Goal: Task Accomplishment & Management: Manage account settings

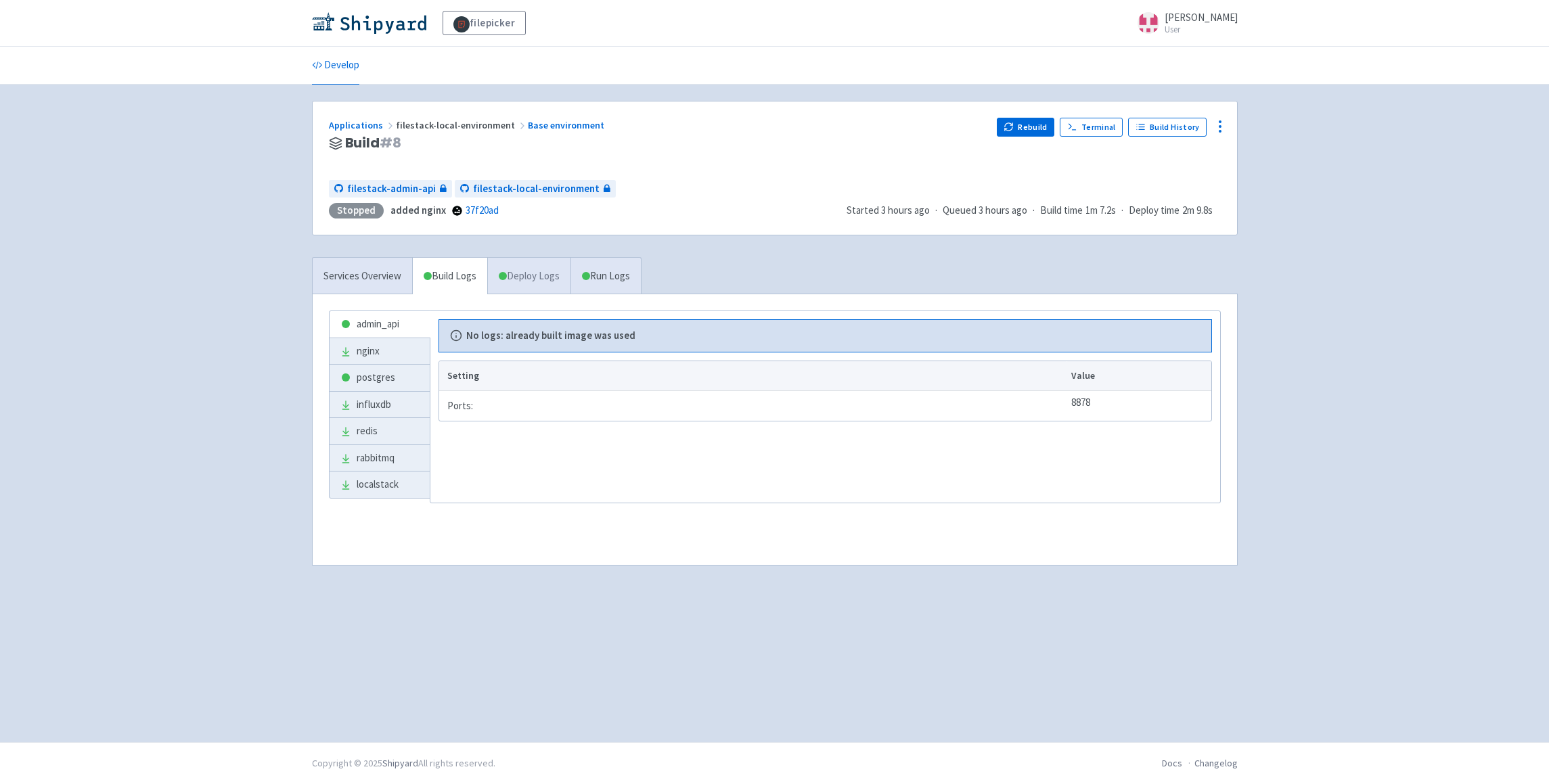
click at [507, 278] on span at bounding box center [503, 277] width 8 height 8
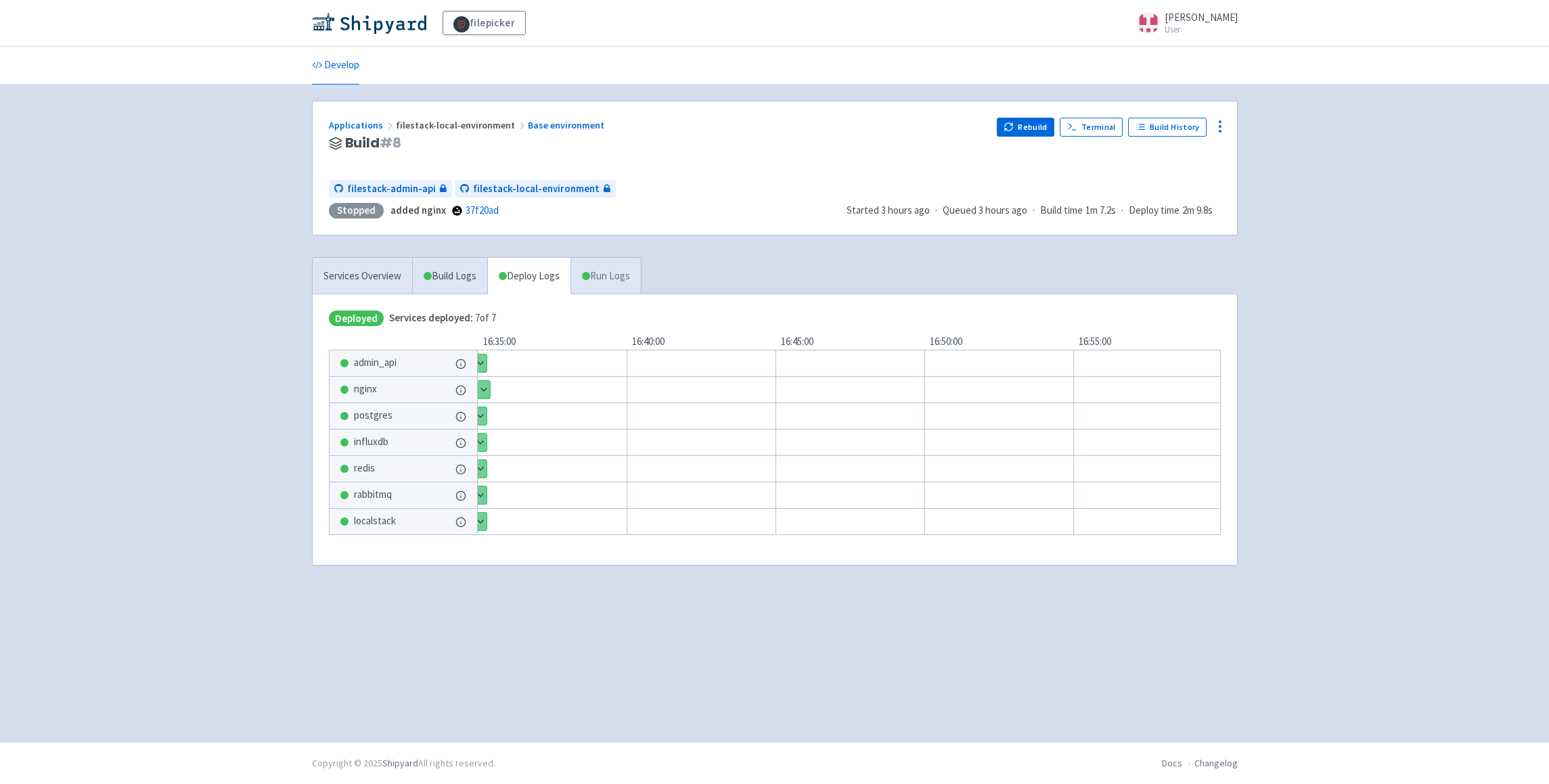
click at [591, 277] on span at bounding box center [586, 277] width 8 height 8
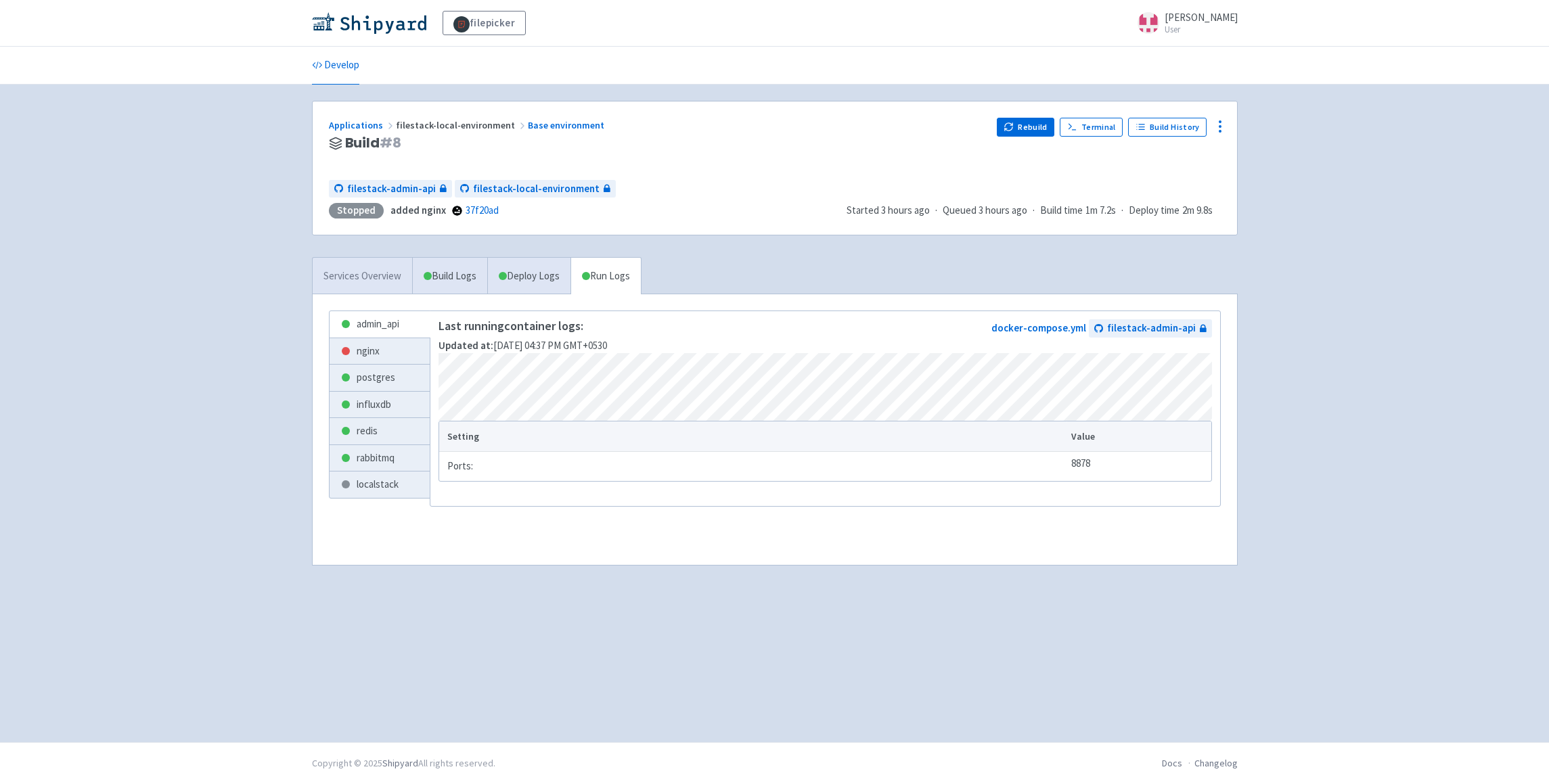
click at [382, 277] on link "Services Overview" at bounding box center [362, 276] width 100 height 37
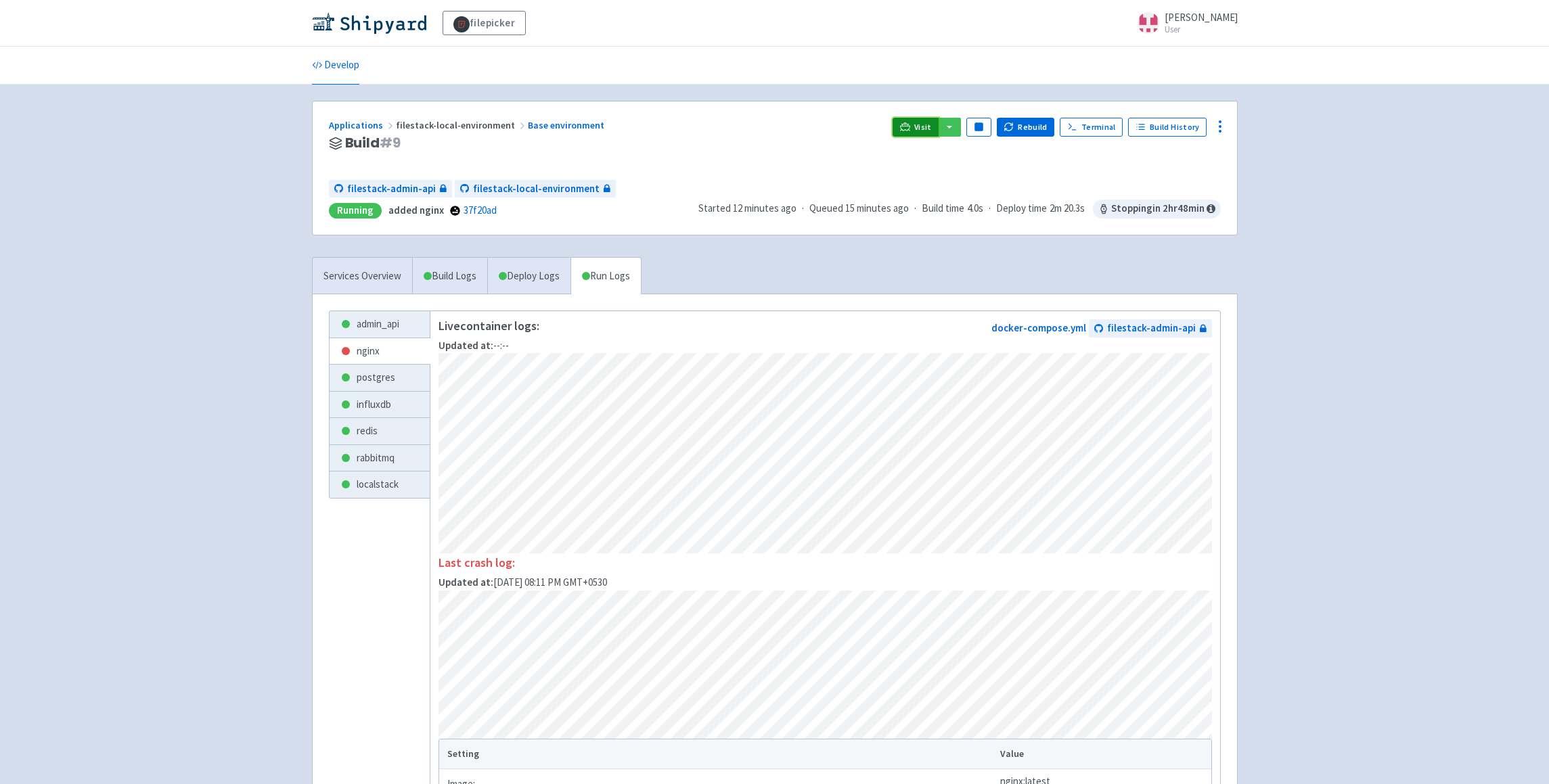
click at [937, 120] on link "Visit" at bounding box center [915, 127] width 46 height 19
click at [926, 122] on span "Visit" at bounding box center [923, 127] width 17 height 11
click at [346, 61] on link "Develop" at bounding box center [336, 66] width 47 height 38
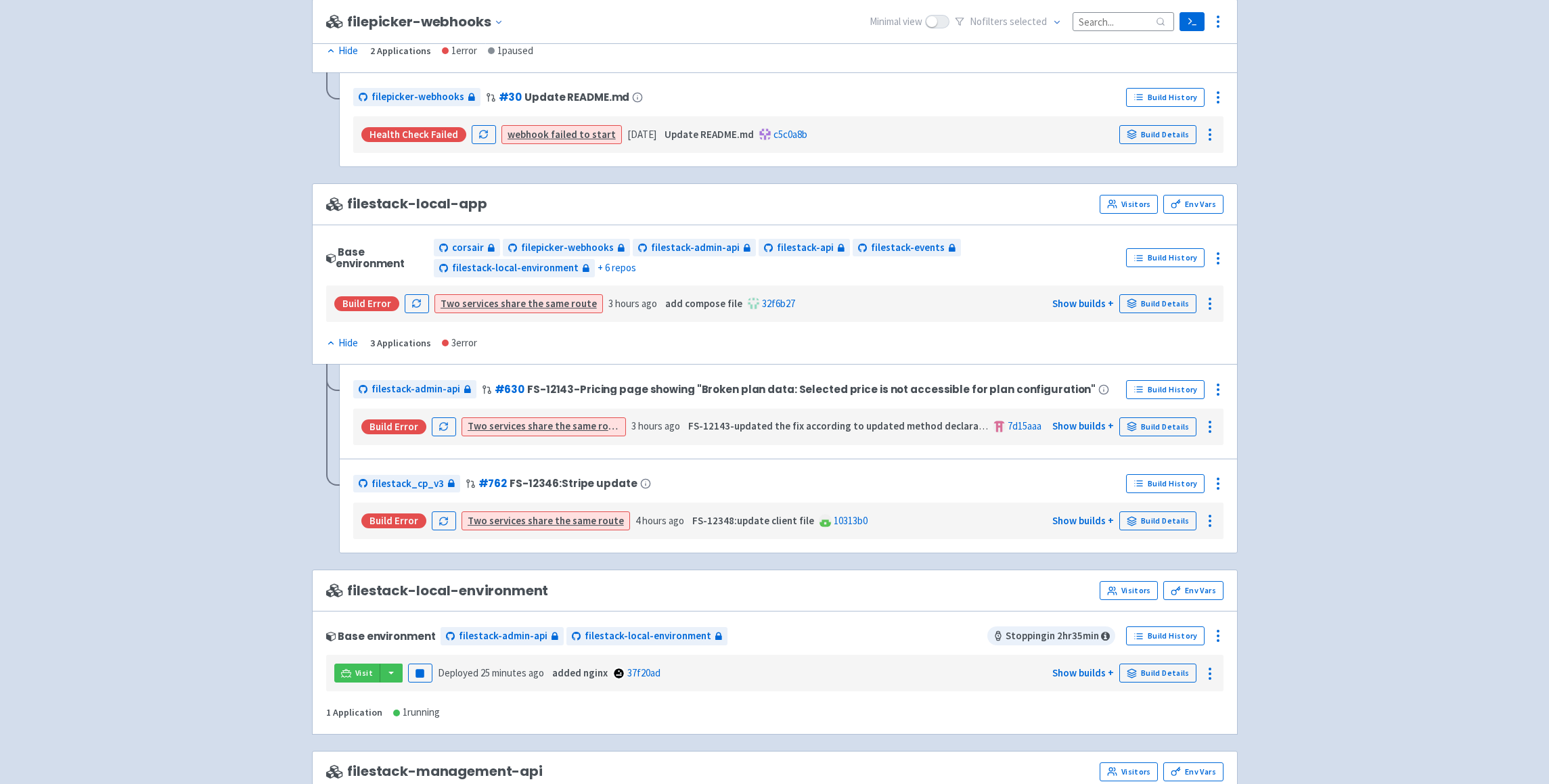
scroll to position [840, 0]
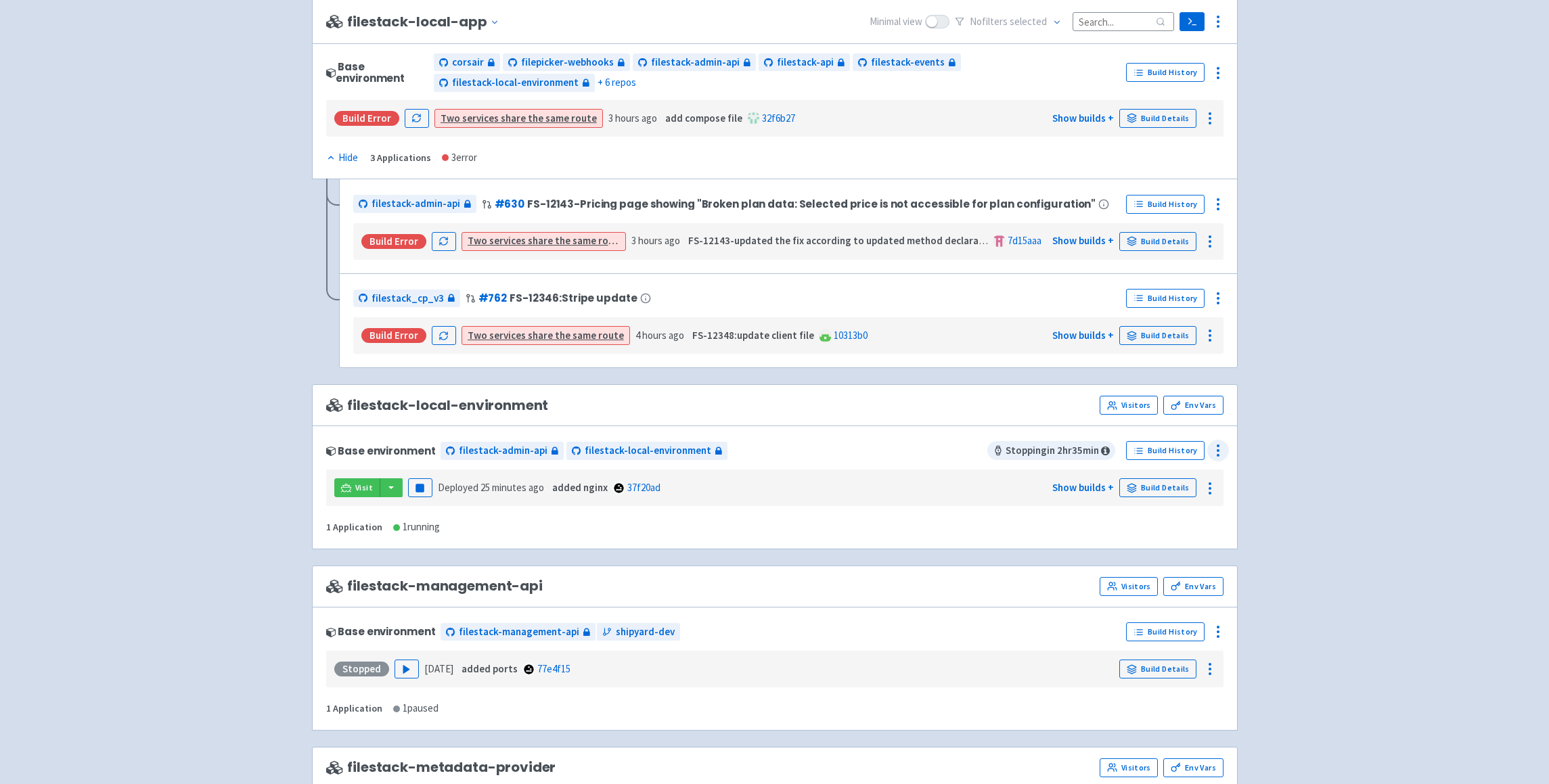
click at [1229, 455] on button at bounding box center [1218, 451] width 22 height 22
click at [1164, 476] on span "Configure" at bounding box center [1168, 482] width 90 height 19
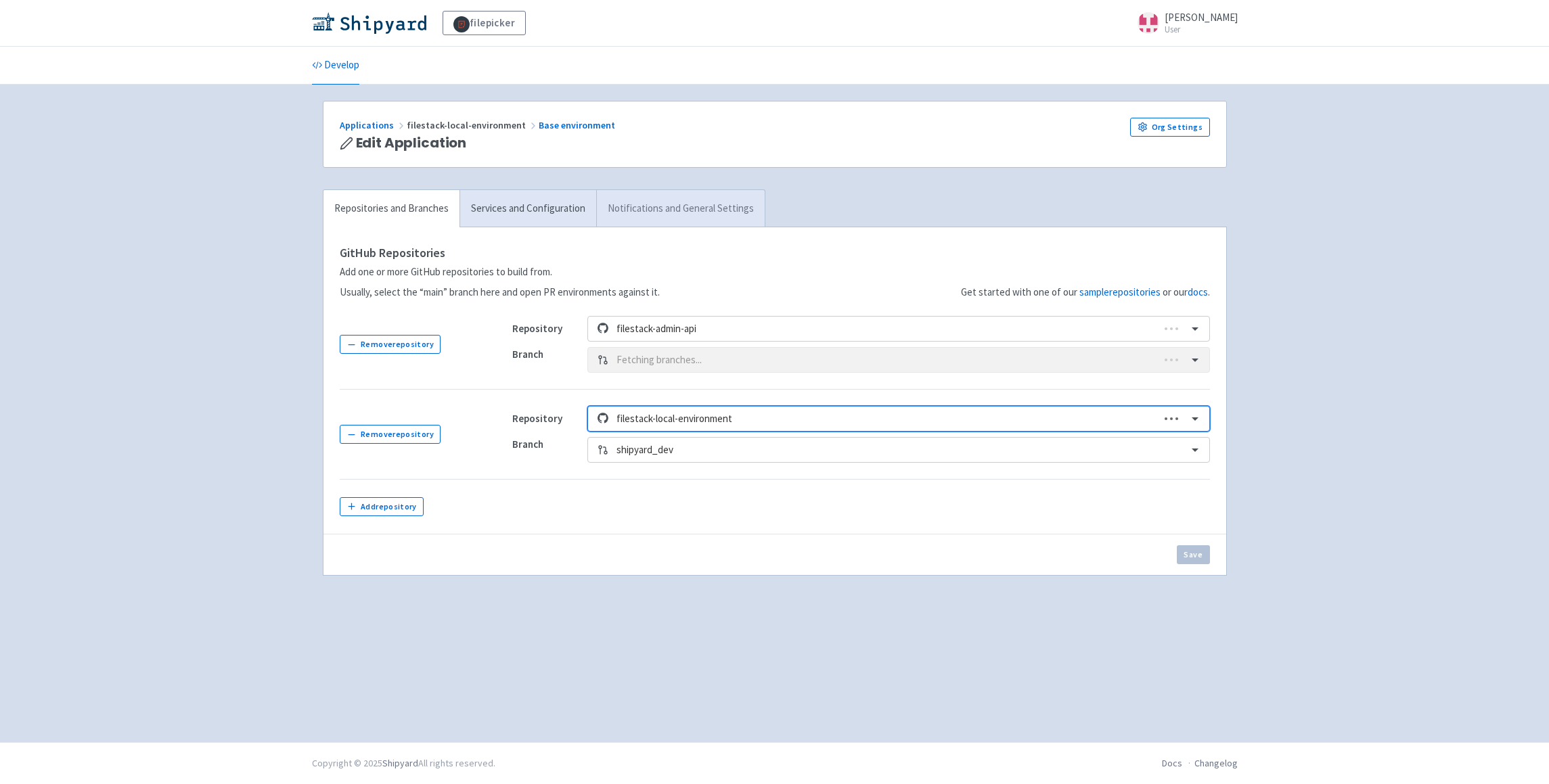
click at [637, 207] on link "Notifications and General Settings" at bounding box center [680, 208] width 169 height 37
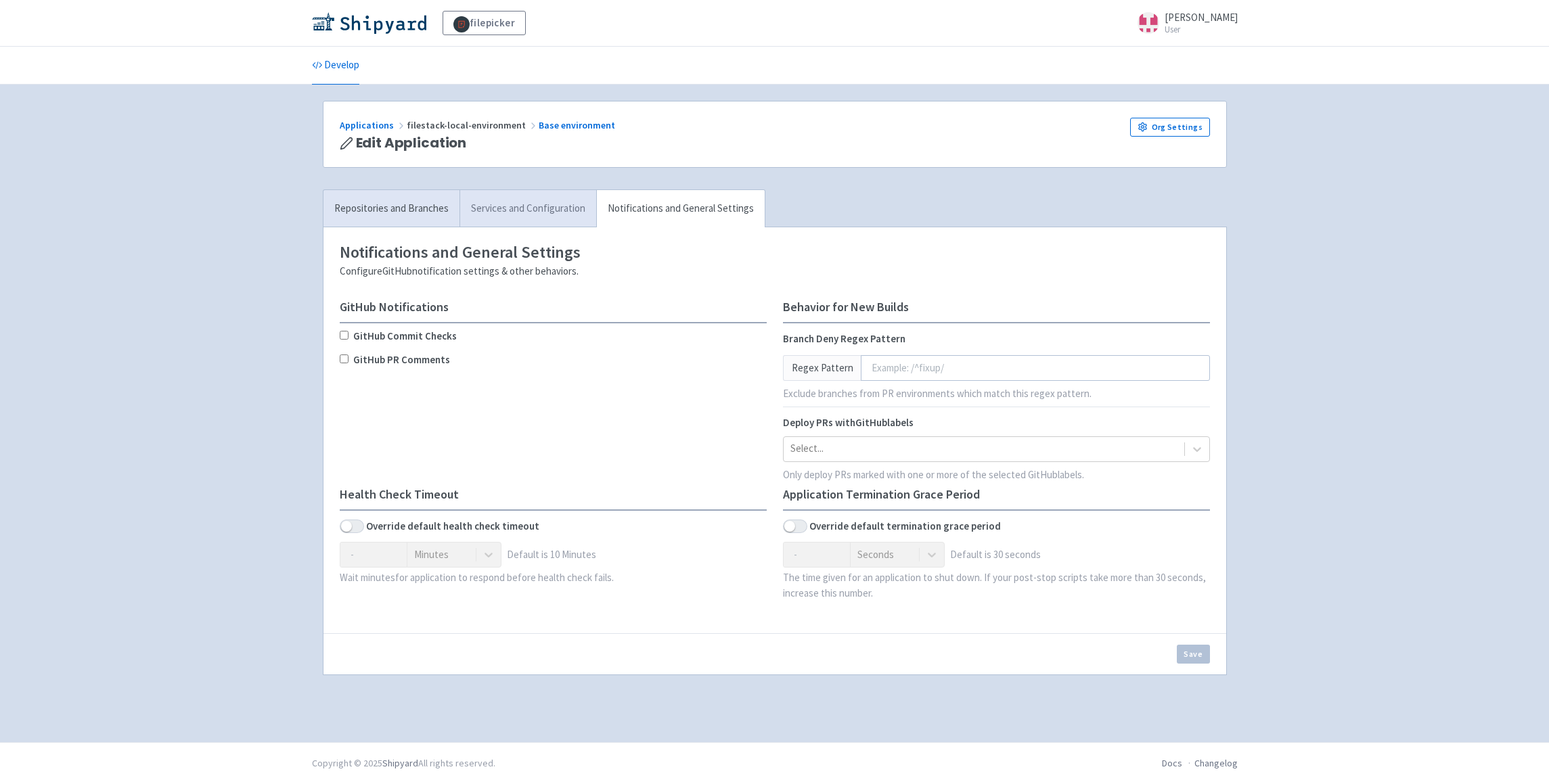
click at [530, 208] on link "Services and Configuration" at bounding box center [527, 208] width 137 height 37
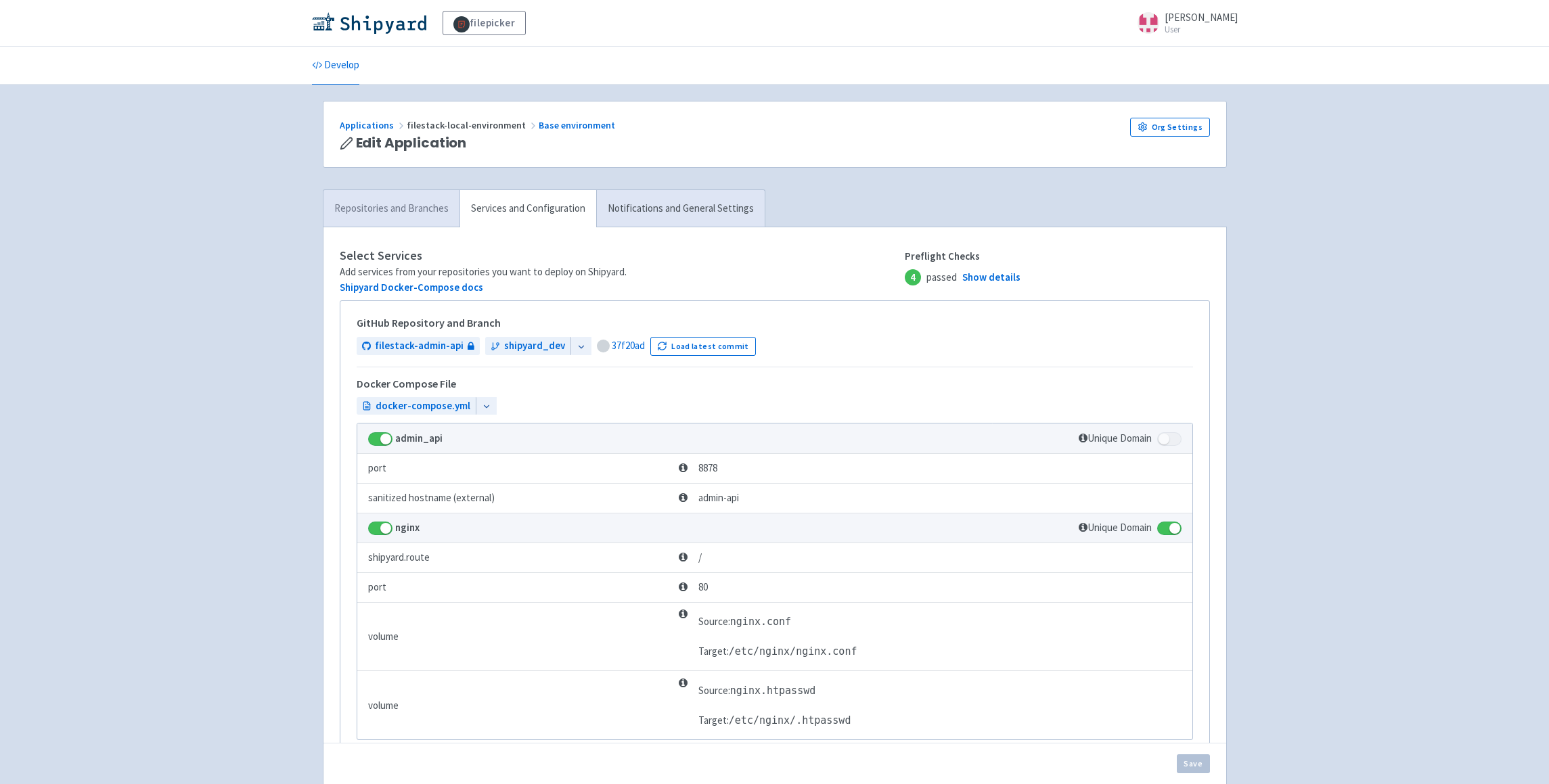
click at [394, 215] on link "Repositories and Branches" at bounding box center [391, 208] width 136 height 37
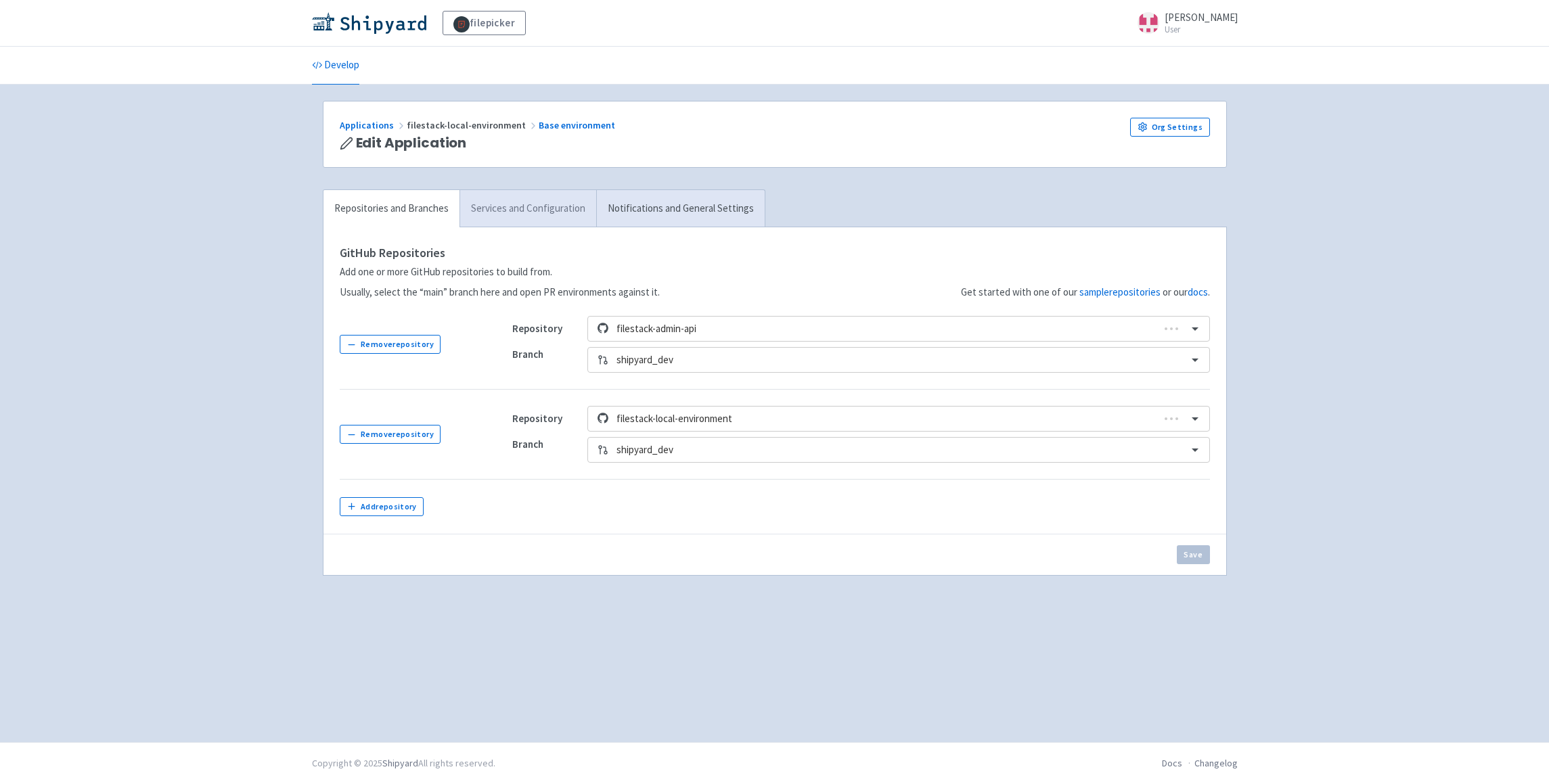
click at [502, 207] on link "Services and Configuration" at bounding box center [527, 208] width 137 height 37
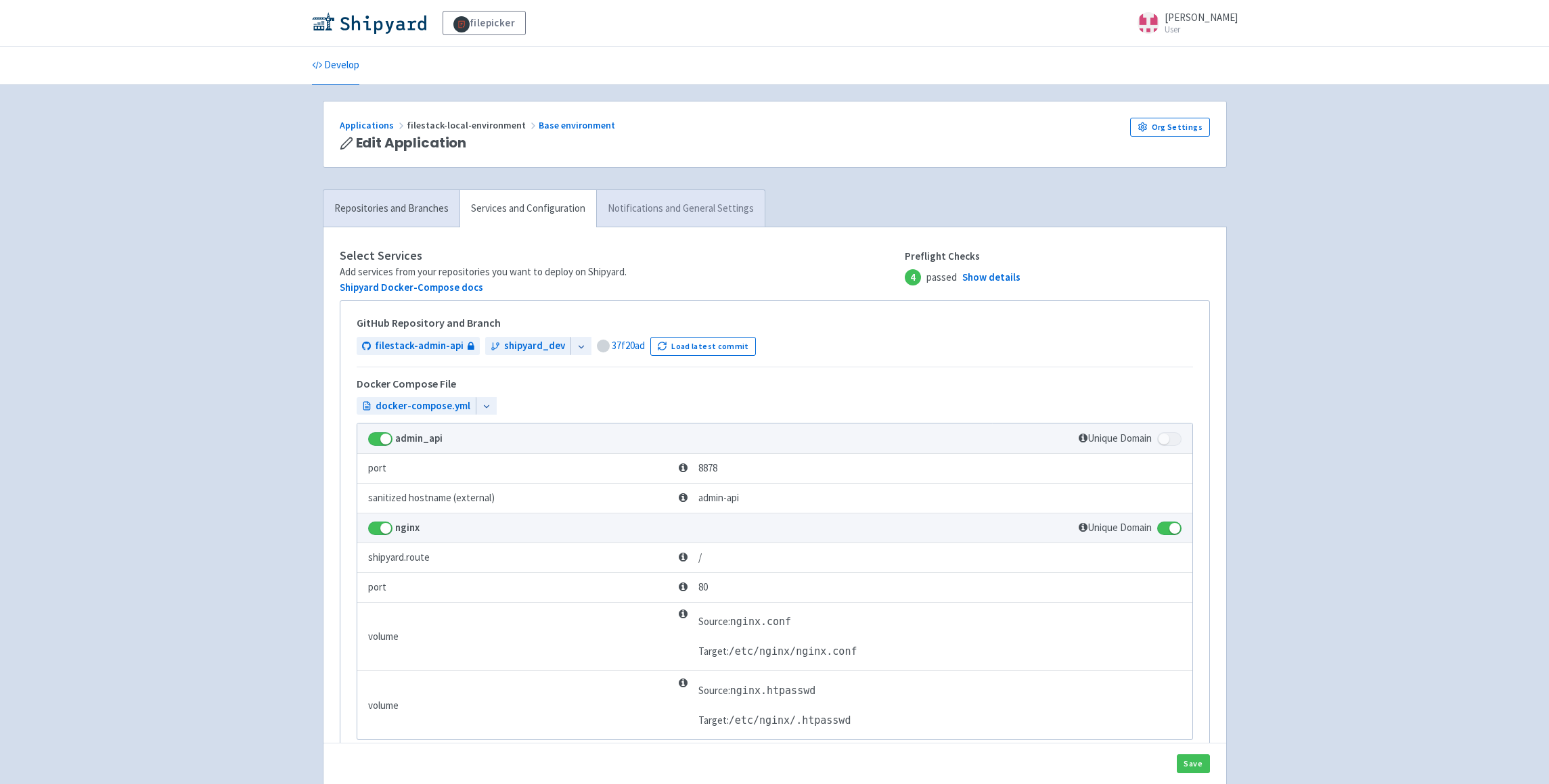
click at [678, 202] on link "Notifications and General Settings" at bounding box center [680, 208] width 169 height 37
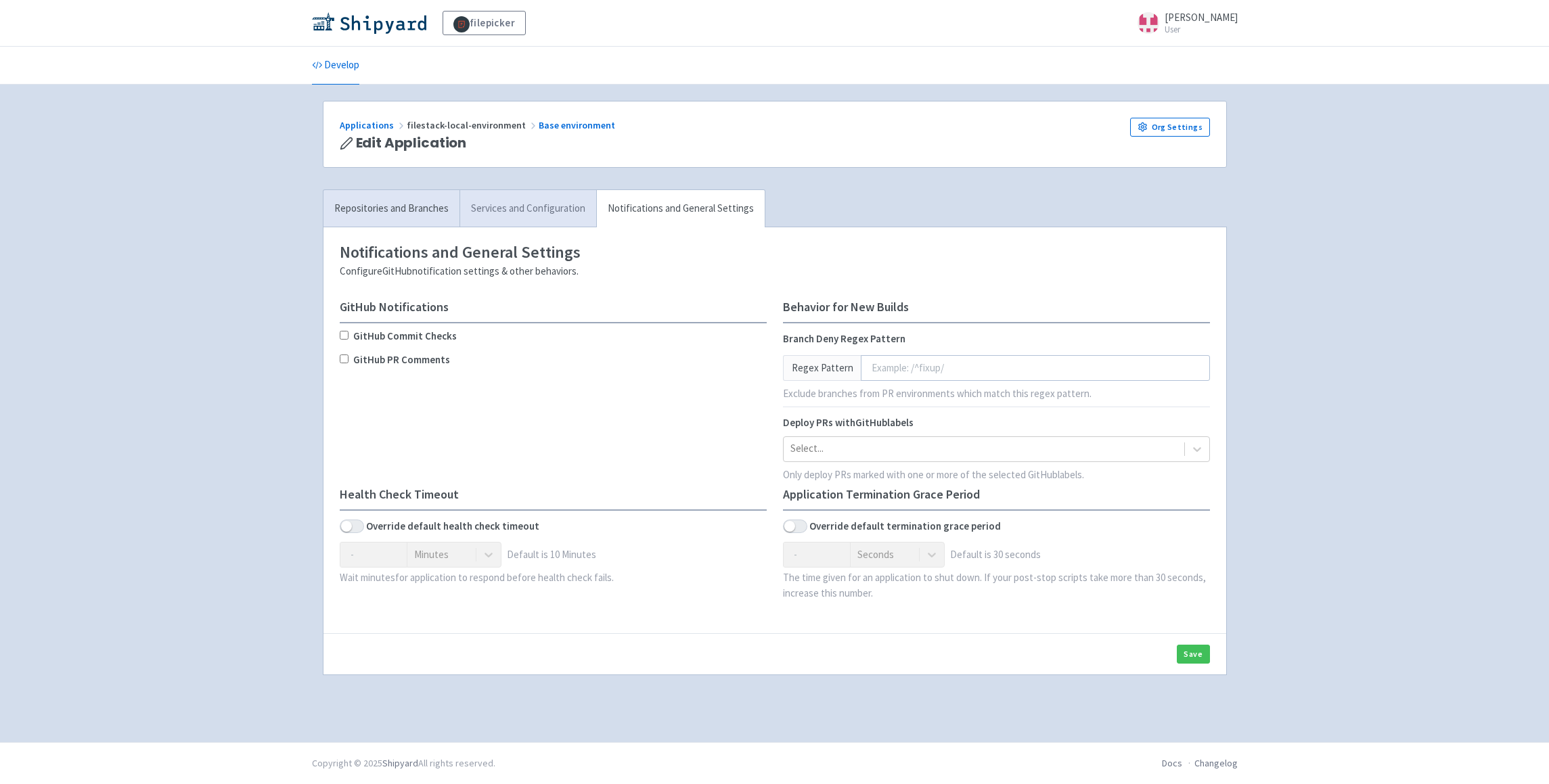
click at [513, 205] on link "Services and Configuration" at bounding box center [527, 208] width 137 height 37
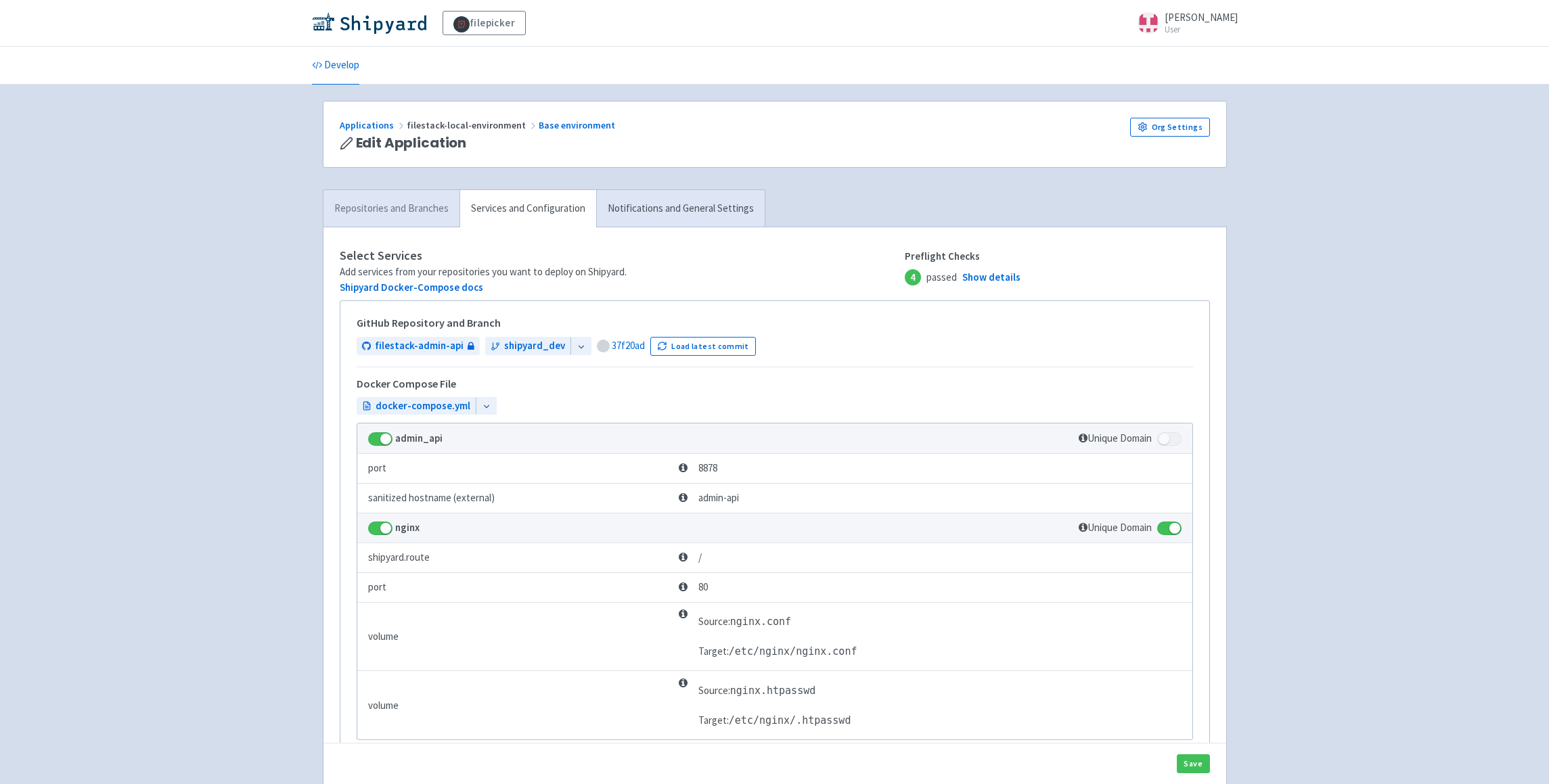
click at [378, 198] on link "Repositories and Branches" at bounding box center [391, 208] width 136 height 37
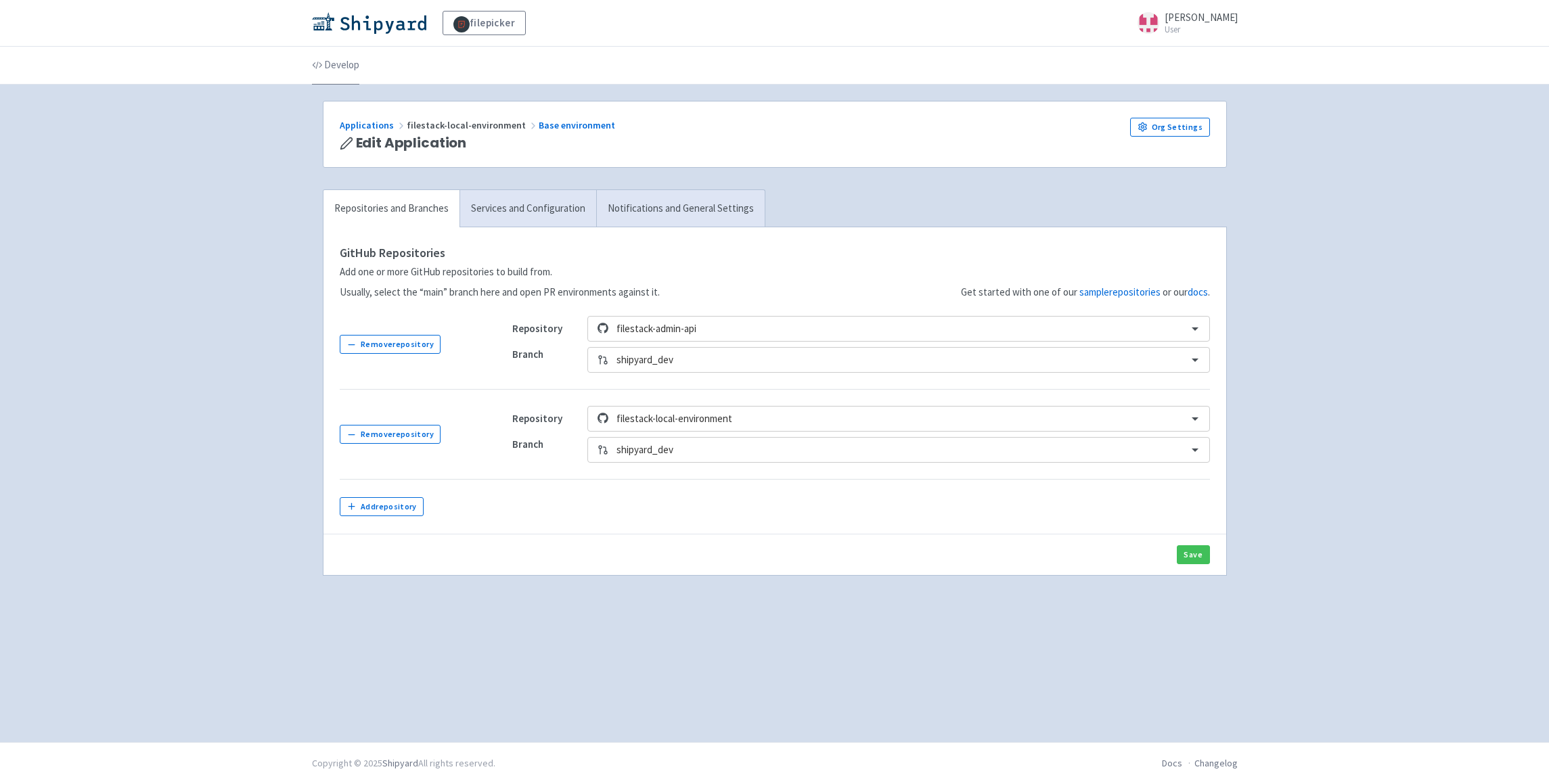
click at [329, 65] on link "Develop" at bounding box center [336, 66] width 47 height 38
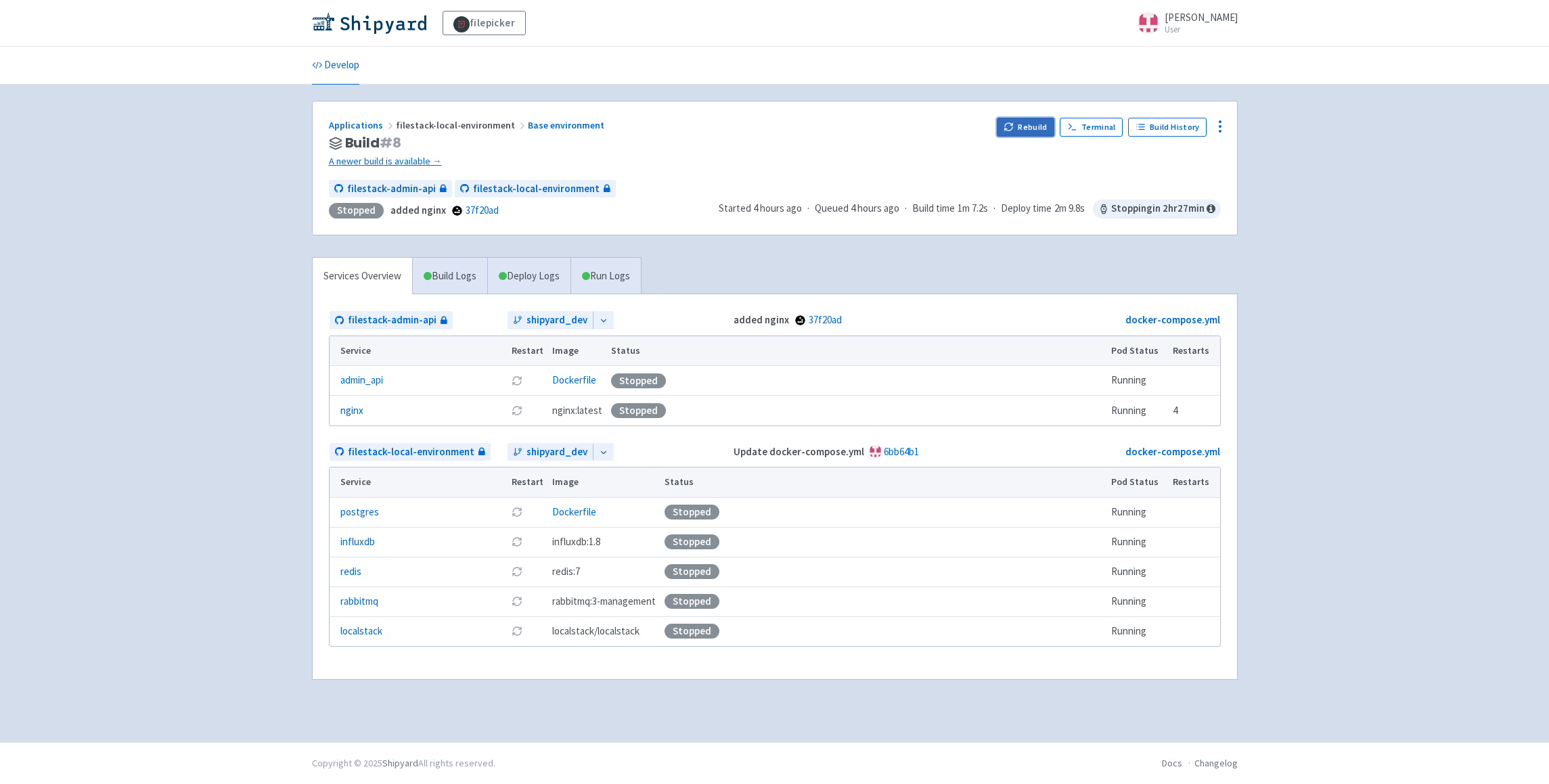
click at [1019, 126] on button "Rebuild" at bounding box center [1026, 127] width 58 height 19
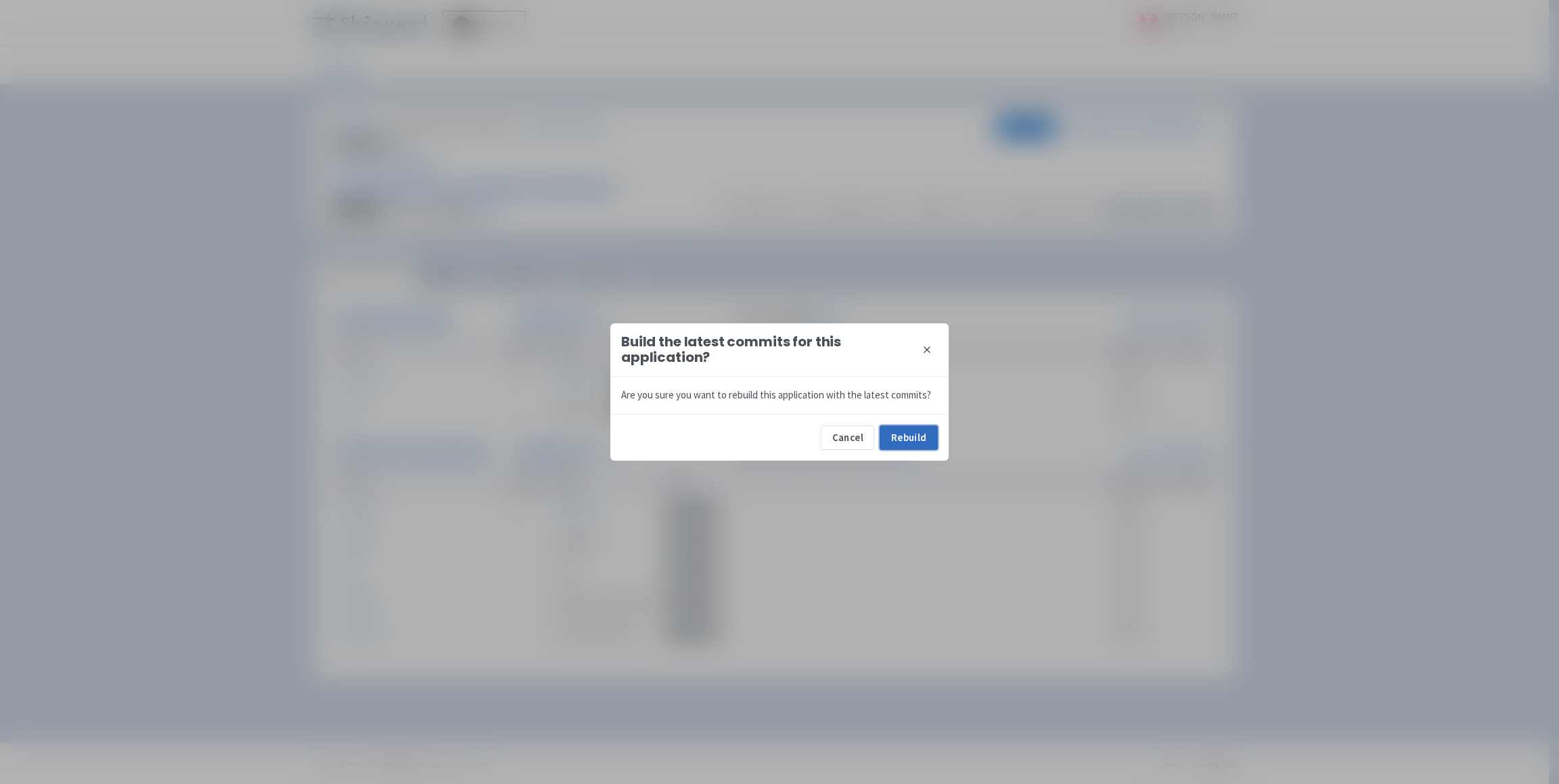
click at [920, 429] on button "Rebuild" at bounding box center [909, 438] width 58 height 24
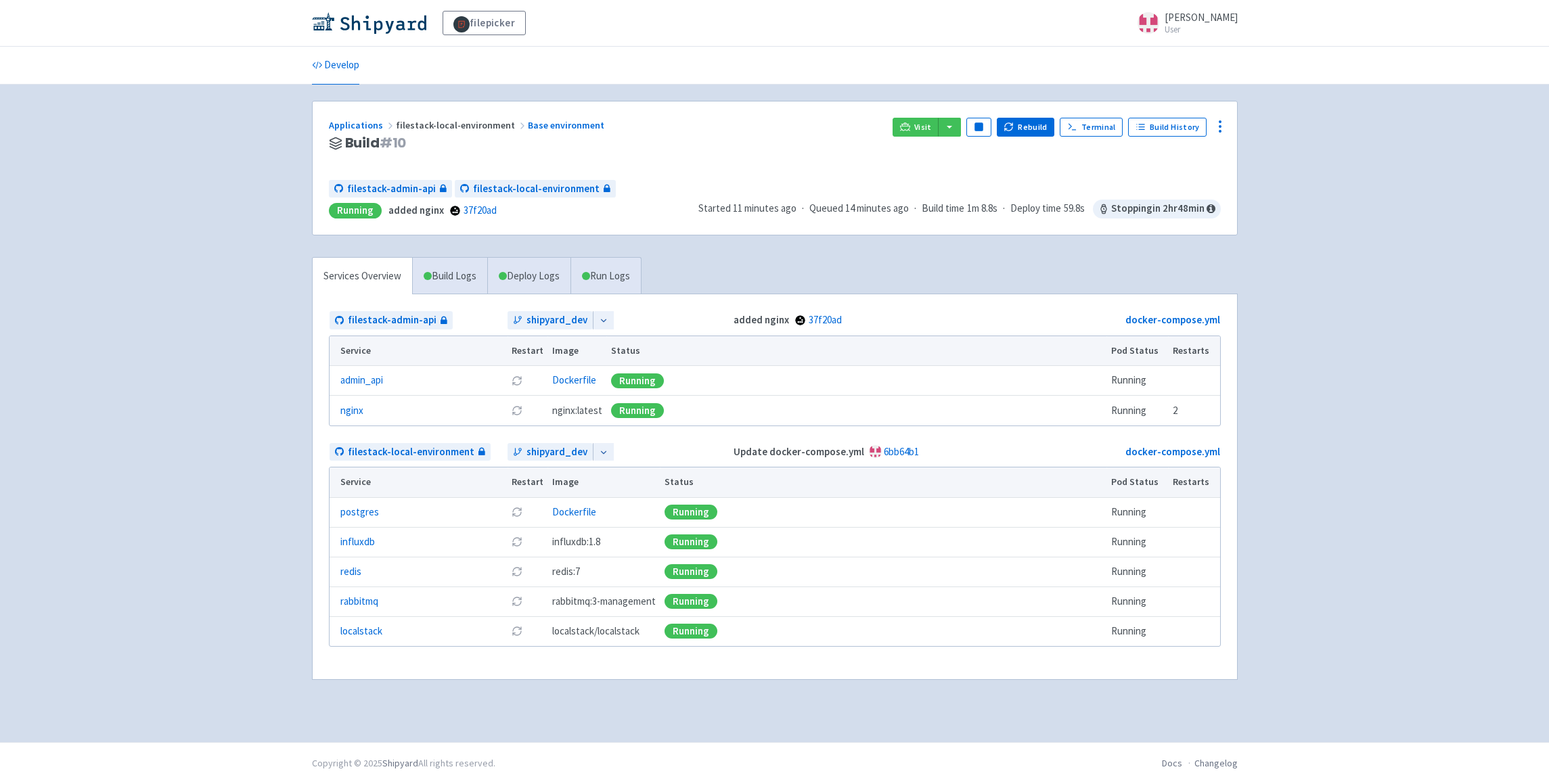
click at [919, 140] on div "Visit Pause Rebuild Terminal Build History" at bounding box center [1056, 144] width 327 height 51
click at [920, 130] on span "Visit" at bounding box center [923, 127] width 17 height 11
click at [1332, 239] on div "filepicker selwin-sangha User Profile Sign out Develop" at bounding box center [774, 371] width 1549 height 742
click at [1035, 123] on button "Rebuild" at bounding box center [1026, 127] width 58 height 19
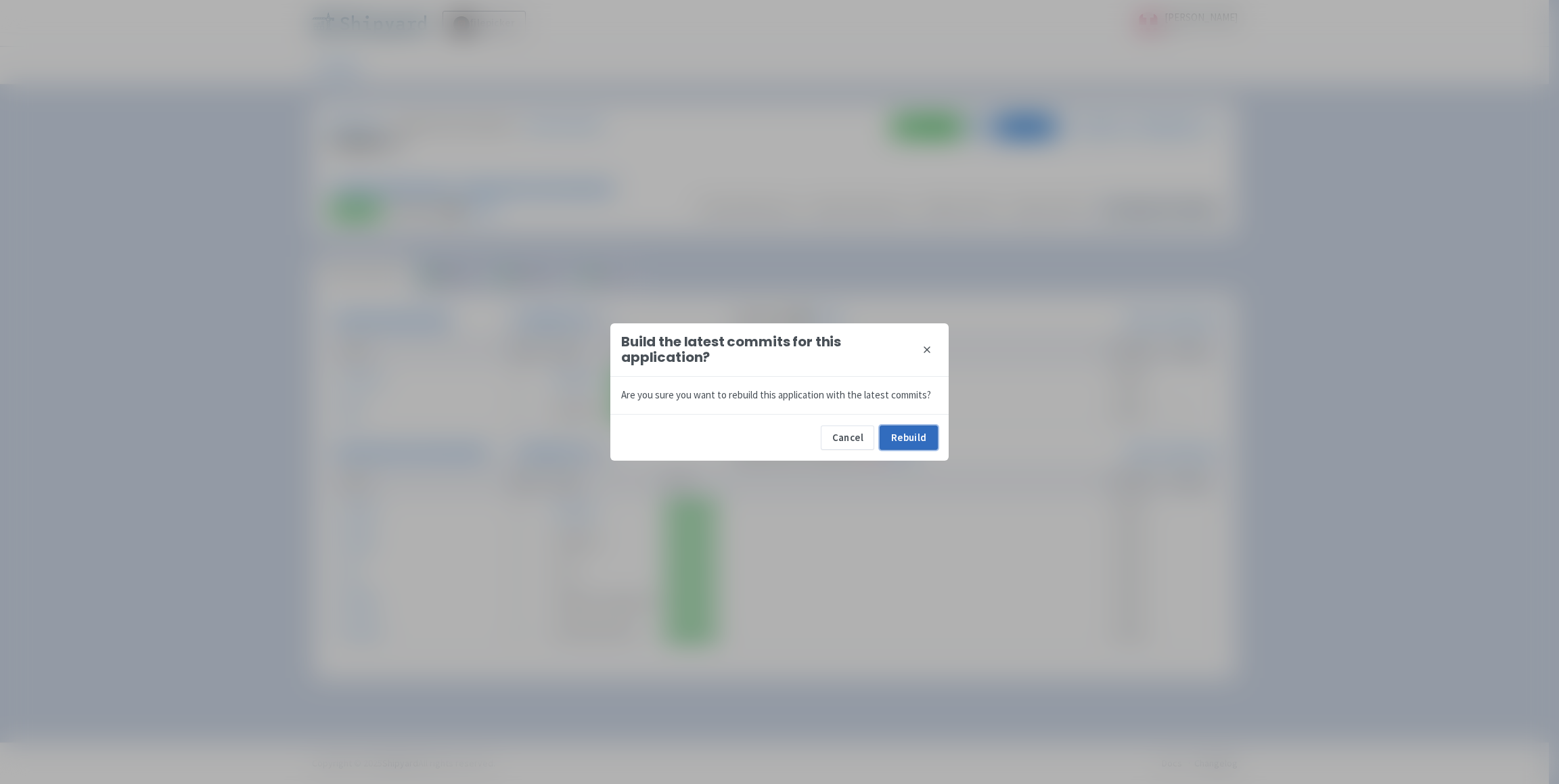
click at [912, 439] on button "Rebuild" at bounding box center [909, 438] width 58 height 24
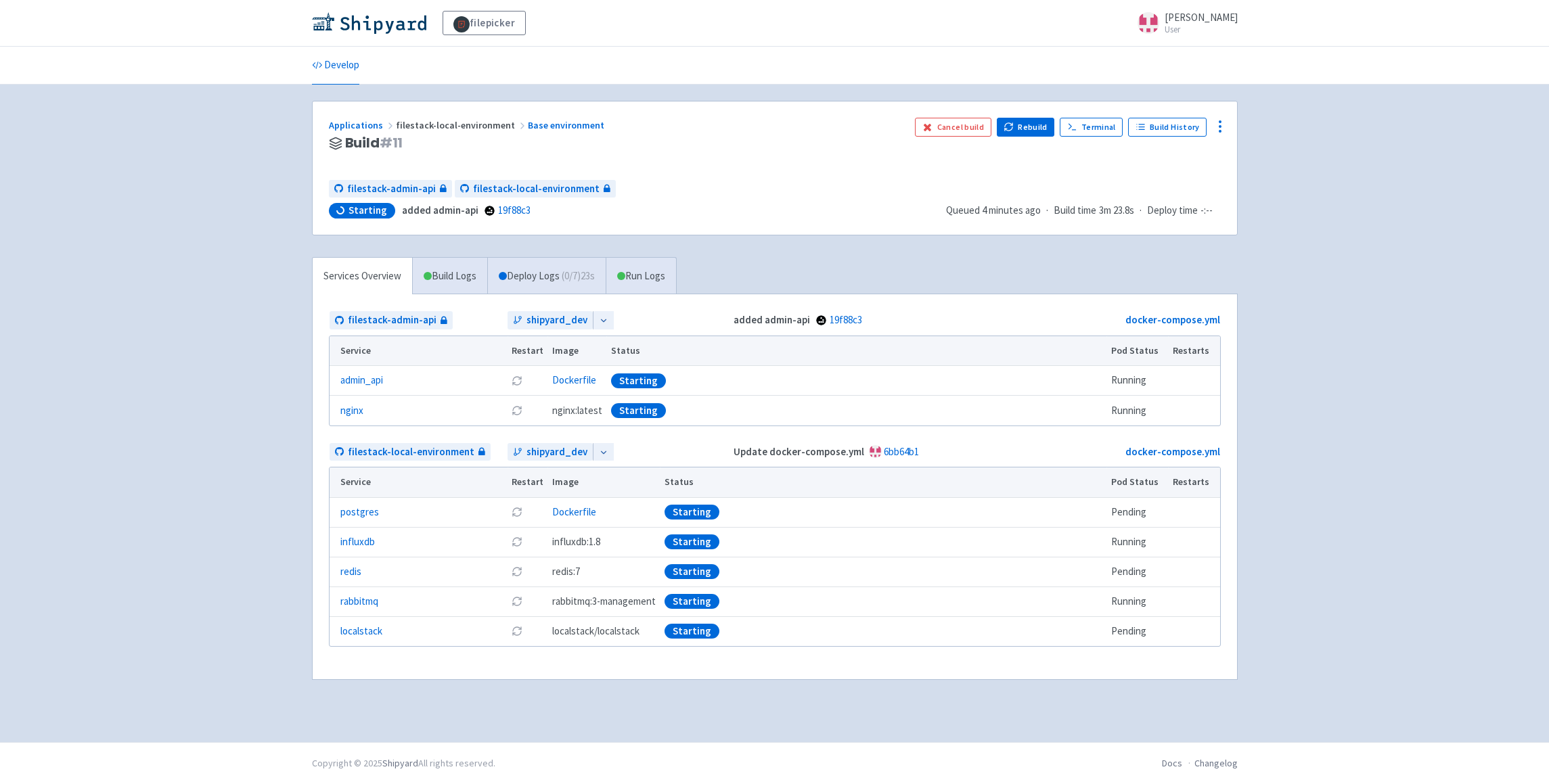
click at [210, 355] on div "filepicker selwin-sangha User Profile Sign out Develop" at bounding box center [774, 371] width 1549 height 742
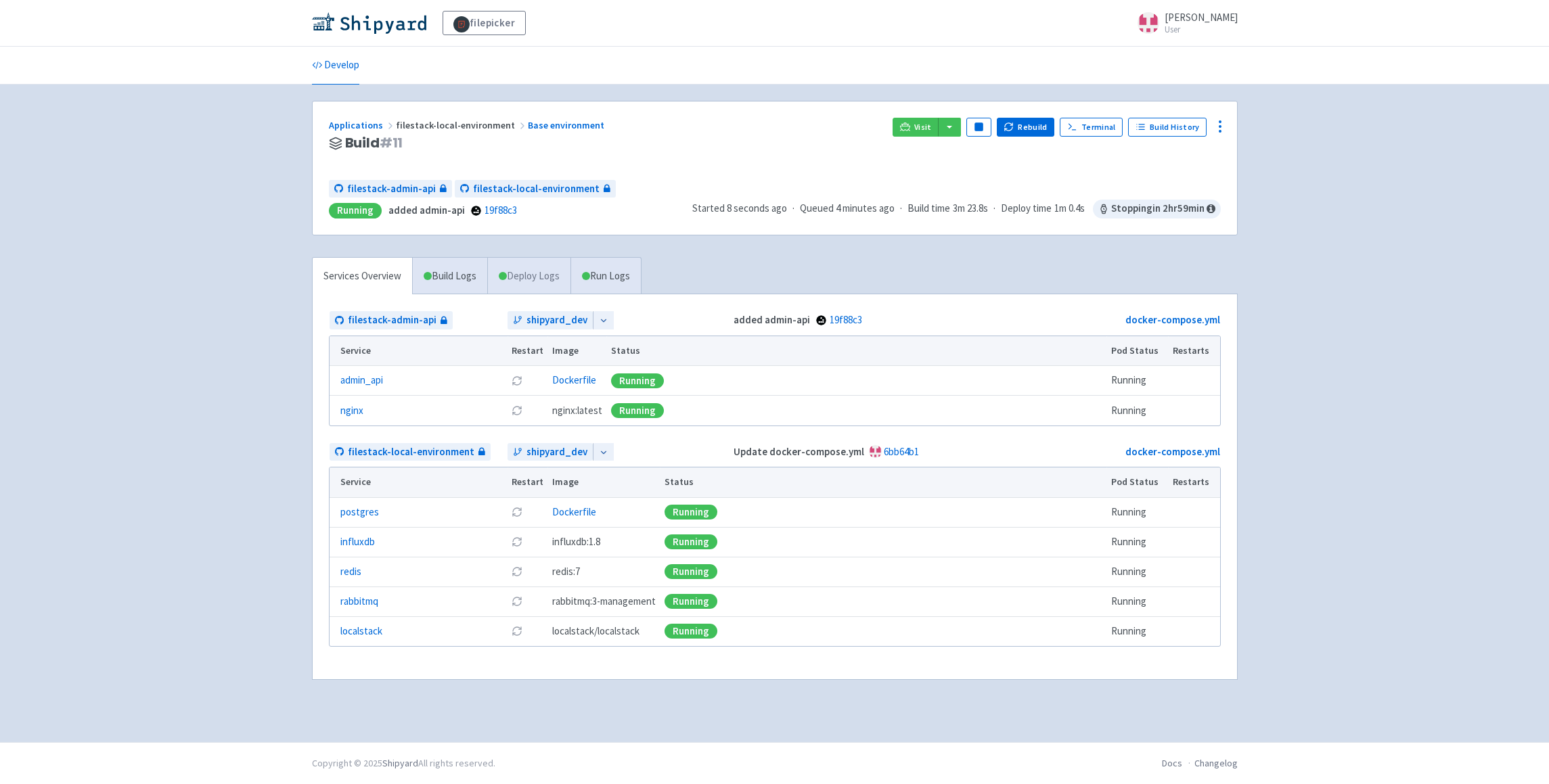
click at [526, 276] on link "Deploy Logs" at bounding box center [529, 276] width 83 height 37
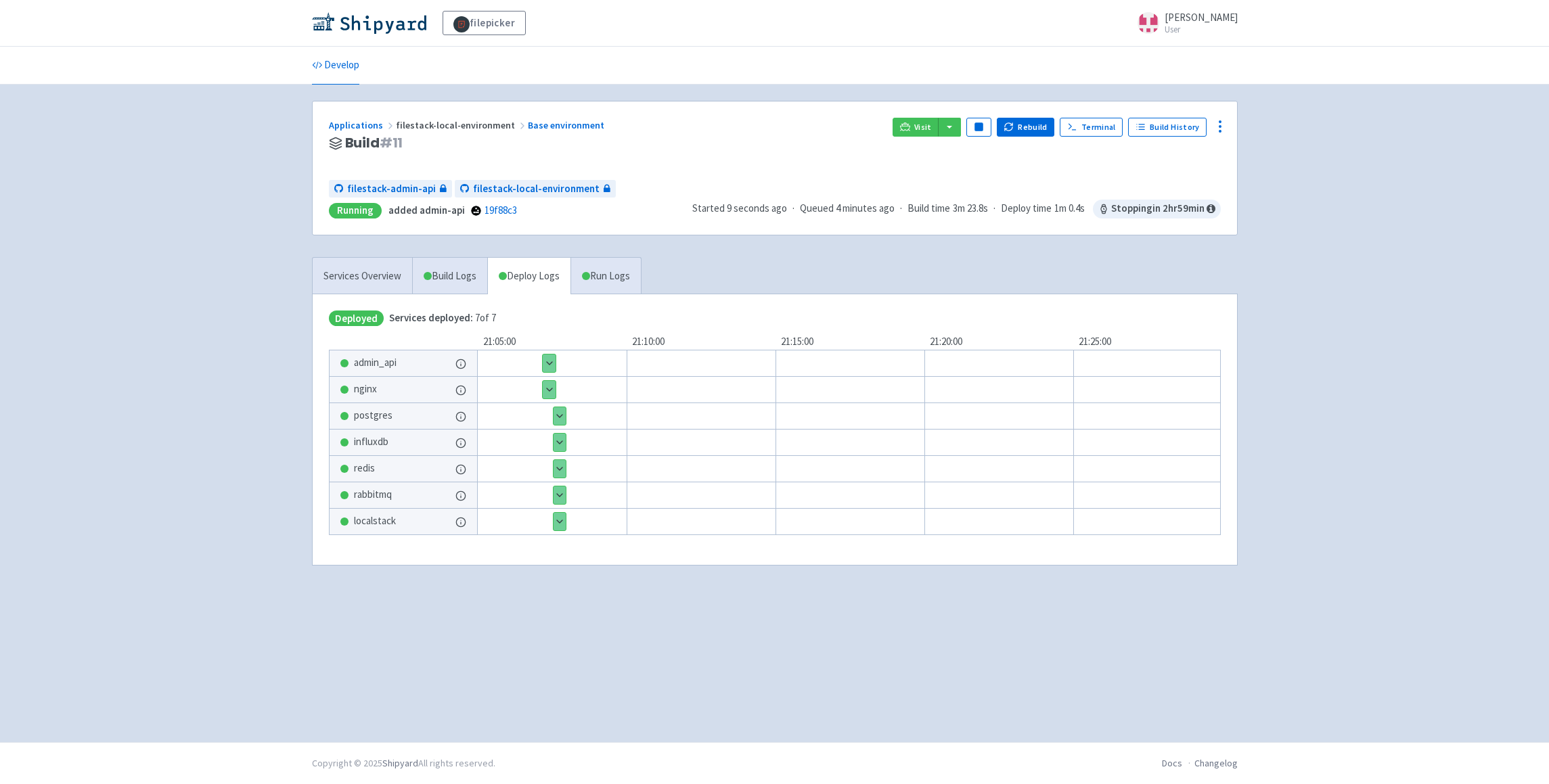
click at [550, 396] on button "Show details" at bounding box center [548, 390] width 12 height 17
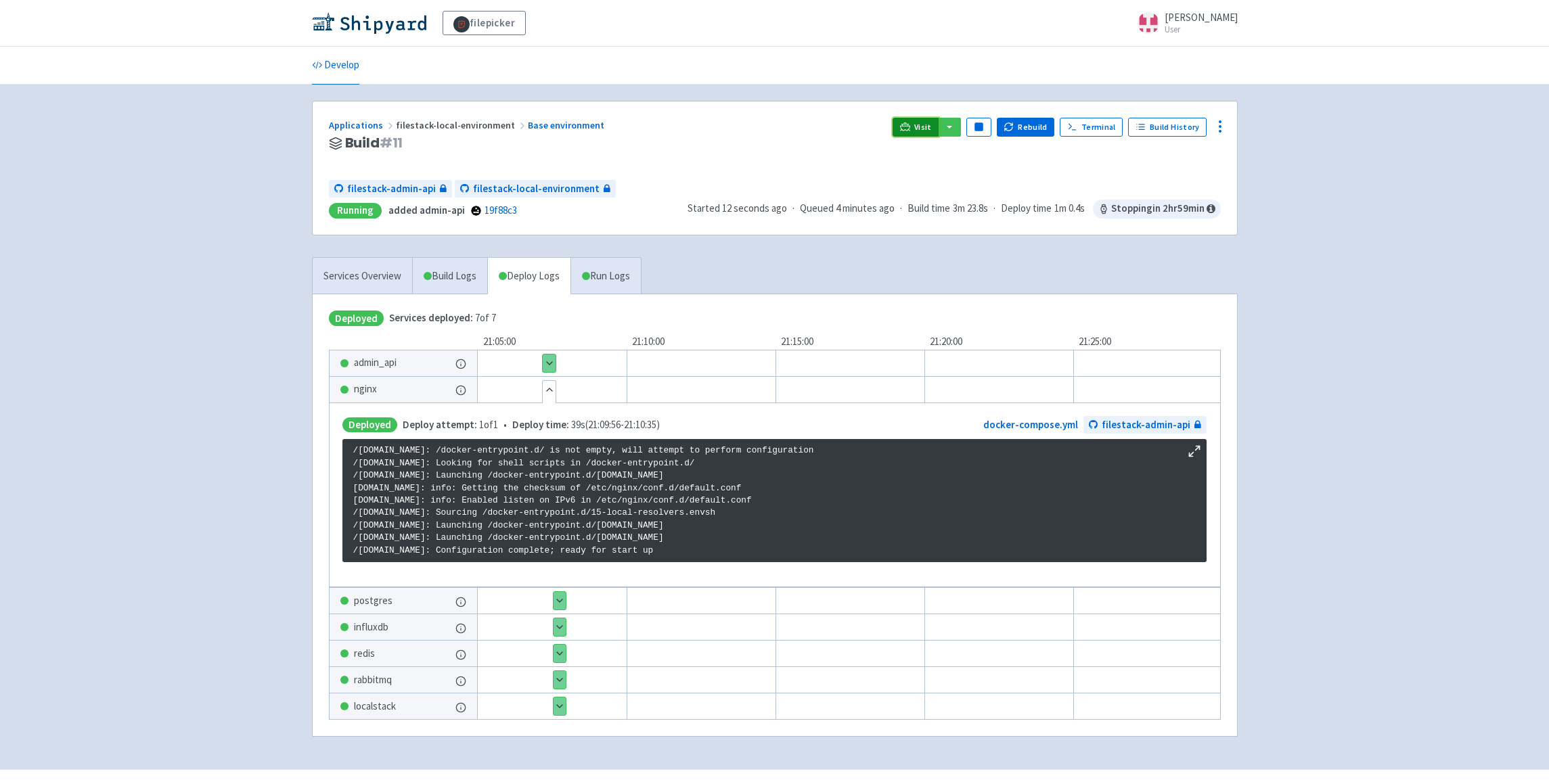
click at [917, 129] on link "Visit" at bounding box center [915, 127] width 46 height 19
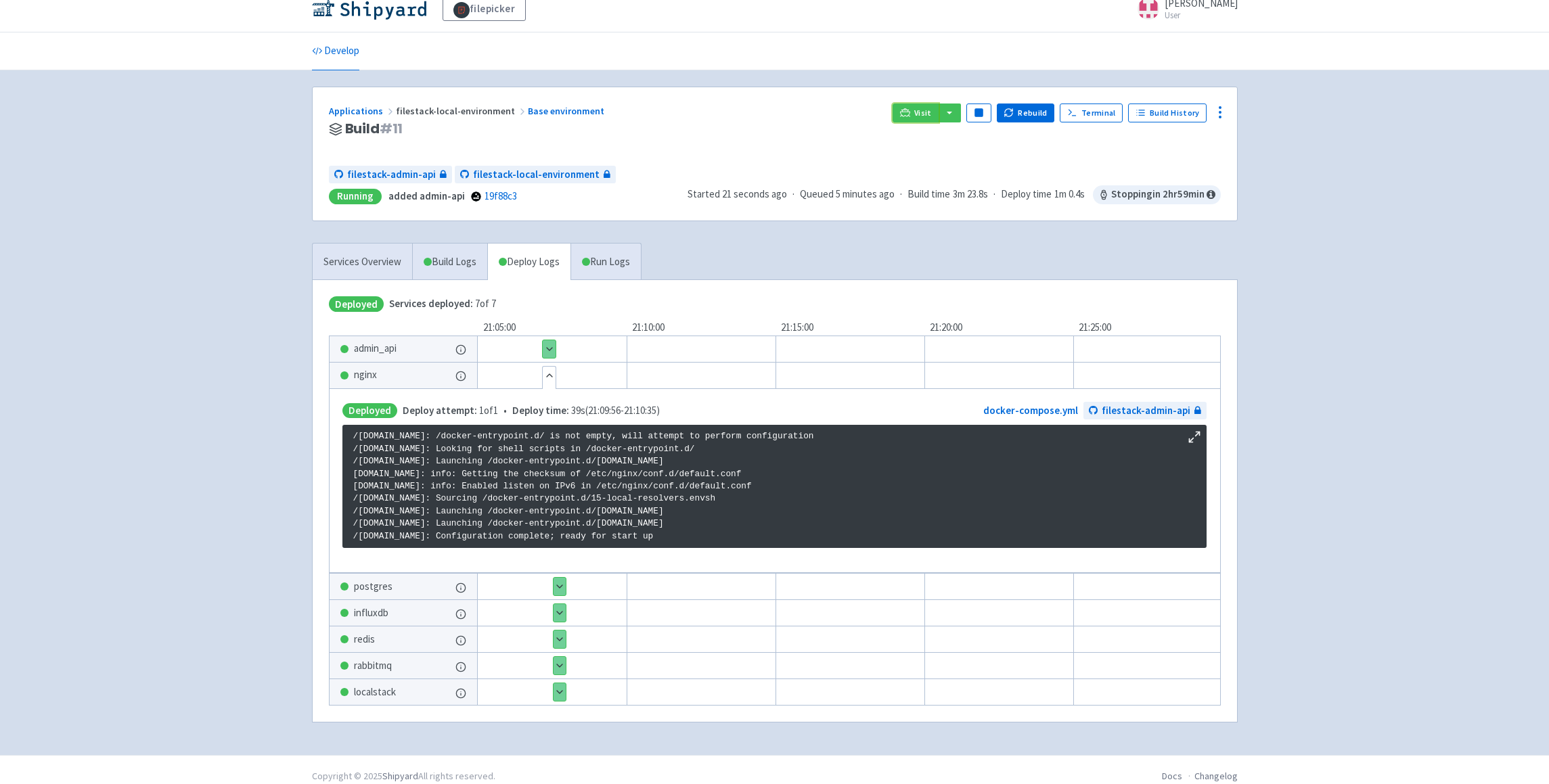
scroll to position [20, 0]
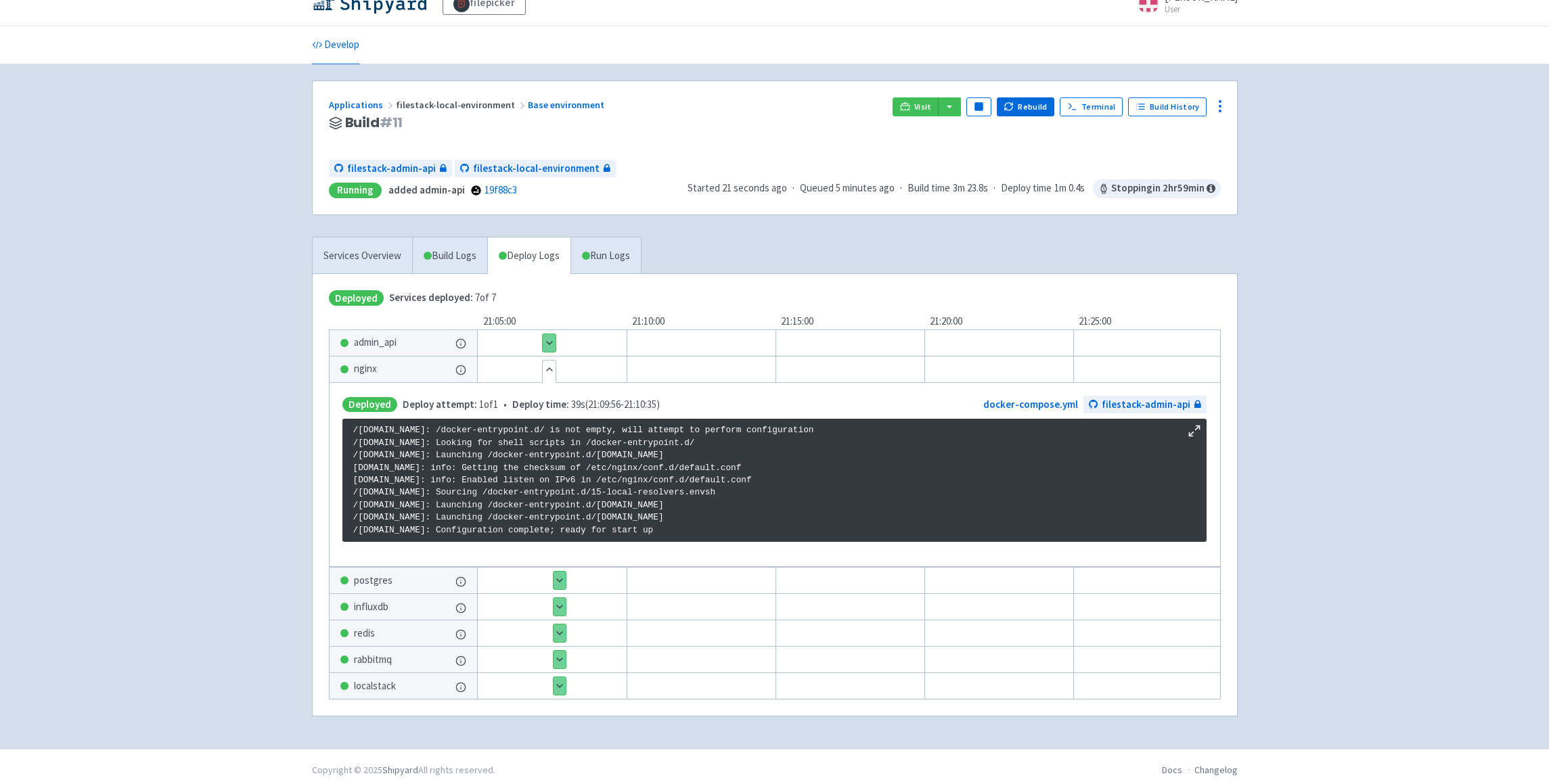
click at [608, 533] on p "/docker-entrypoint.sh: /docker-entrypoint.d/ is not empty, will attempt to perf…" at bounding box center [774, 480] width 842 height 112
drag, startPoint x: 484, startPoint y: 532, endPoint x: 713, endPoint y: 531, distance: 229.0
click at [704, 531] on p "/docker-entrypoint.sh: /docker-entrypoint.d/ is not empty, will attempt to perf…" at bounding box center [774, 480] width 842 height 112
click at [764, 526] on p "/docker-entrypoint.sh: /docker-entrypoint.d/ is not empty, will attempt to perf…" at bounding box center [774, 480] width 842 height 112
click at [550, 367] on button "Hide details" at bounding box center [548, 369] width 12 height 17
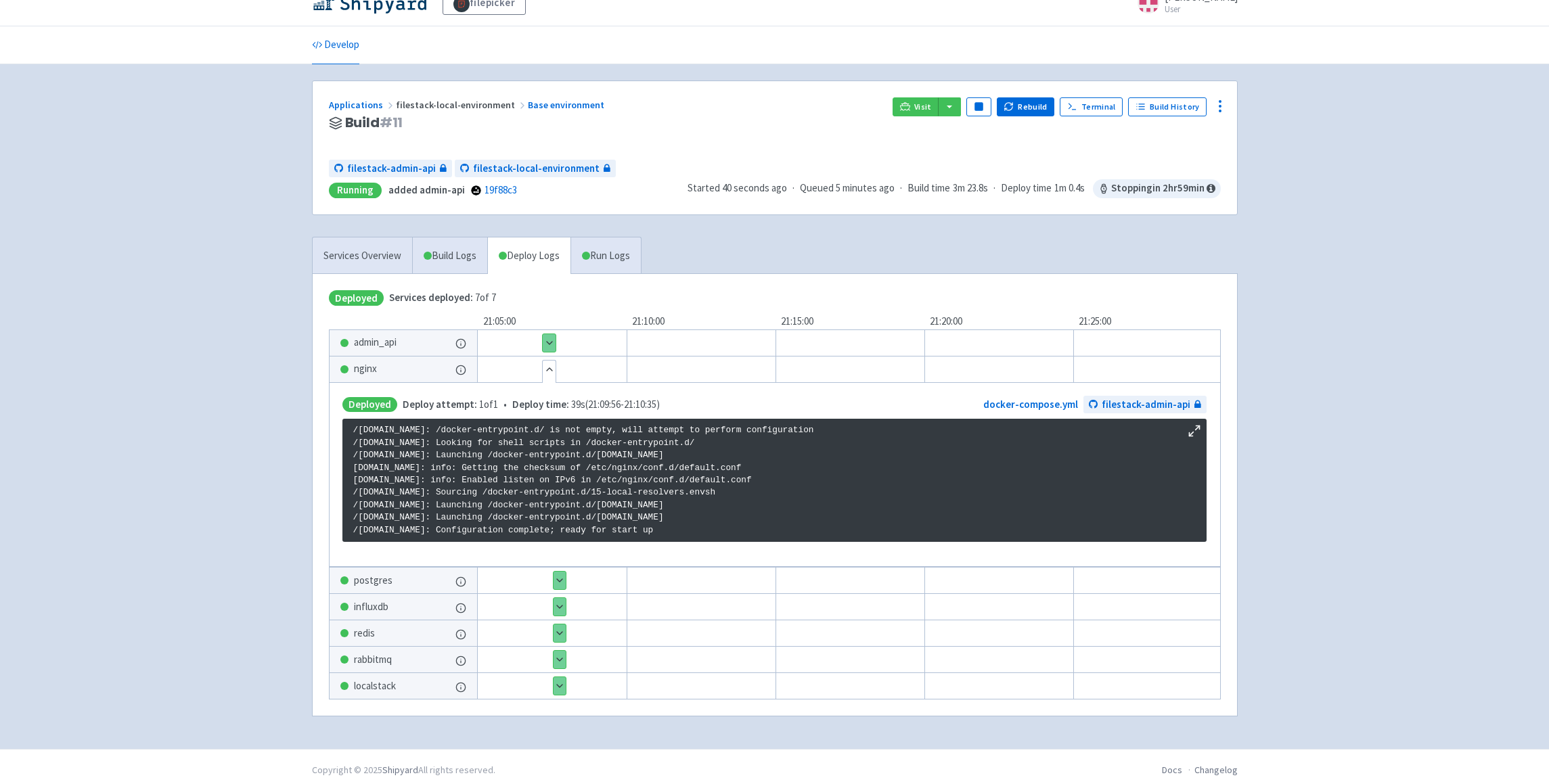
scroll to position [0, 0]
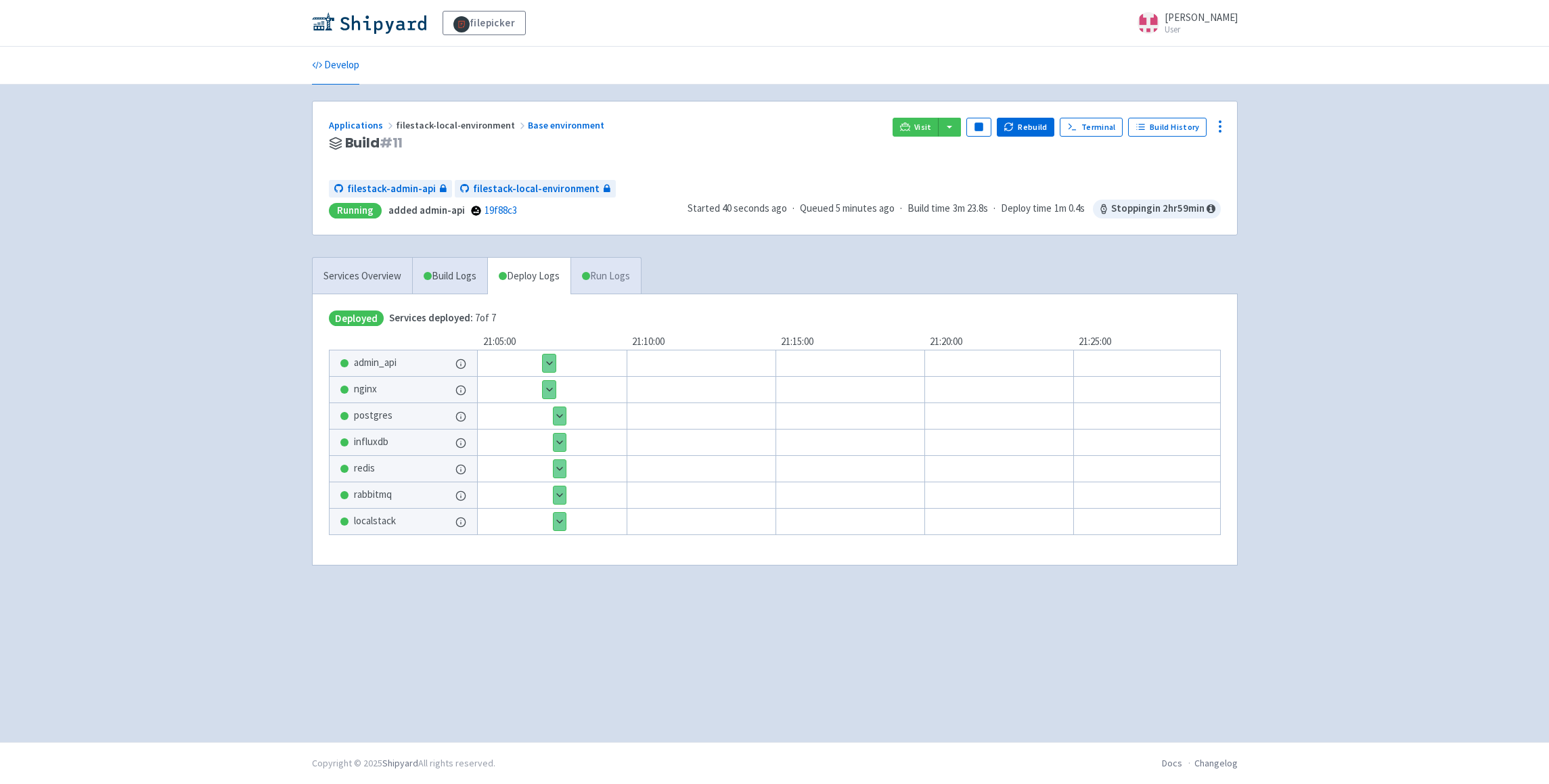
click at [605, 284] on link "Run Logs" at bounding box center [605, 276] width 71 height 37
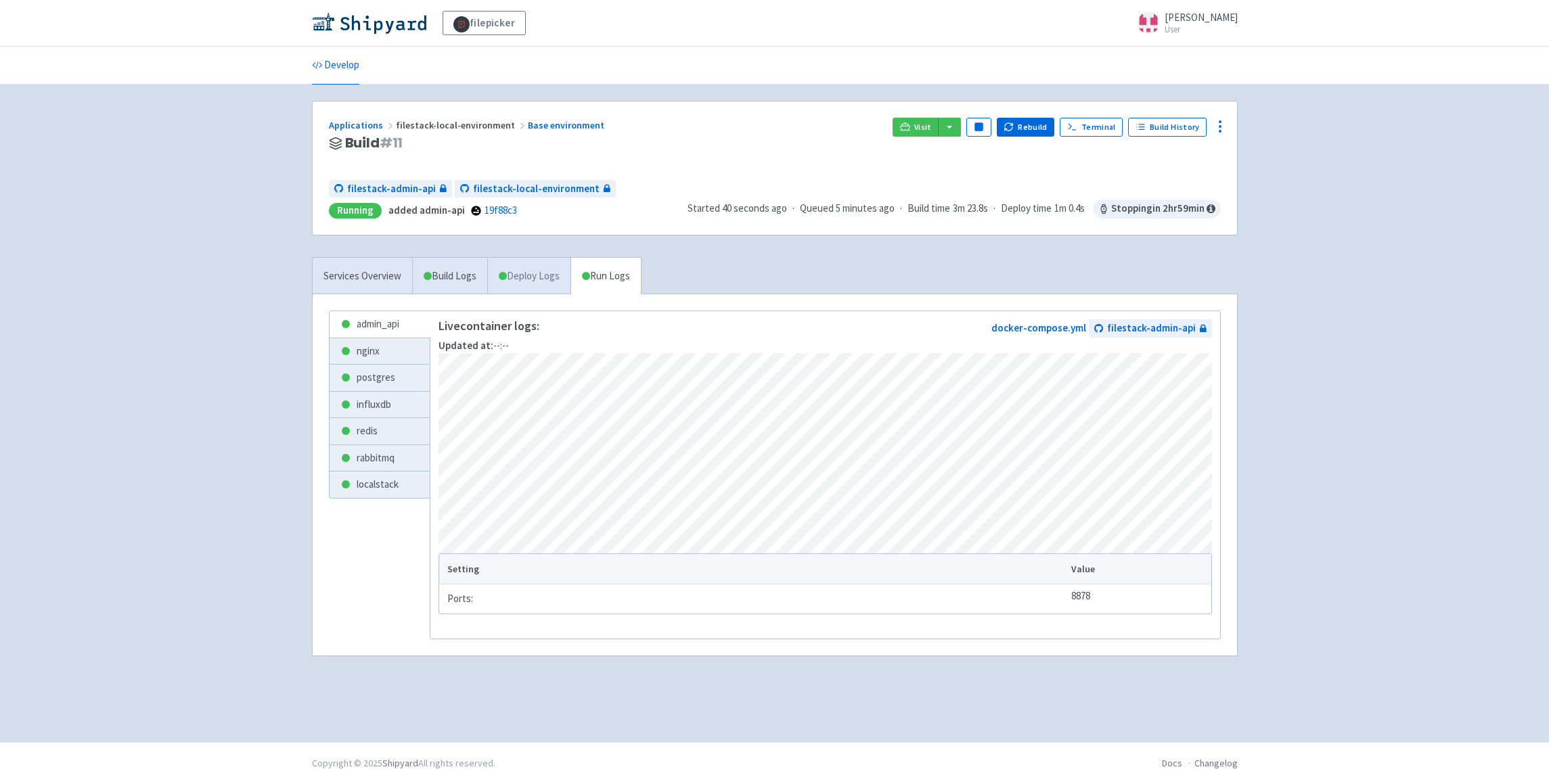
click at [526, 266] on link "Deploy Logs" at bounding box center [529, 276] width 83 height 37
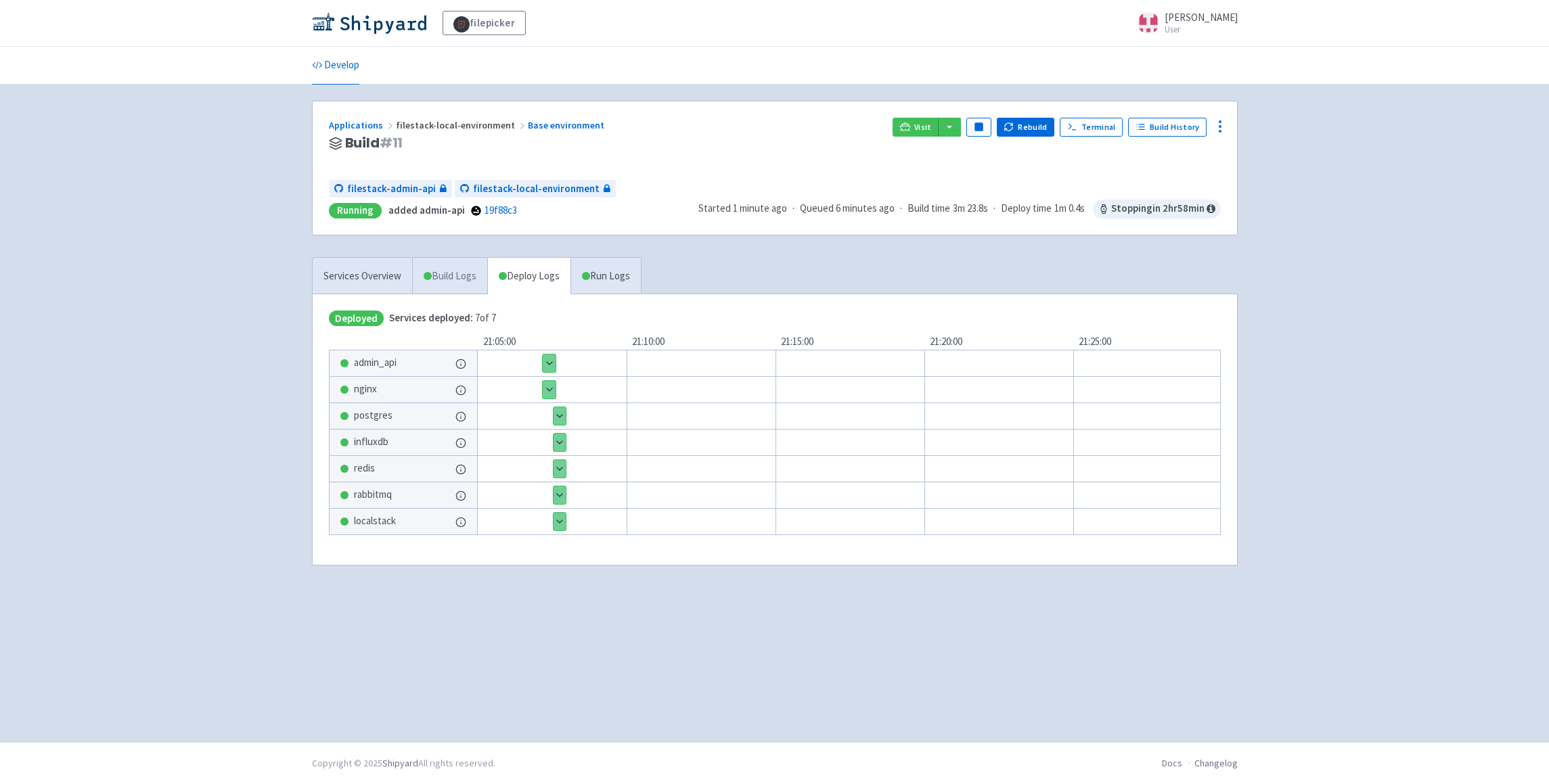
click at [474, 280] on link "Build Logs" at bounding box center [450, 276] width 75 height 37
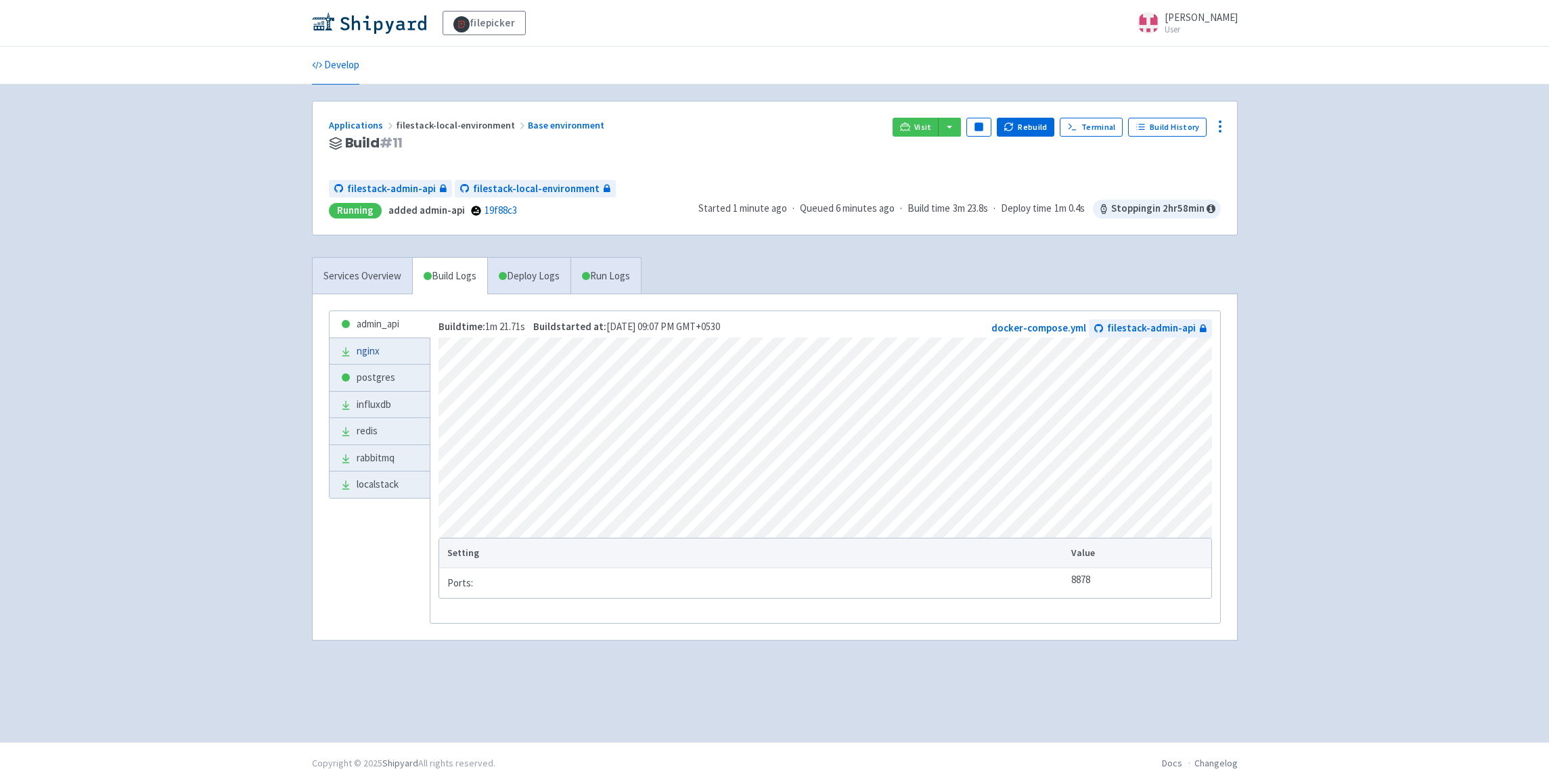
click at [350, 353] on icon at bounding box center [346, 351] width 11 height 11
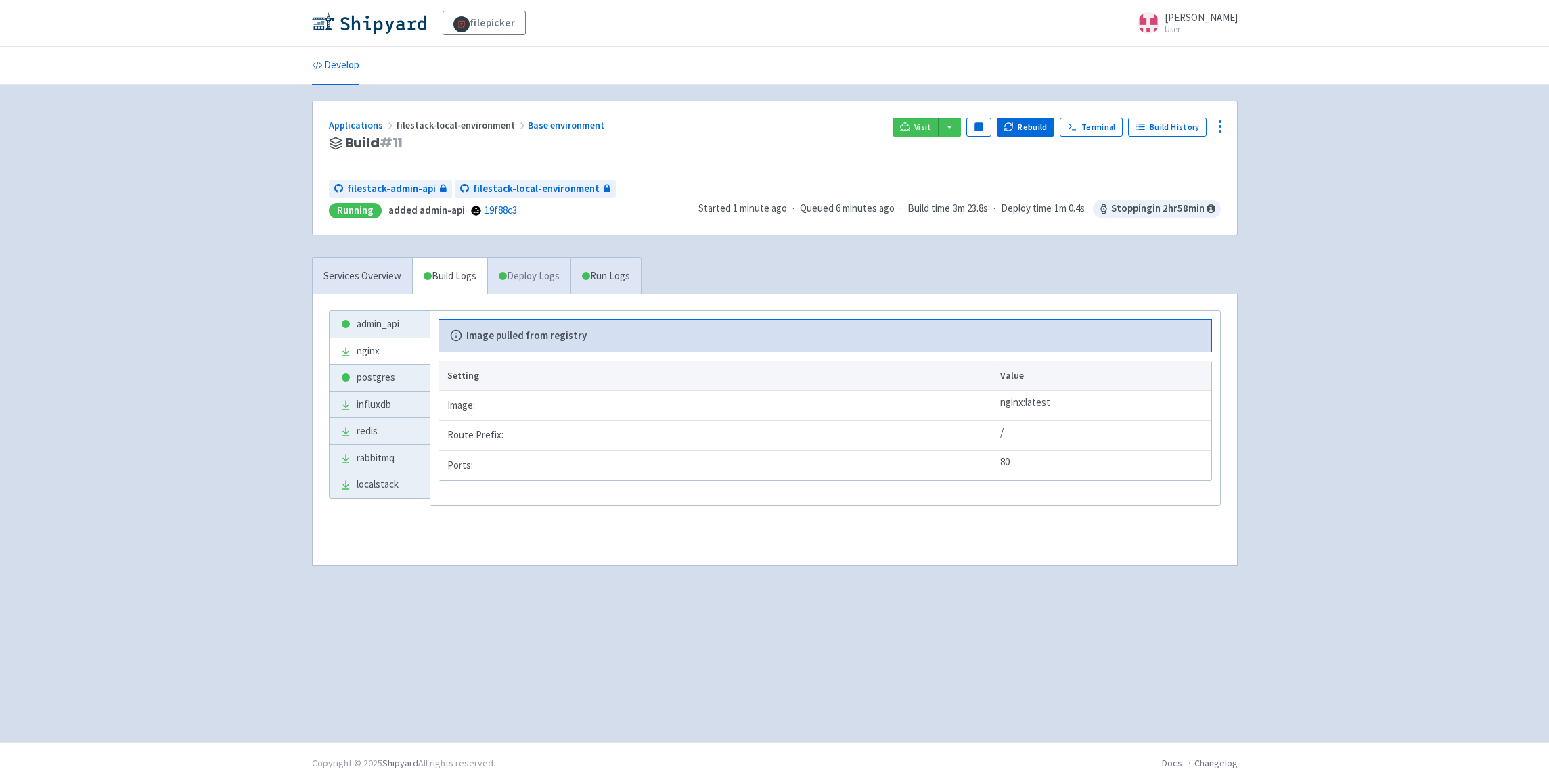
click at [527, 282] on link "Deploy Logs" at bounding box center [529, 276] width 83 height 37
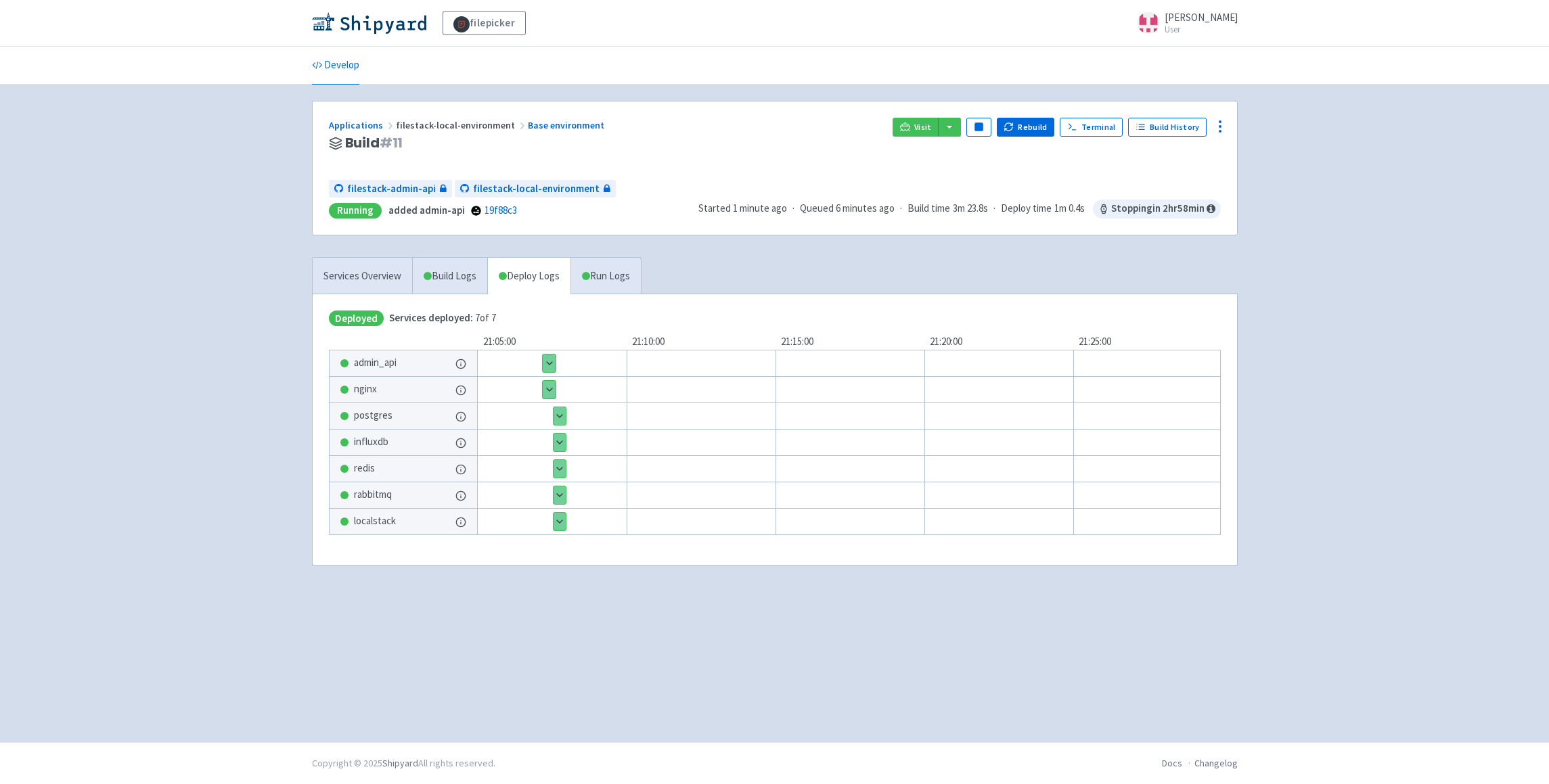
click at [421, 384] on div "nginx" at bounding box center [404, 390] width 148 height 26
click at [372, 390] on span "nginx" at bounding box center [365, 390] width 23 height 16
click at [471, 393] on div "nginx" at bounding box center [404, 390] width 148 height 26
click at [463, 393] on icon at bounding box center [460, 390] width 11 height 11
click at [542, 388] on button "Show details" at bounding box center [548, 390] width 12 height 17
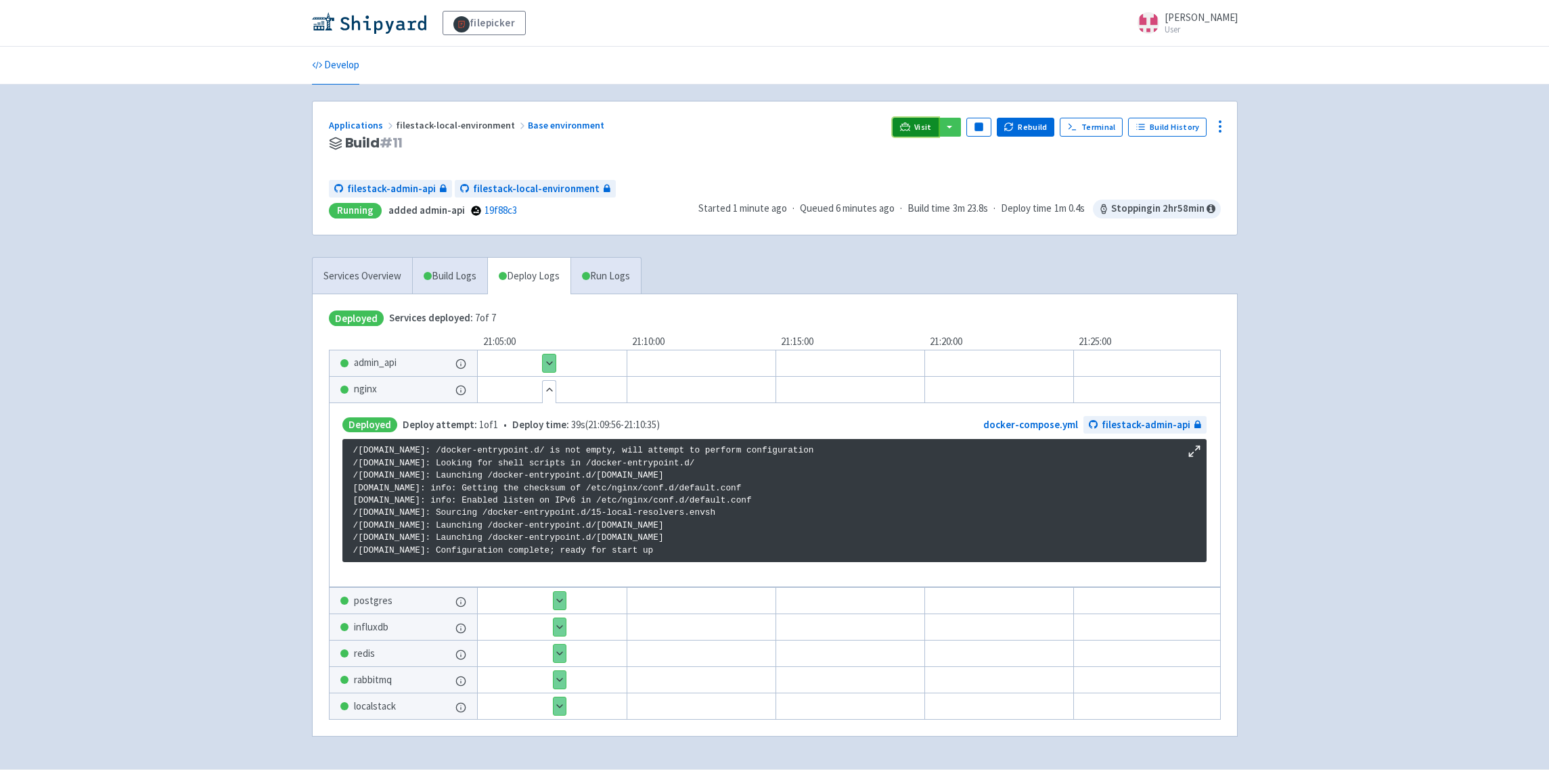
click at [915, 126] on link "Visit" at bounding box center [915, 127] width 46 height 19
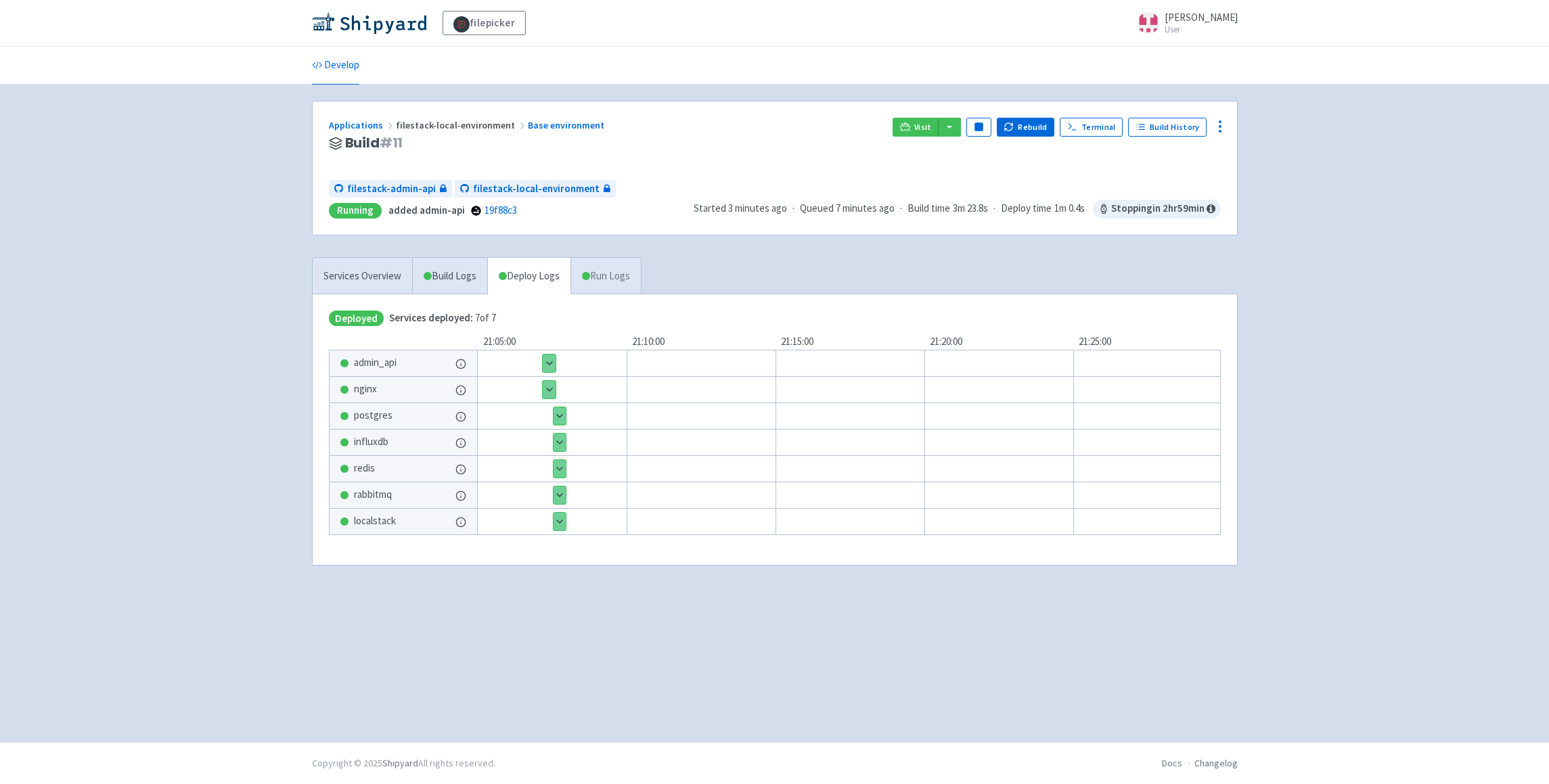
click at [623, 264] on link "Run Logs" at bounding box center [605, 276] width 71 height 37
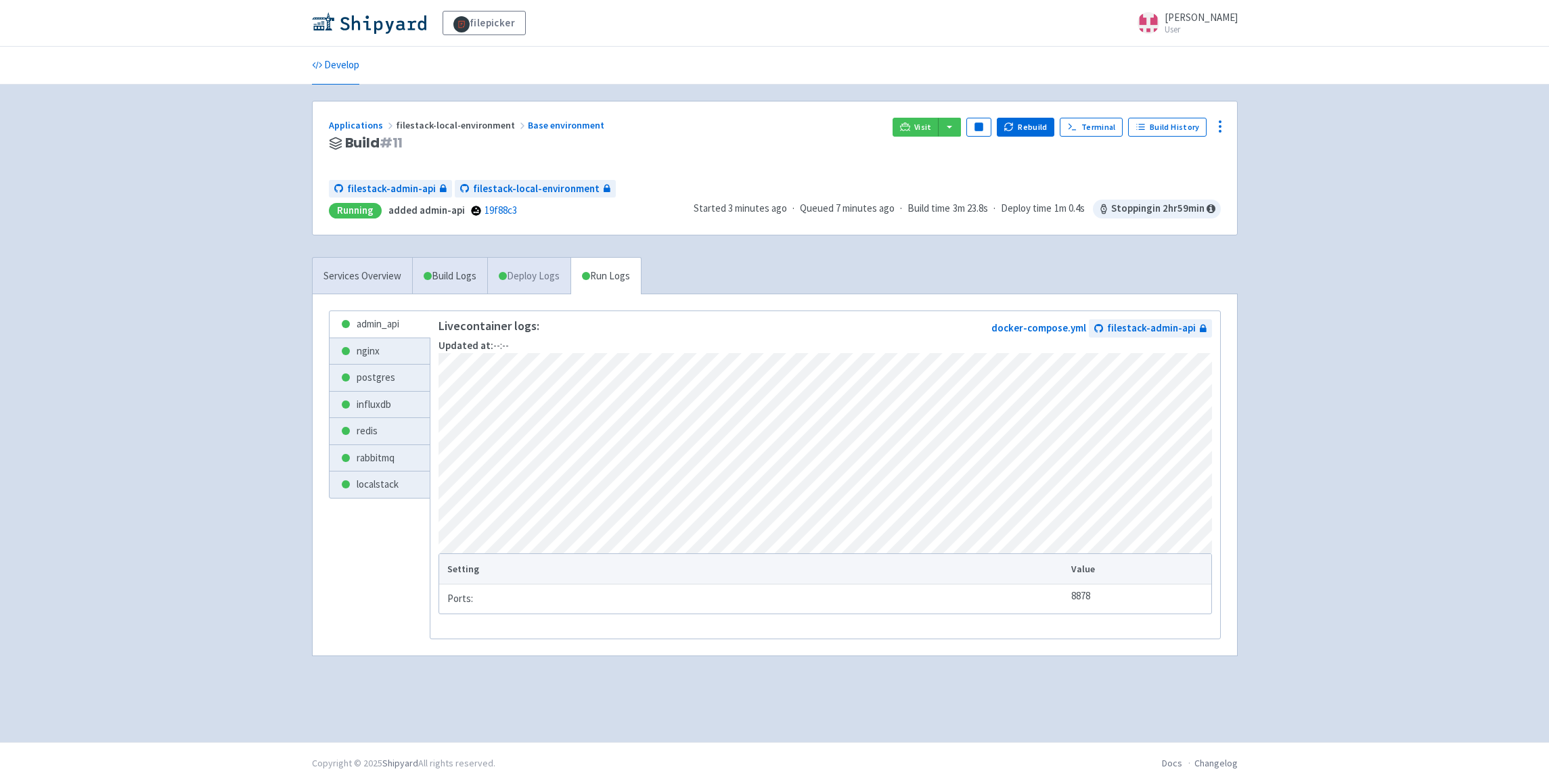
click at [509, 262] on link "Deploy Logs" at bounding box center [529, 276] width 83 height 37
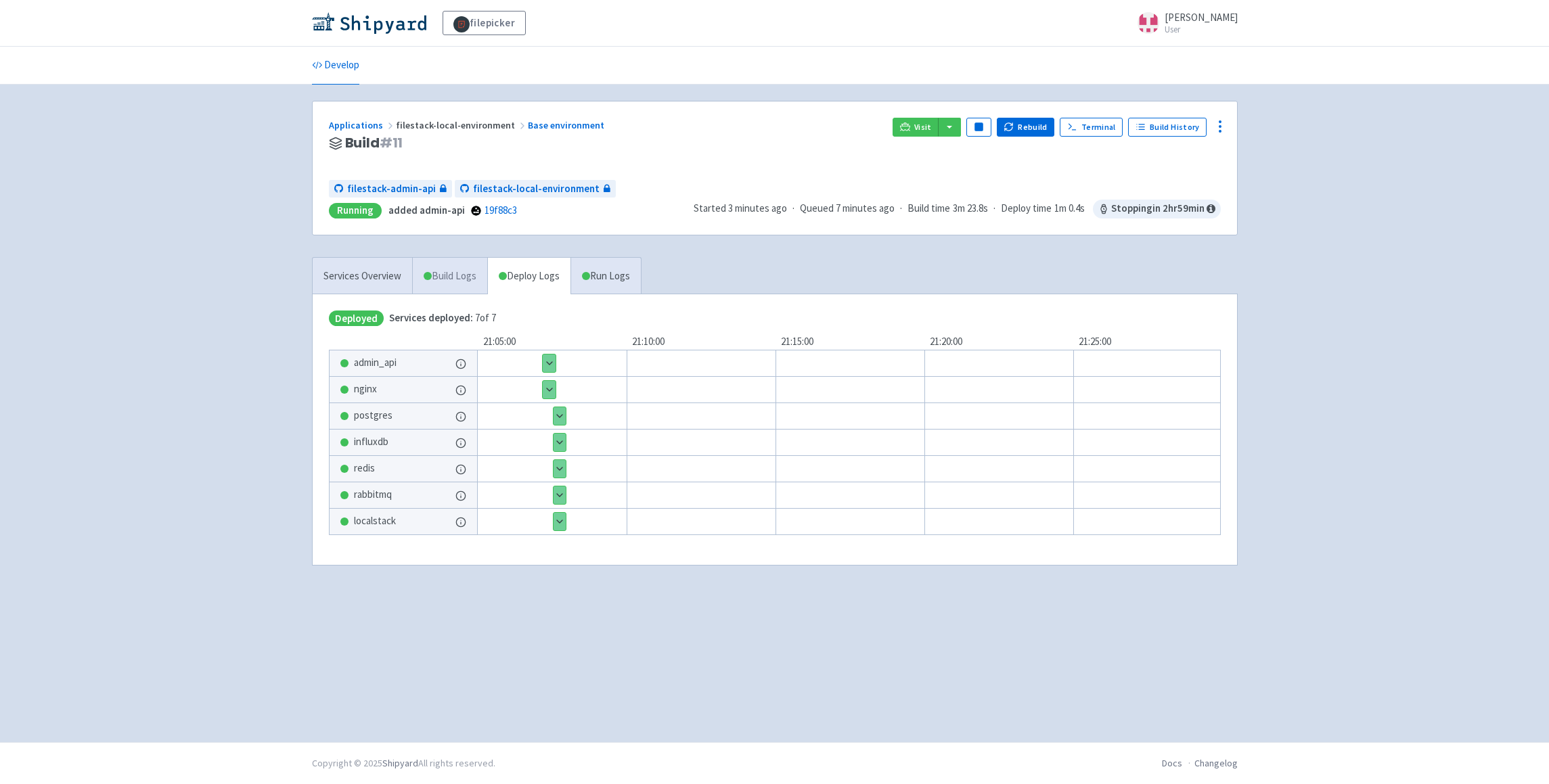
click at [444, 272] on link "Build Logs" at bounding box center [450, 276] width 75 height 37
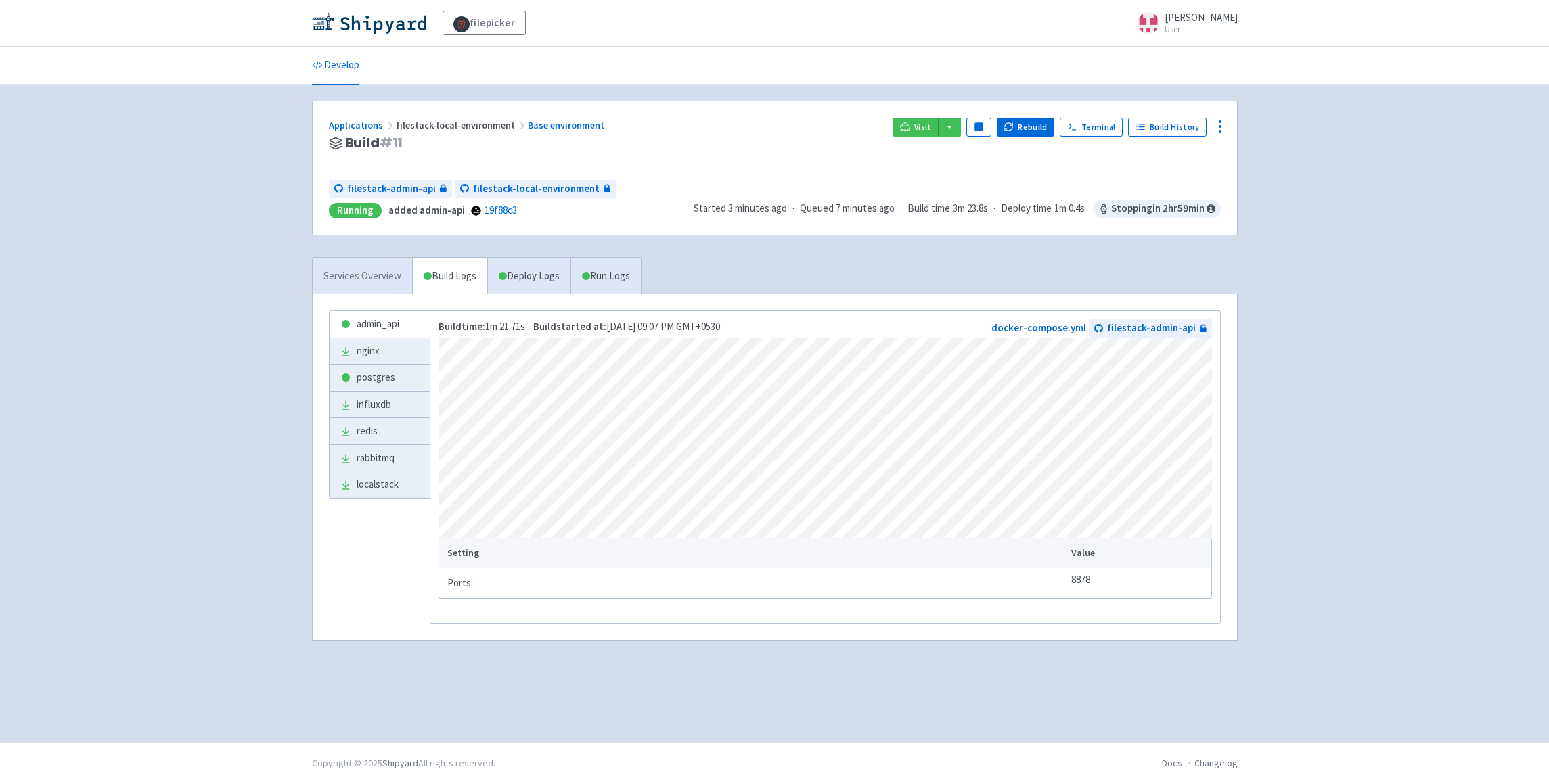
click at [365, 276] on link "Services Overview" at bounding box center [362, 276] width 100 height 37
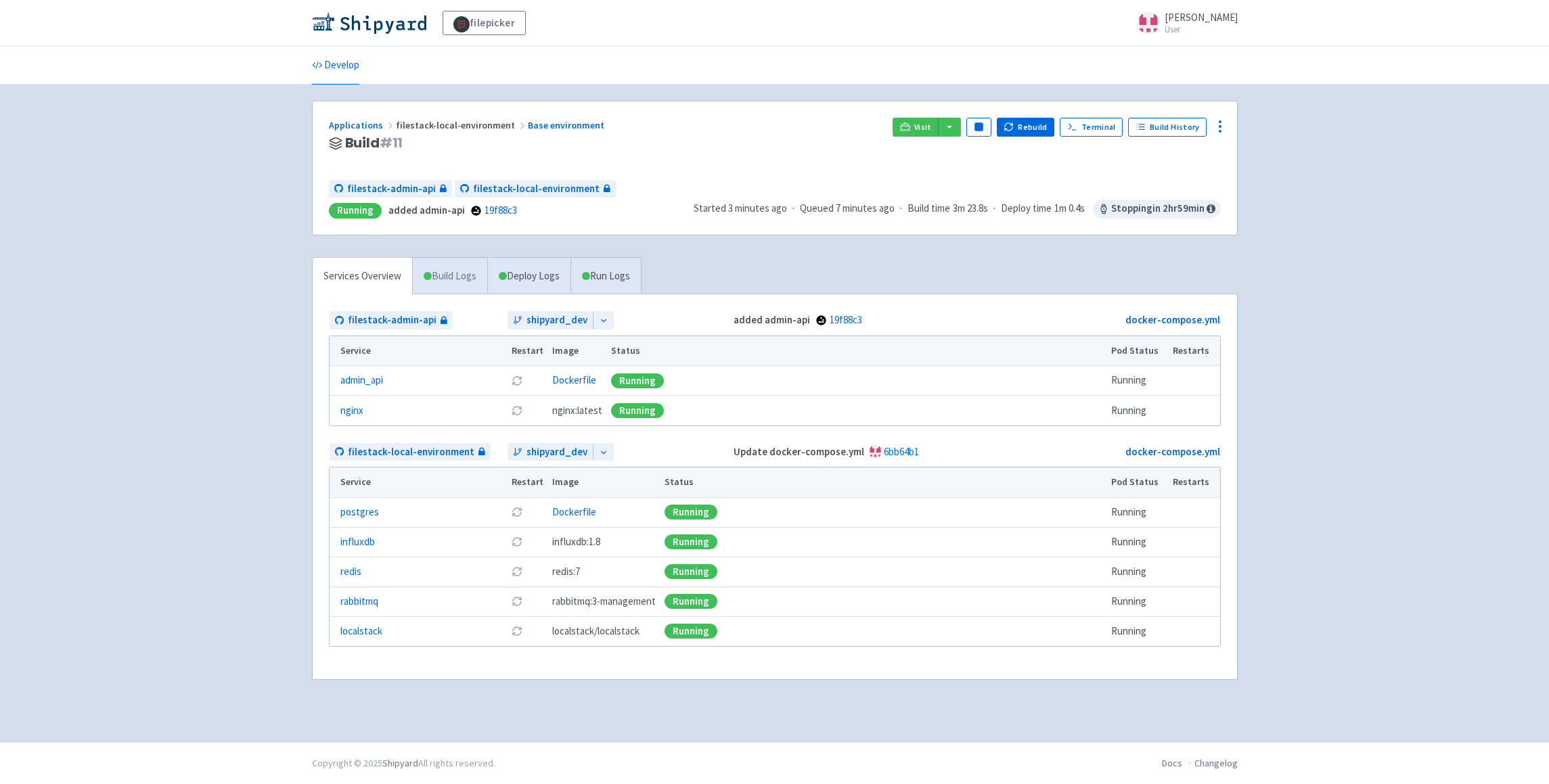
click at [453, 273] on link "Build Logs" at bounding box center [450, 276] width 75 height 37
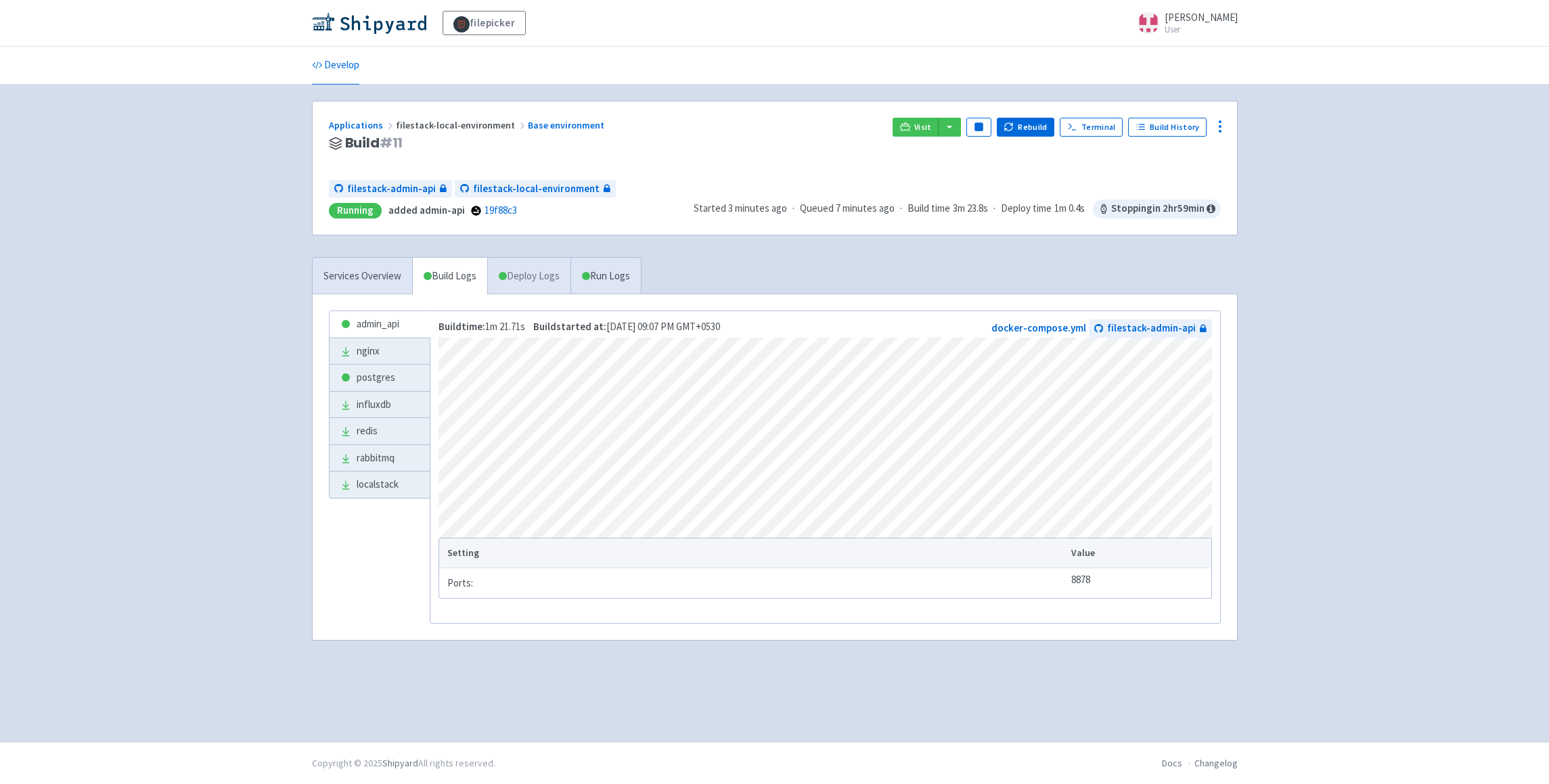
click at [541, 269] on link "Deploy Logs" at bounding box center [529, 276] width 83 height 37
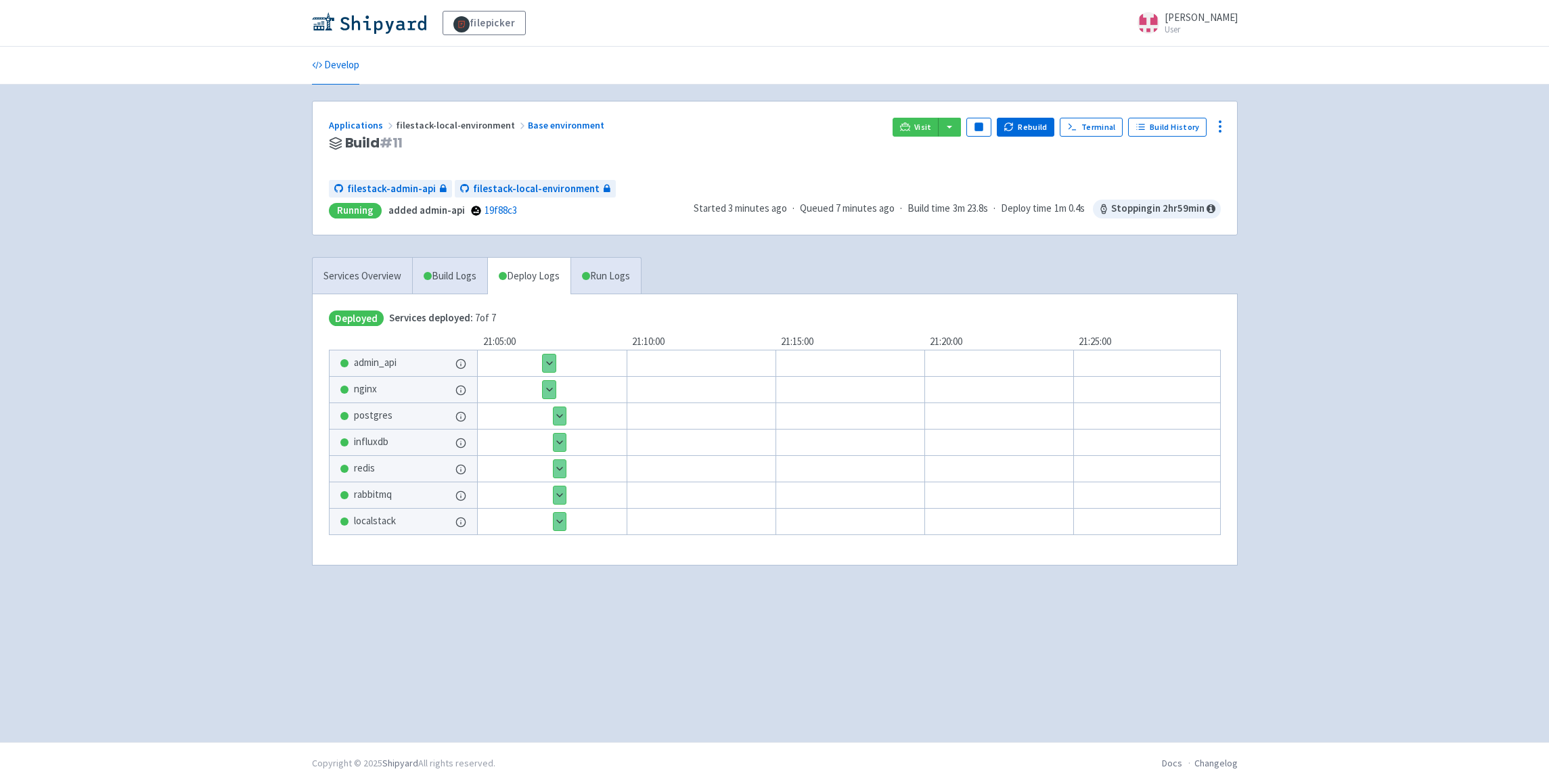
click at [555, 383] on button "Show details" at bounding box center [548, 390] width 12 height 17
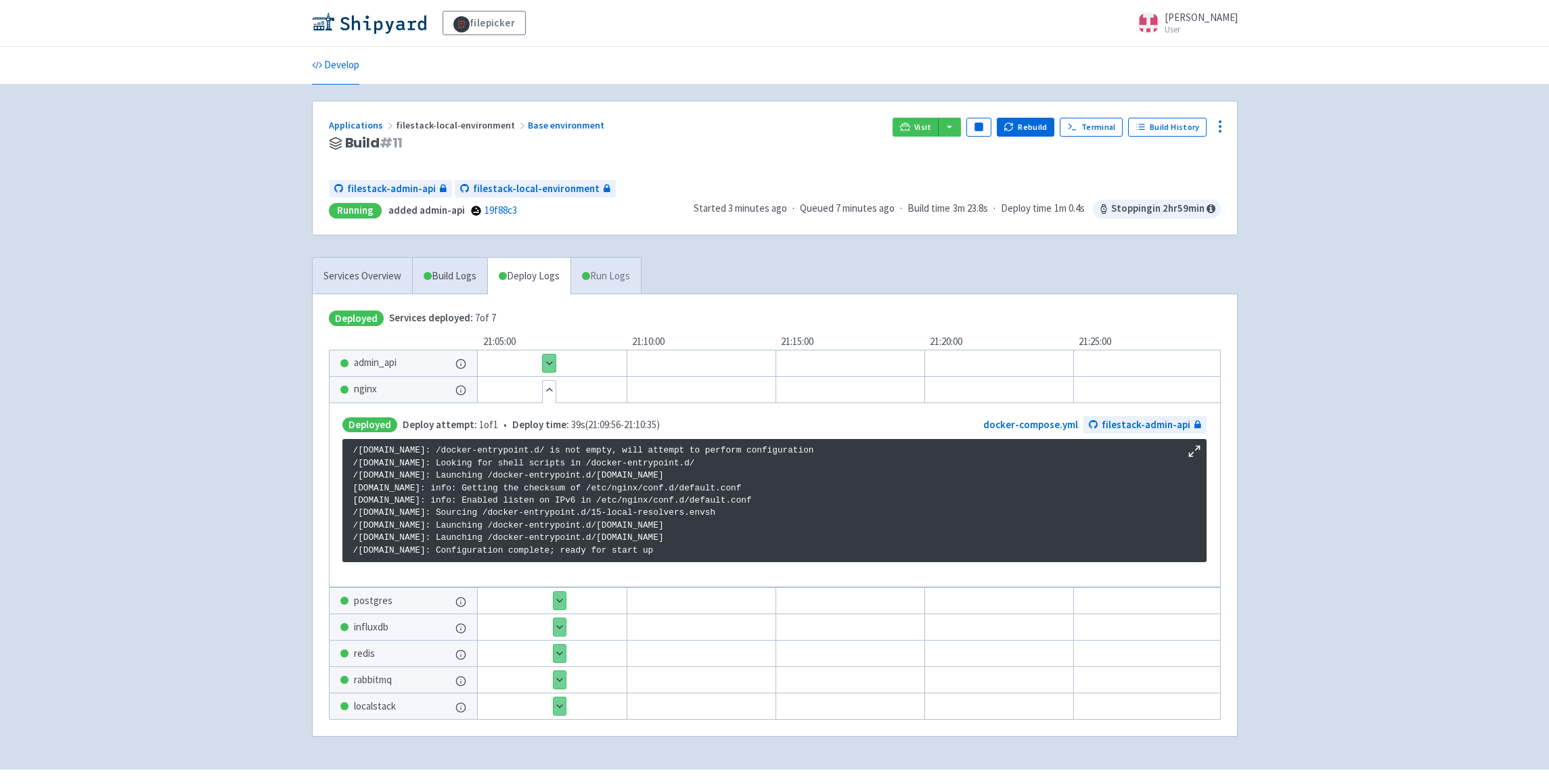
click at [609, 283] on link "Run Logs" at bounding box center [605, 276] width 71 height 37
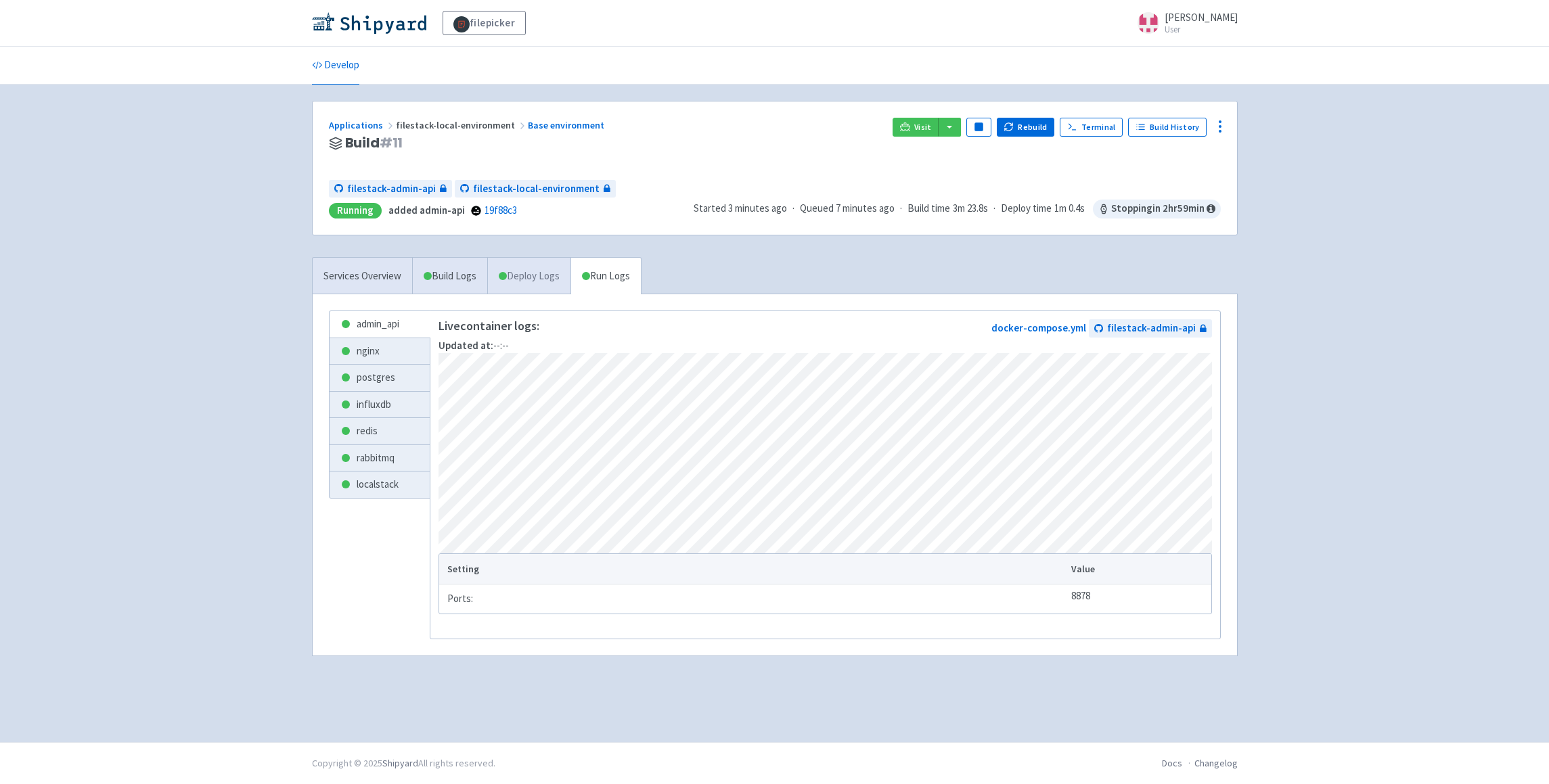
click at [537, 281] on link "Deploy Logs" at bounding box center [529, 276] width 83 height 37
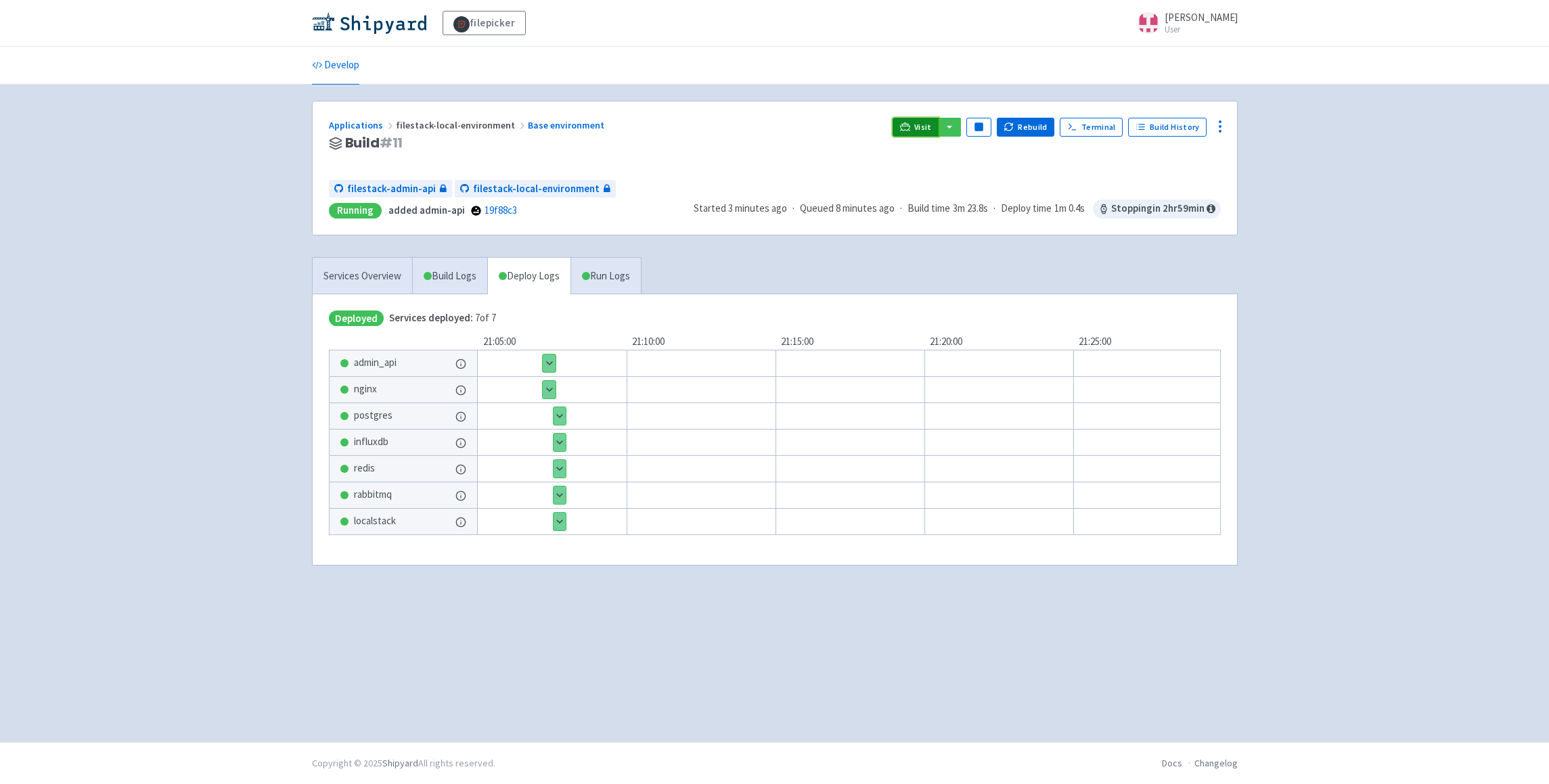
click at [922, 131] on span "Visit" at bounding box center [923, 127] width 17 height 11
click at [1222, 129] on icon at bounding box center [1220, 127] width 17 height 17
click at [1163, 153] on span "Configure" at bounding box center [1145, 157] width 42 height 19
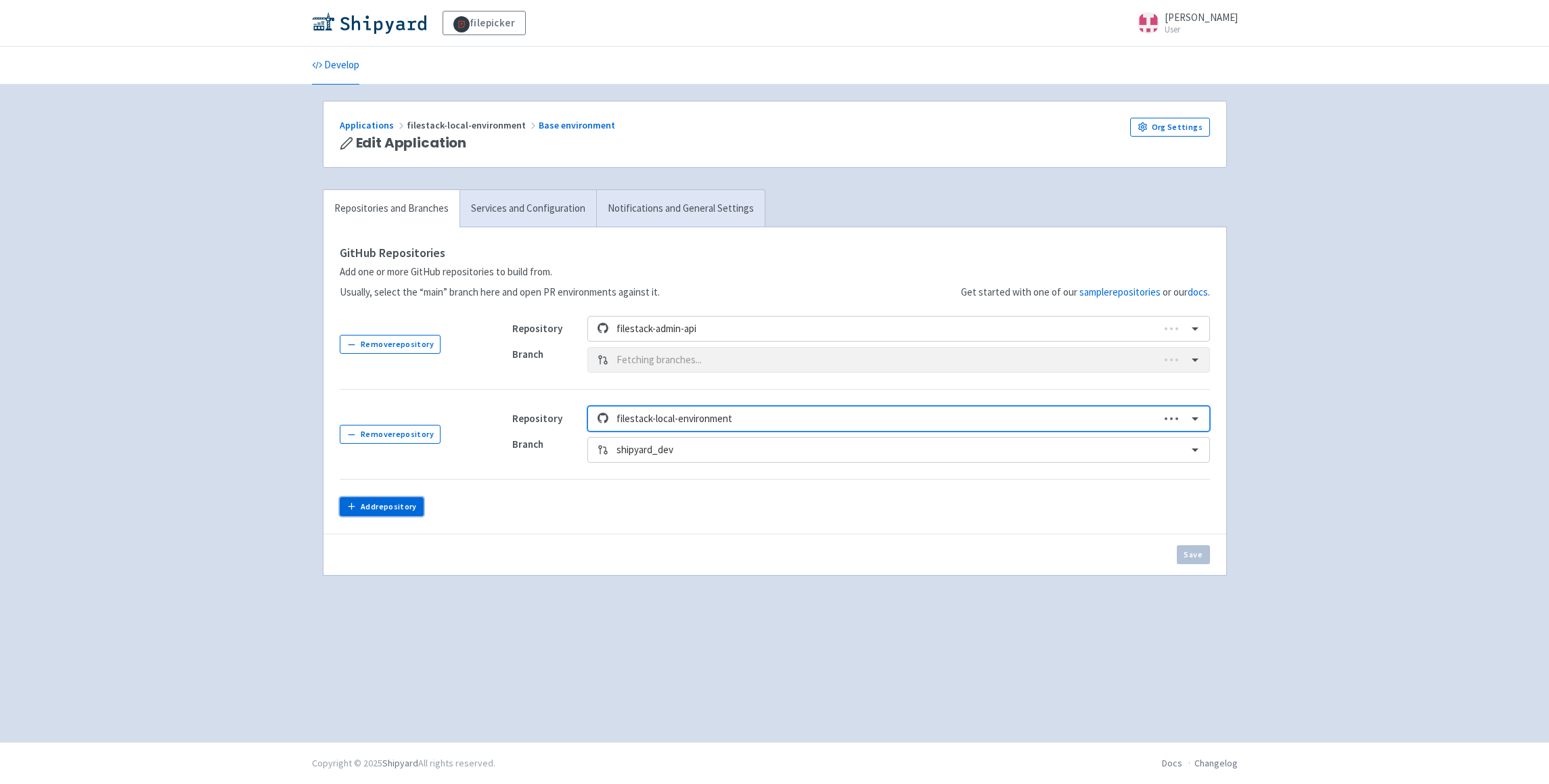
click at [385, 501] on button "Add repository" at bounding box center [382, 507] width 85 height 19
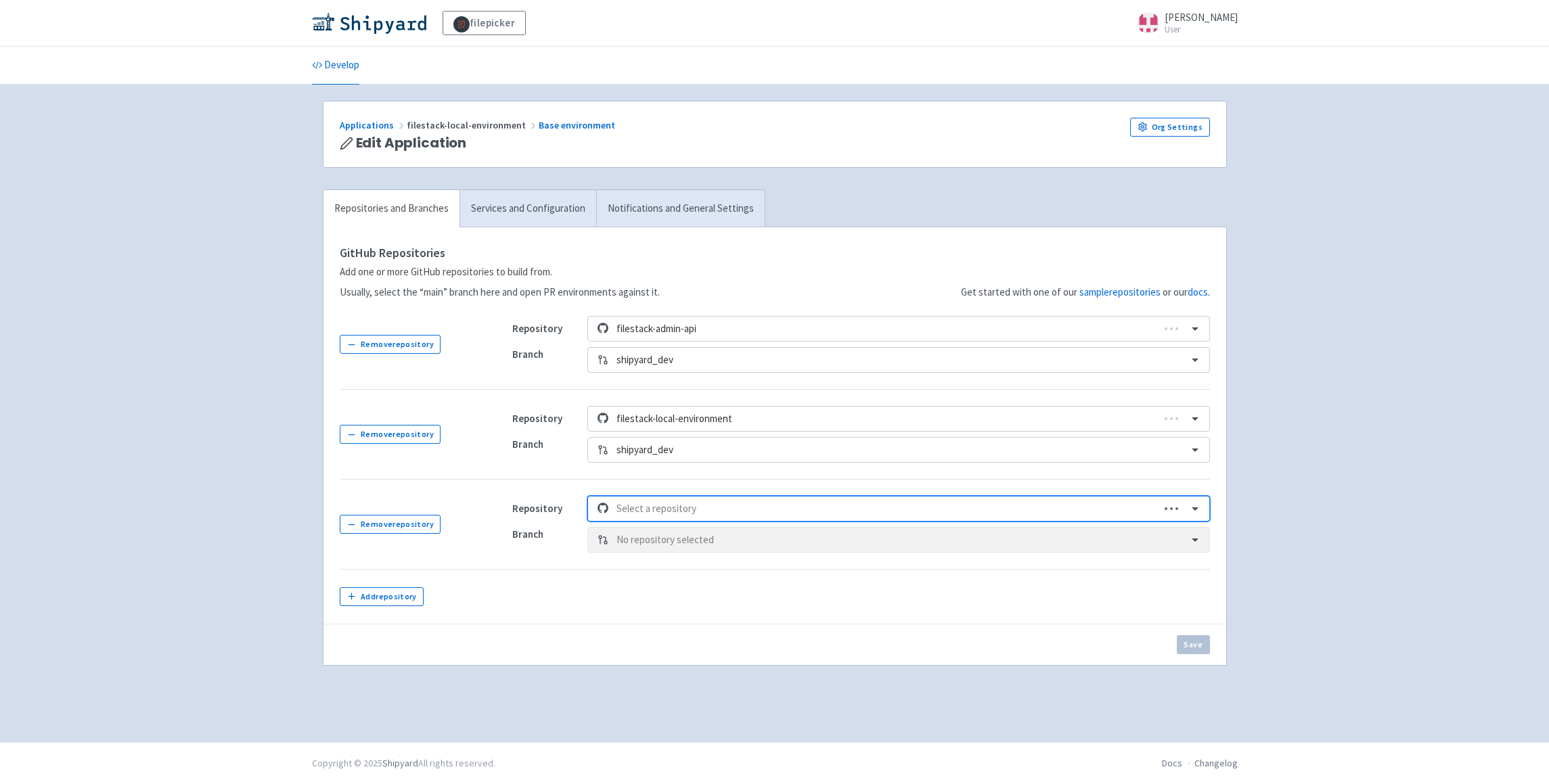
click at [669, 514] on div at bounding box center [884, 509] width 536 height 18
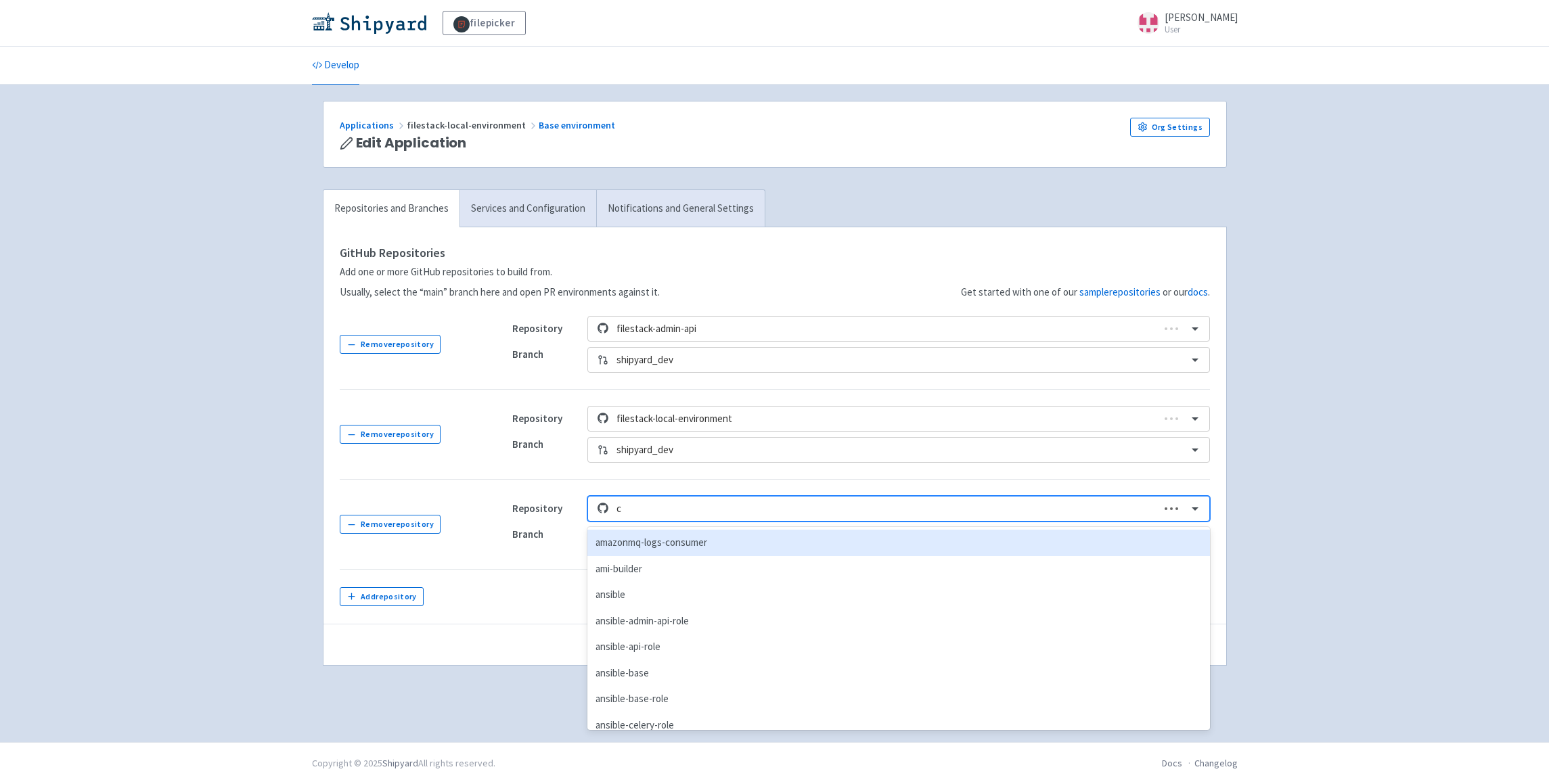
type input "cp"
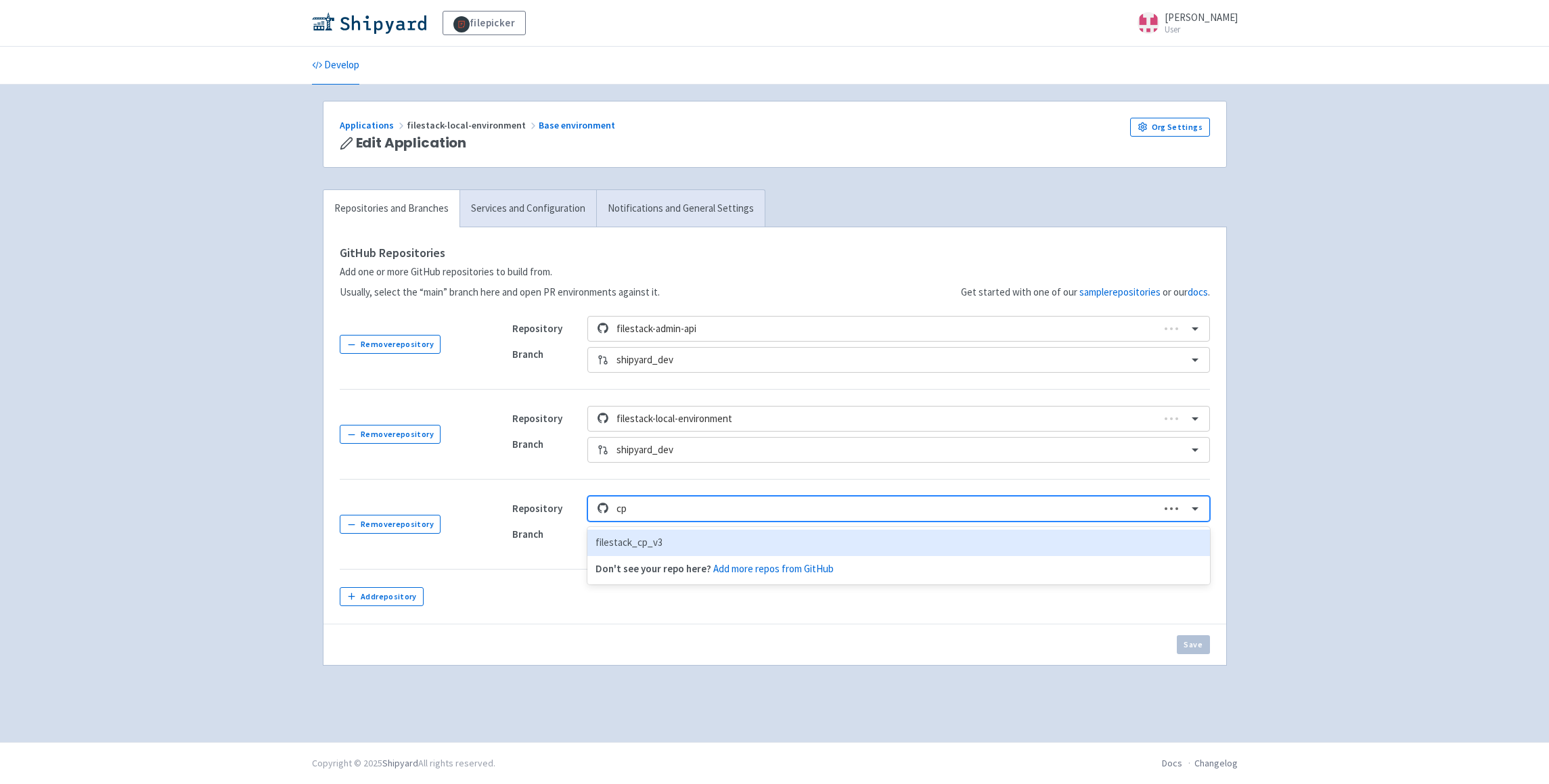
click at [648, 545] on div "filestack_cp_v3" at bounding box center [898, 543] width 622 height 27
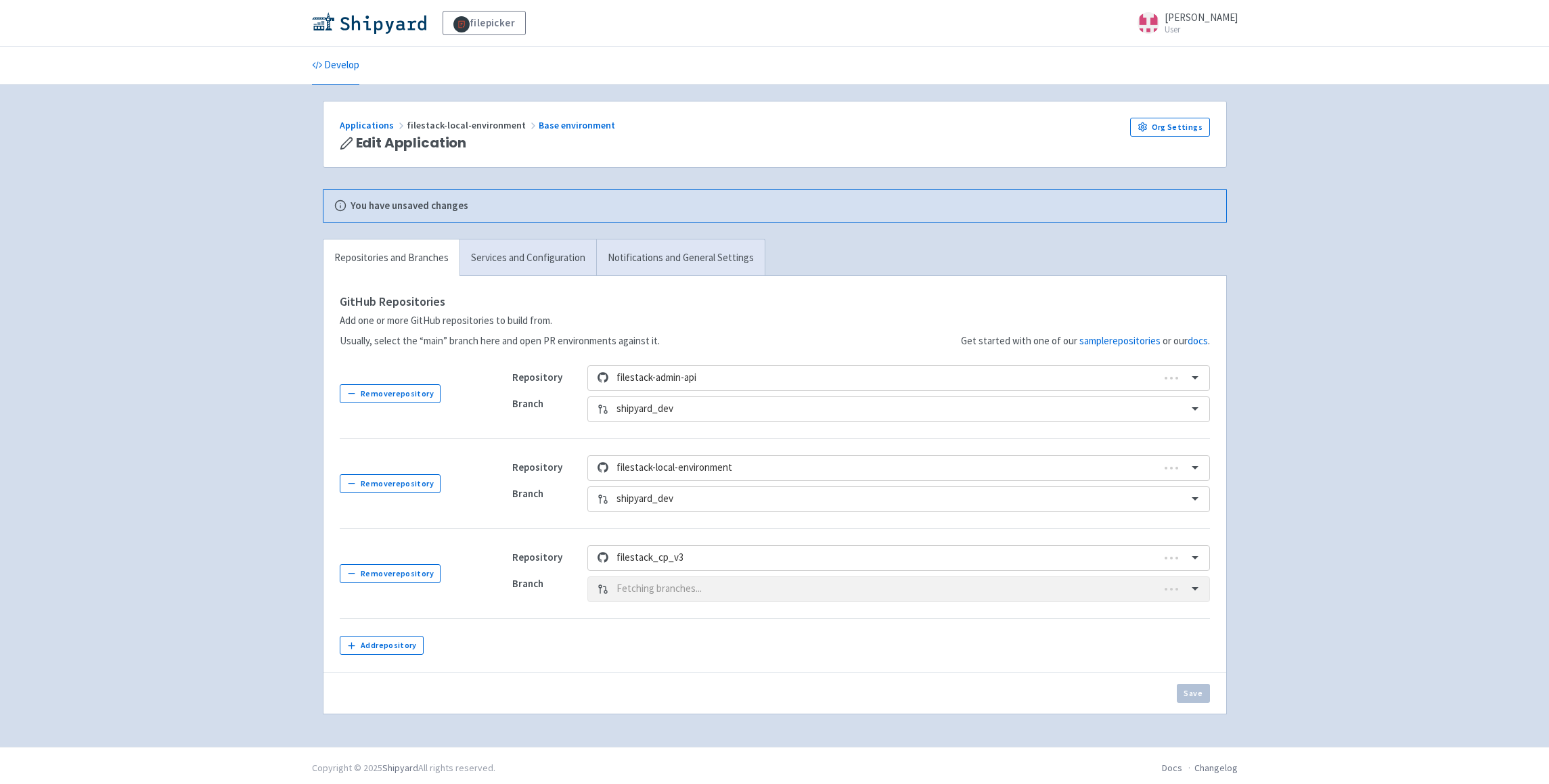
click at [700, 587] on div "Branch Fetching branches..." at bounding box center [861, 589] width 698 height 26
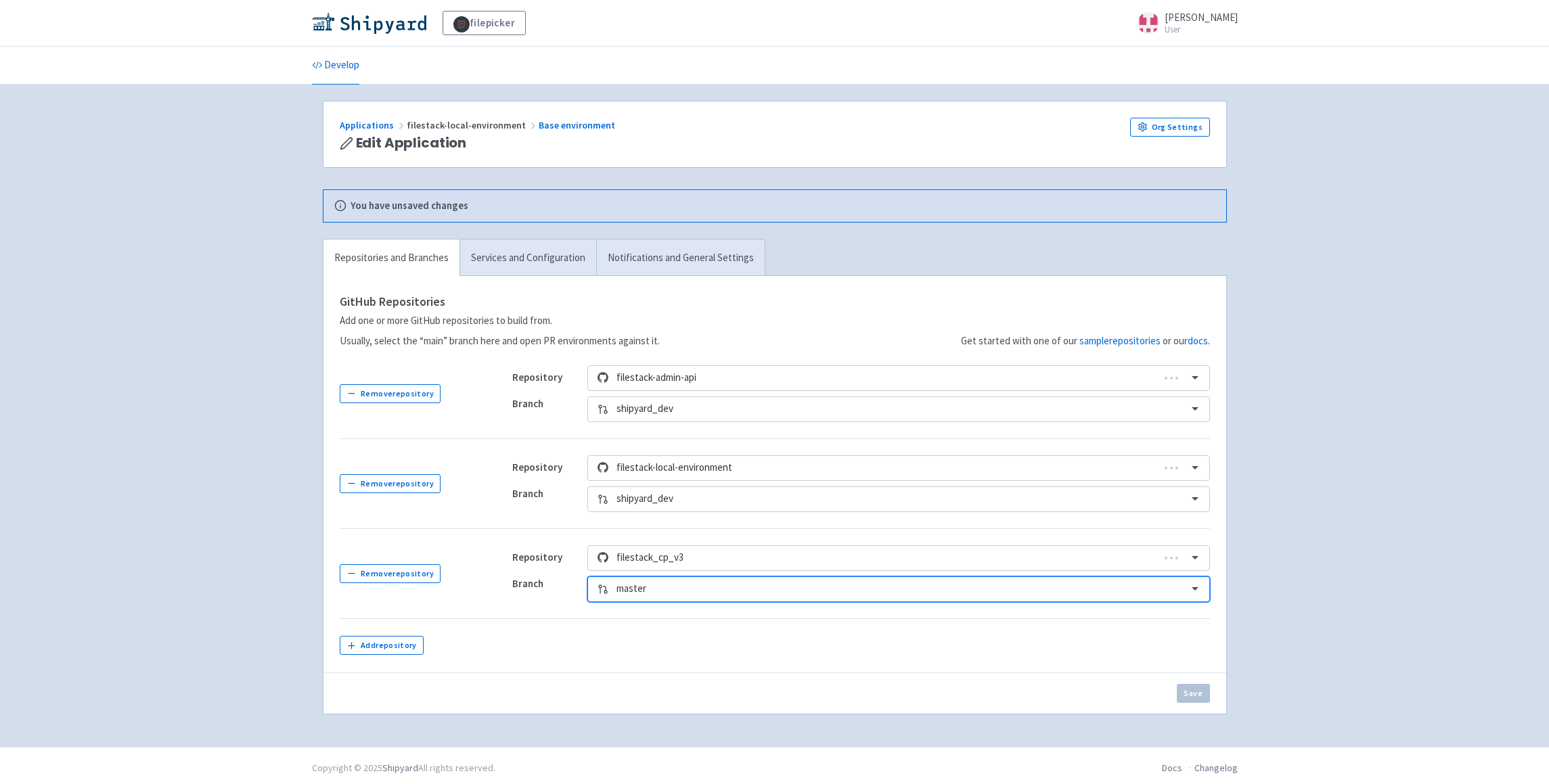
click at [694, 592] on div at bounding box center [897, 589] width 562 height 18
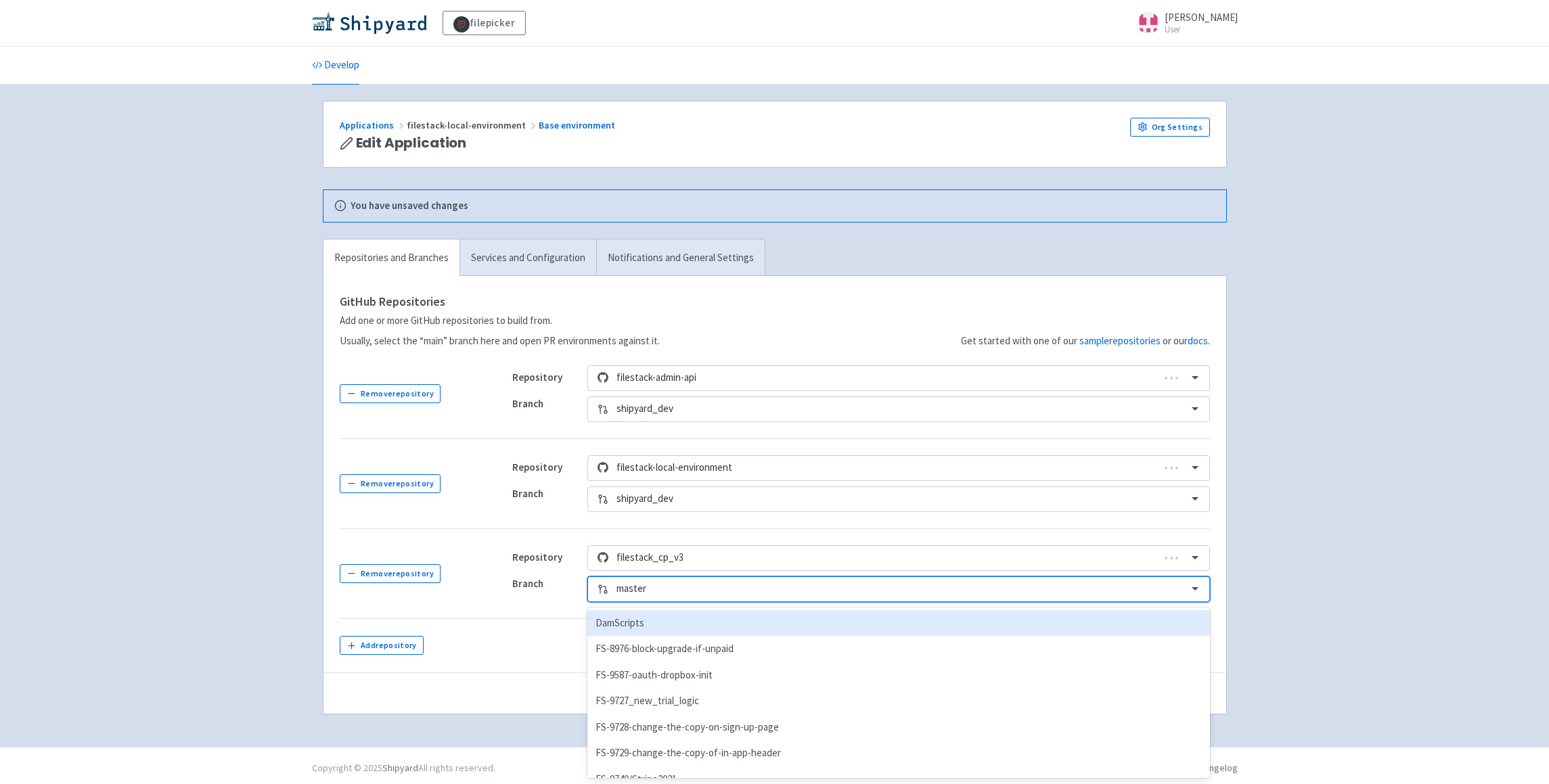
scroll to position [6, 0]
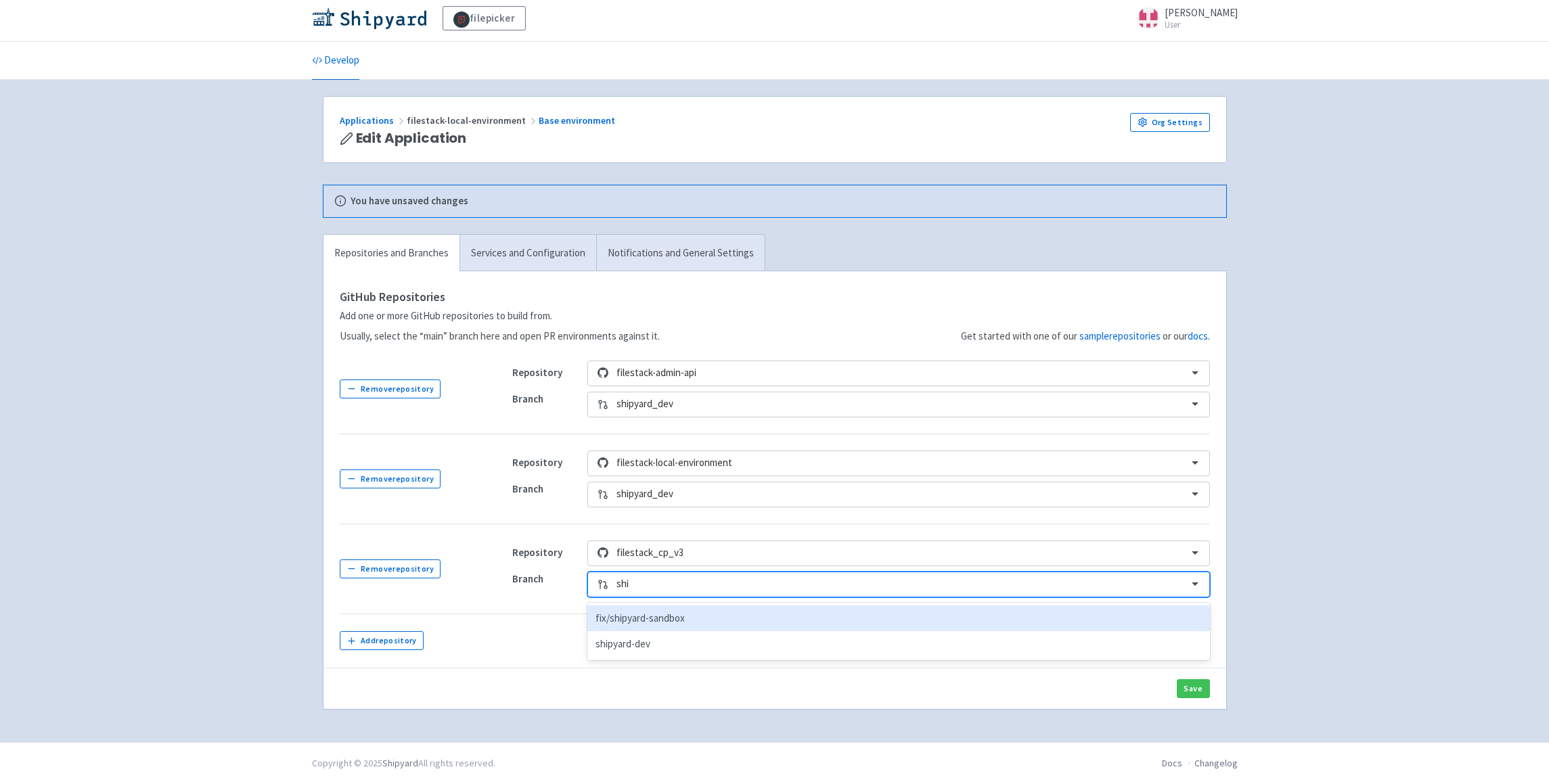
type input "ship"
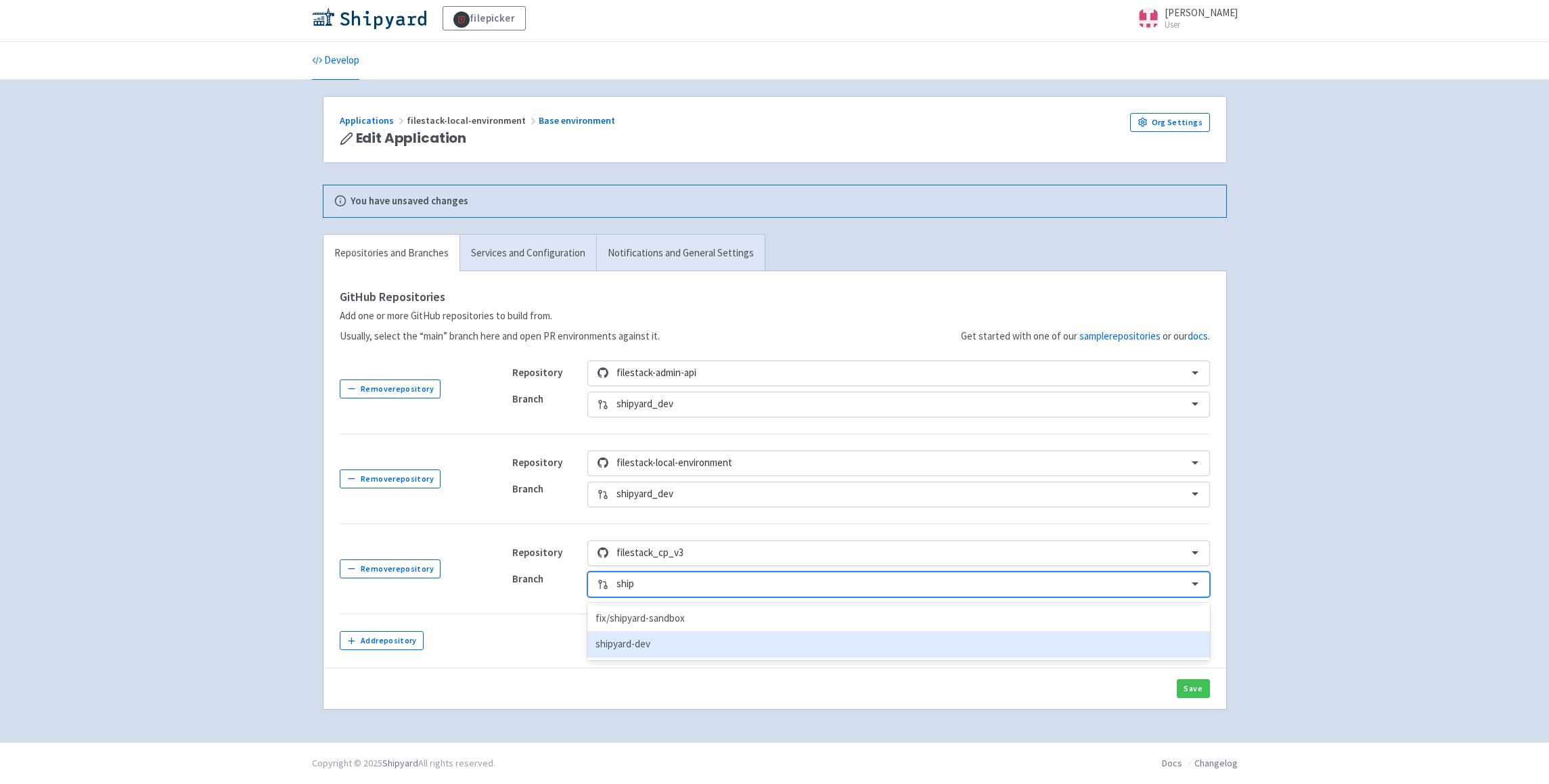
click at [672, 643] on div "shipyard-dev" at bounding box center [898, 644] width 622 height 27
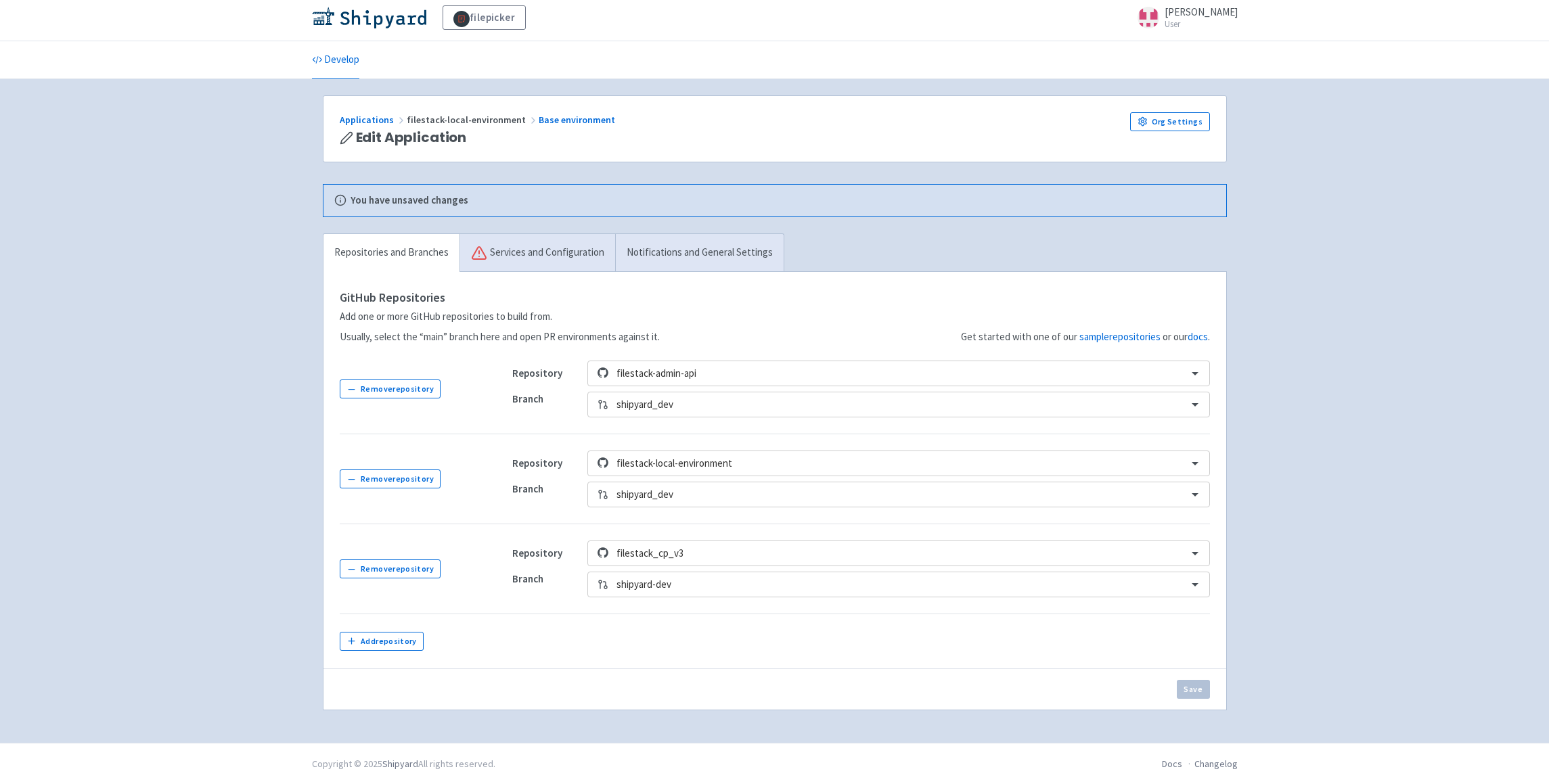
click at [1197, 656] on td at bounding box center [853, 641] width 714 height 54
click at [542, 244] on link "Services and Configuration" at bounding box center [537, 253] width 155 height 38
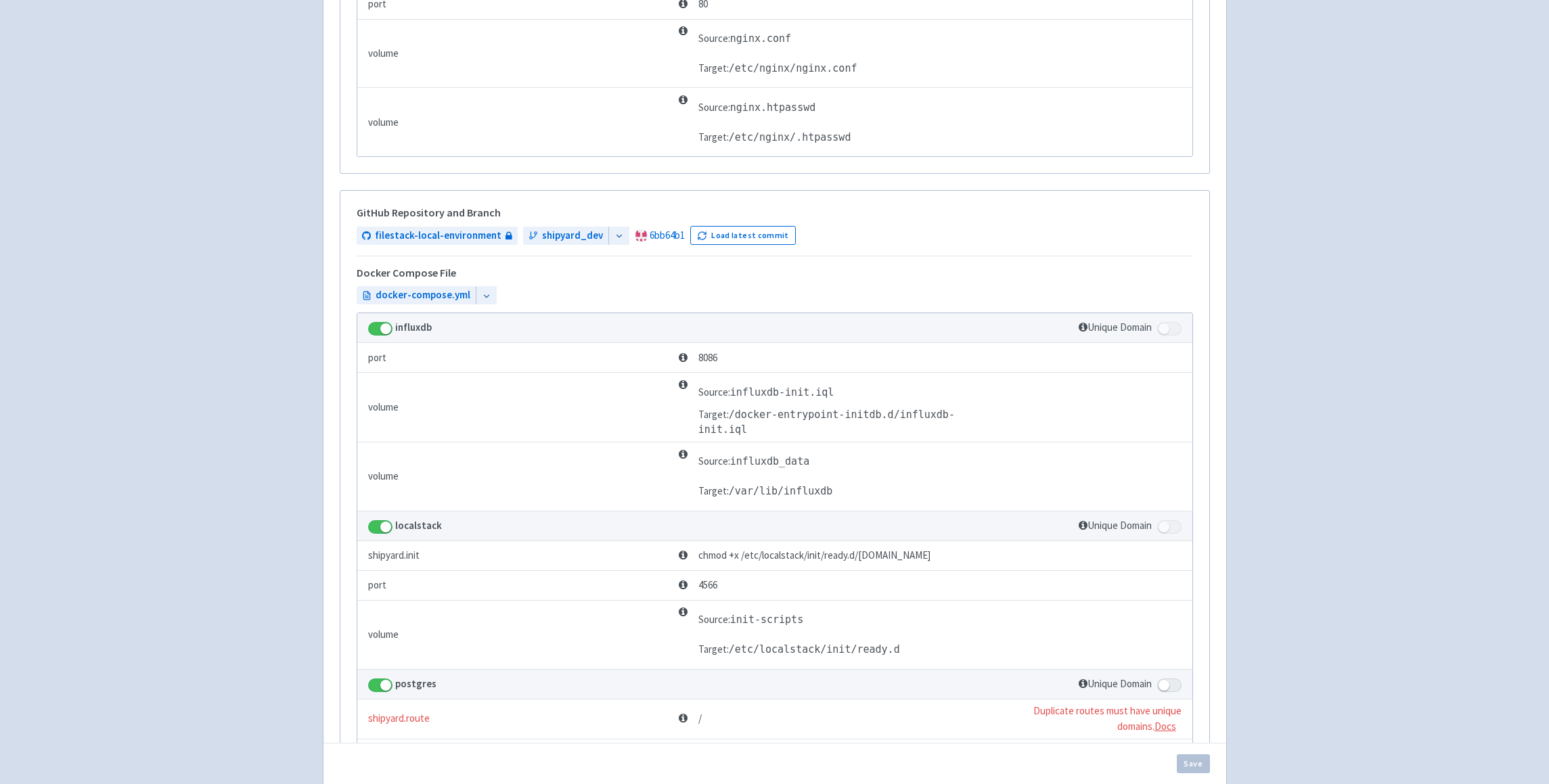
scroll to position [996, 0]
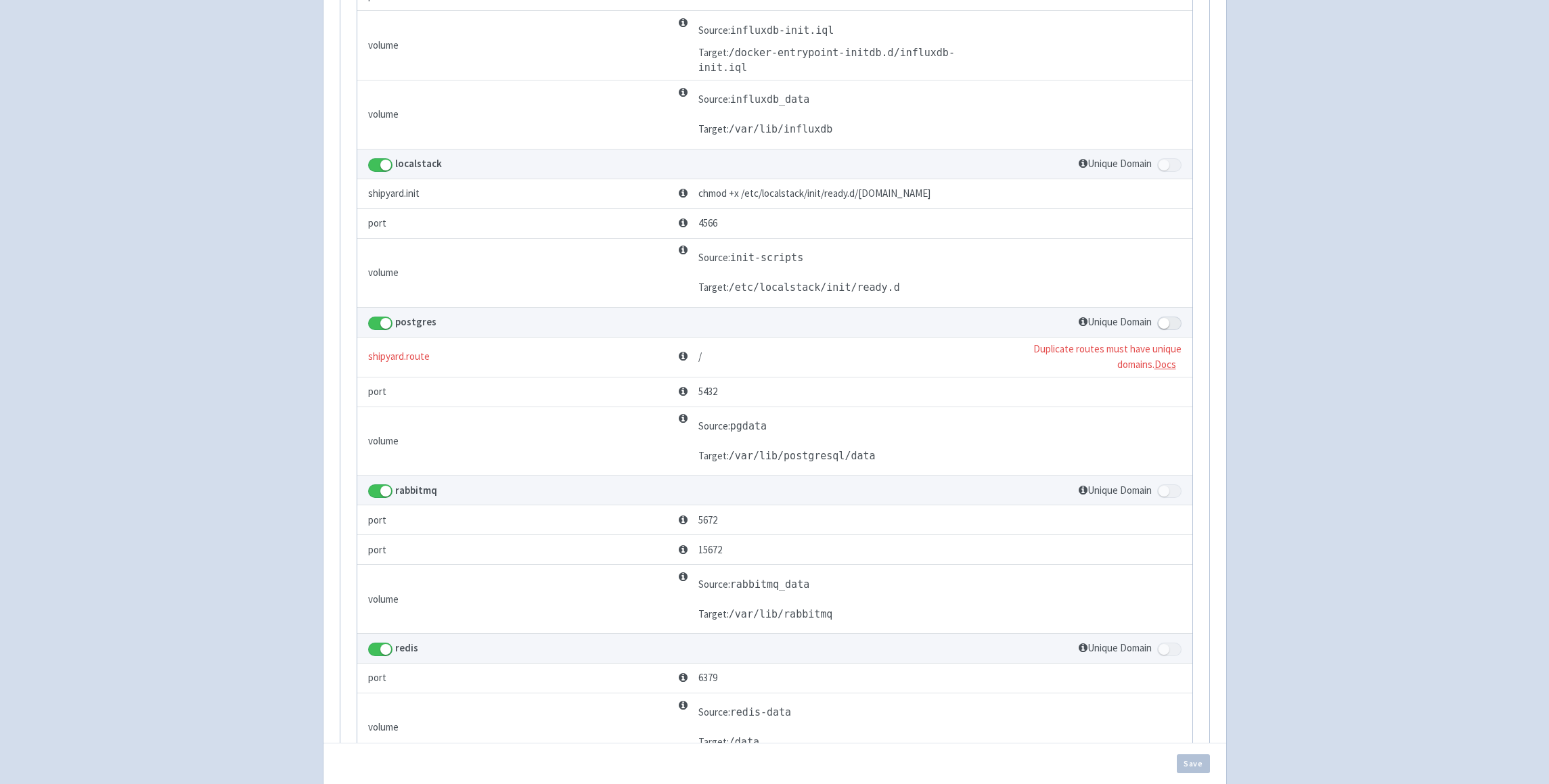
click at [1167, 327] on span at bounding box center [1169, 323] width 24 height 13
click at [1166, 323] on input "checkbox" at bounding box center [1161, 319] width 9 height 9
checkbox input "true"
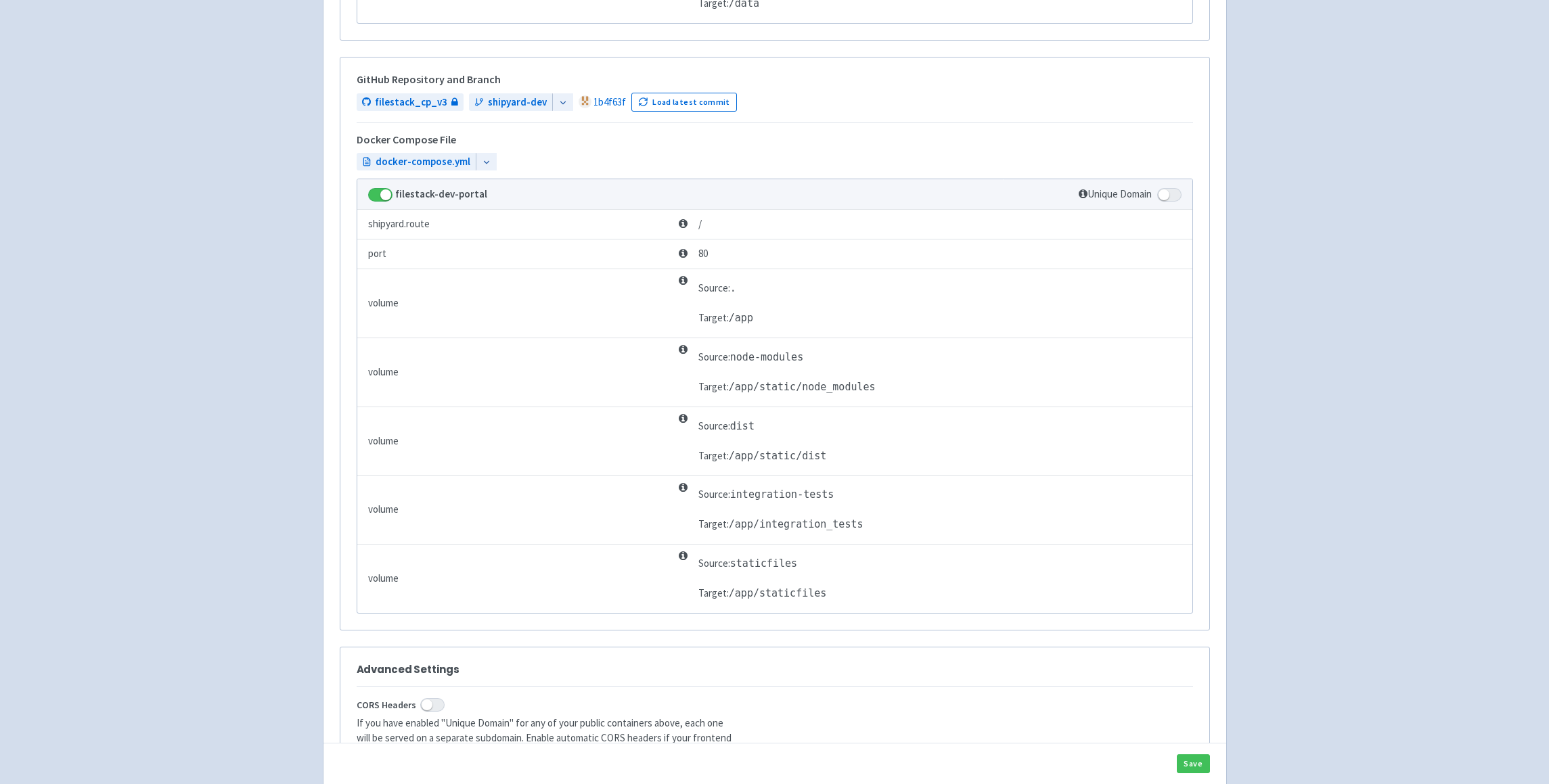
scroll to position [1865, 0]
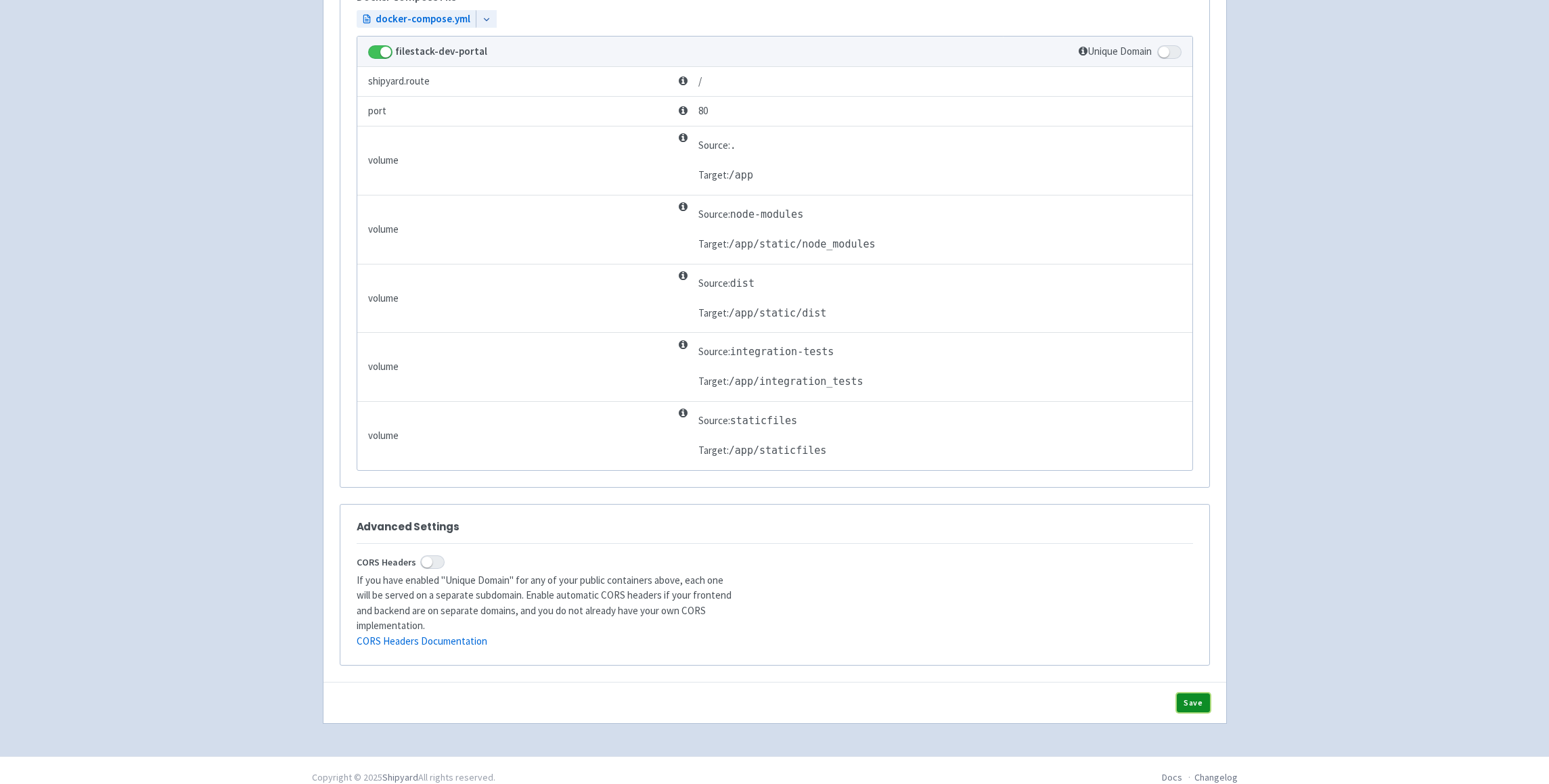
click at [1190, 693] on button "Save" at bounding box center [1194, 703] width 33 height 19
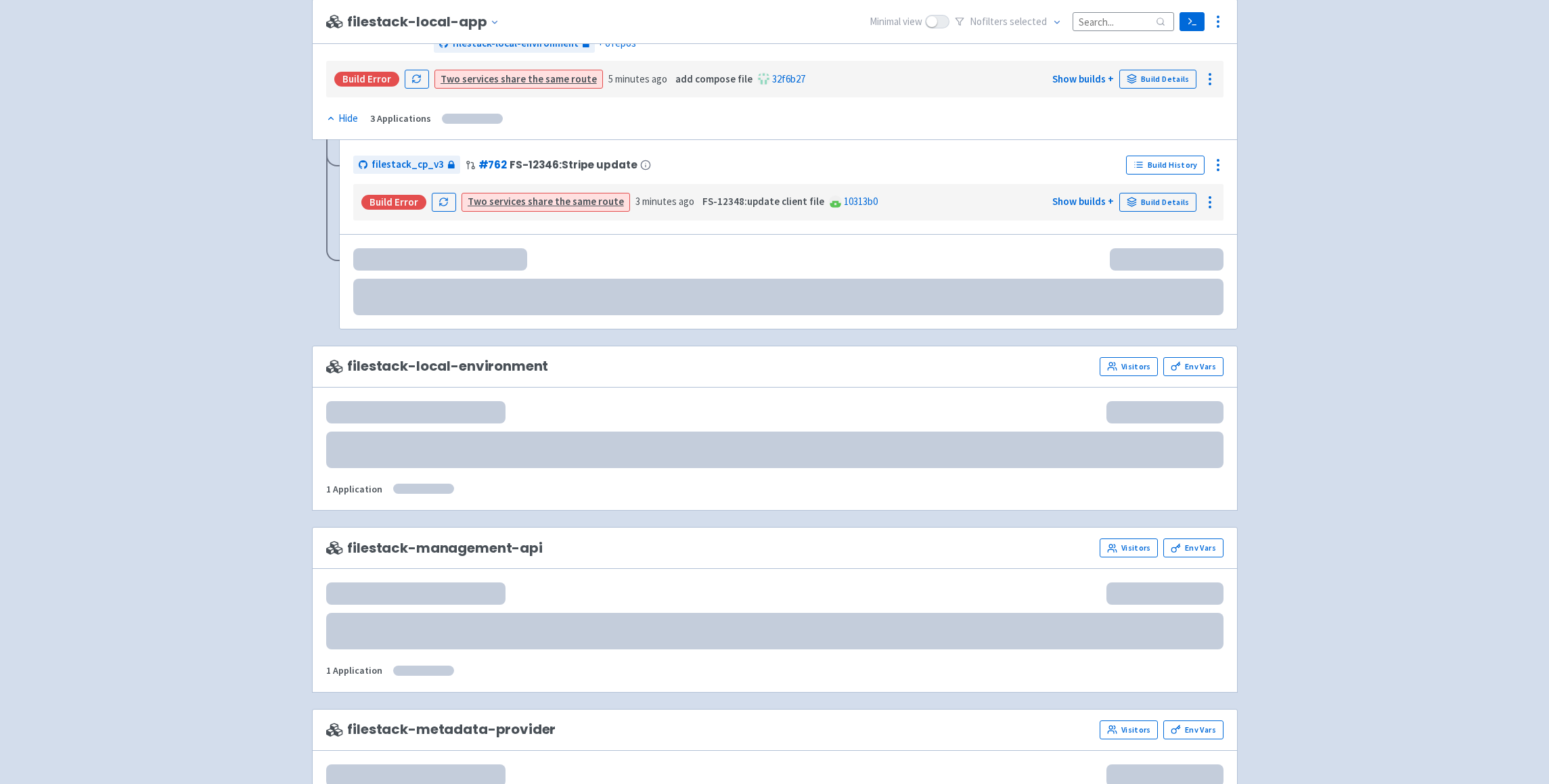
scroll to position [948, 0]
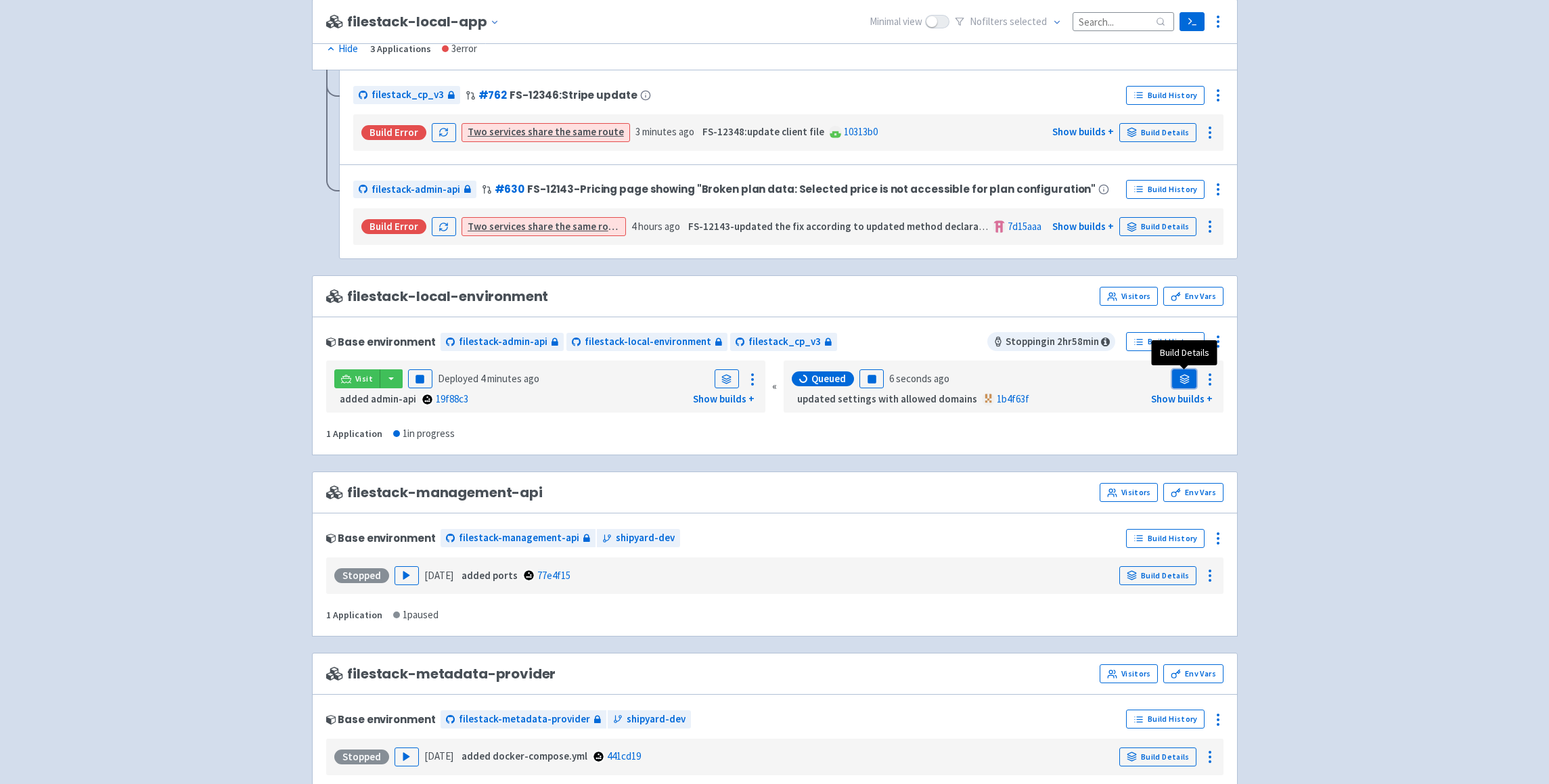
click at [1183, 375] on icon at bounding box center [1184, 376] width 9 height 4
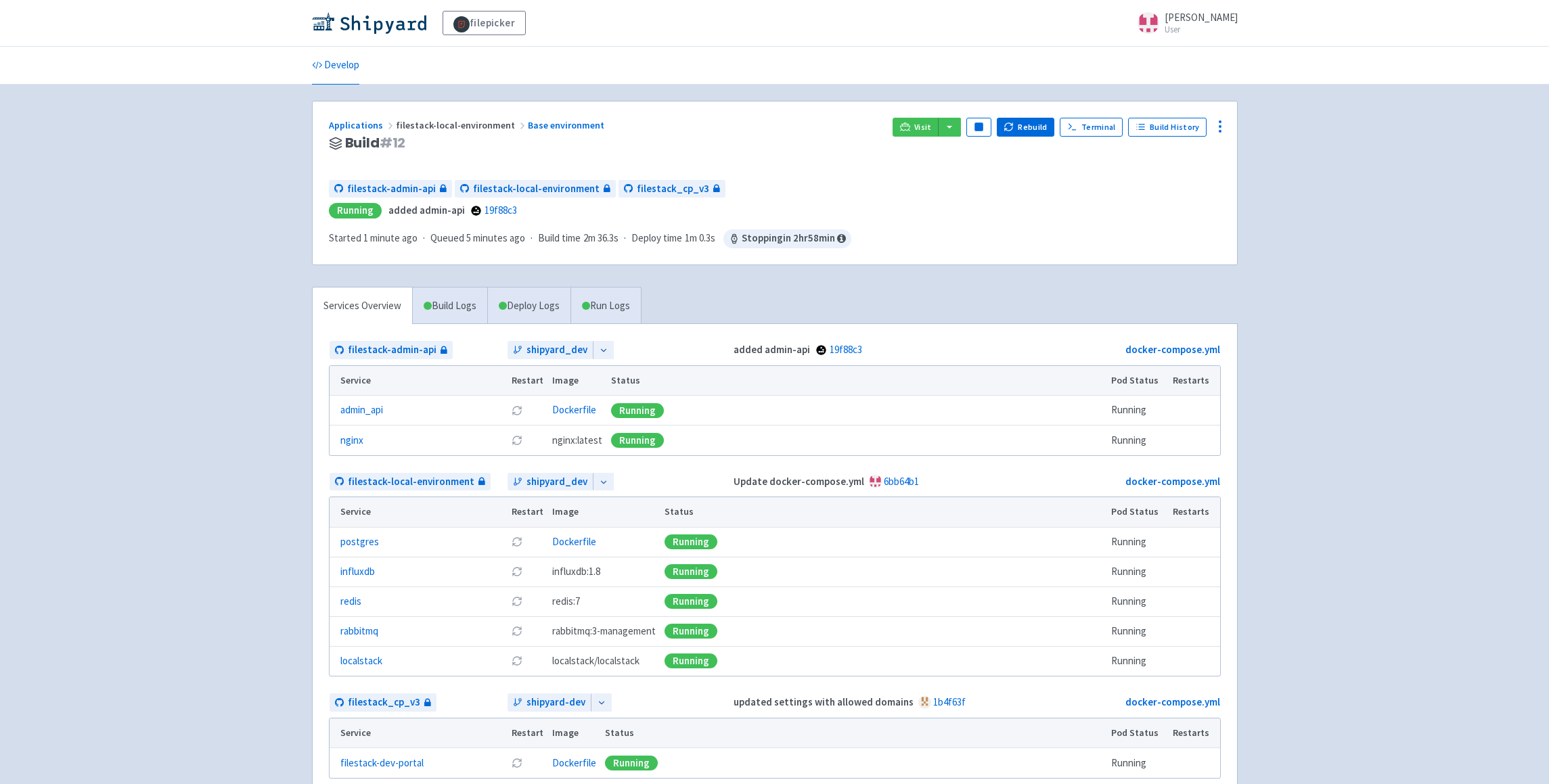
scroll to position [102, 0]
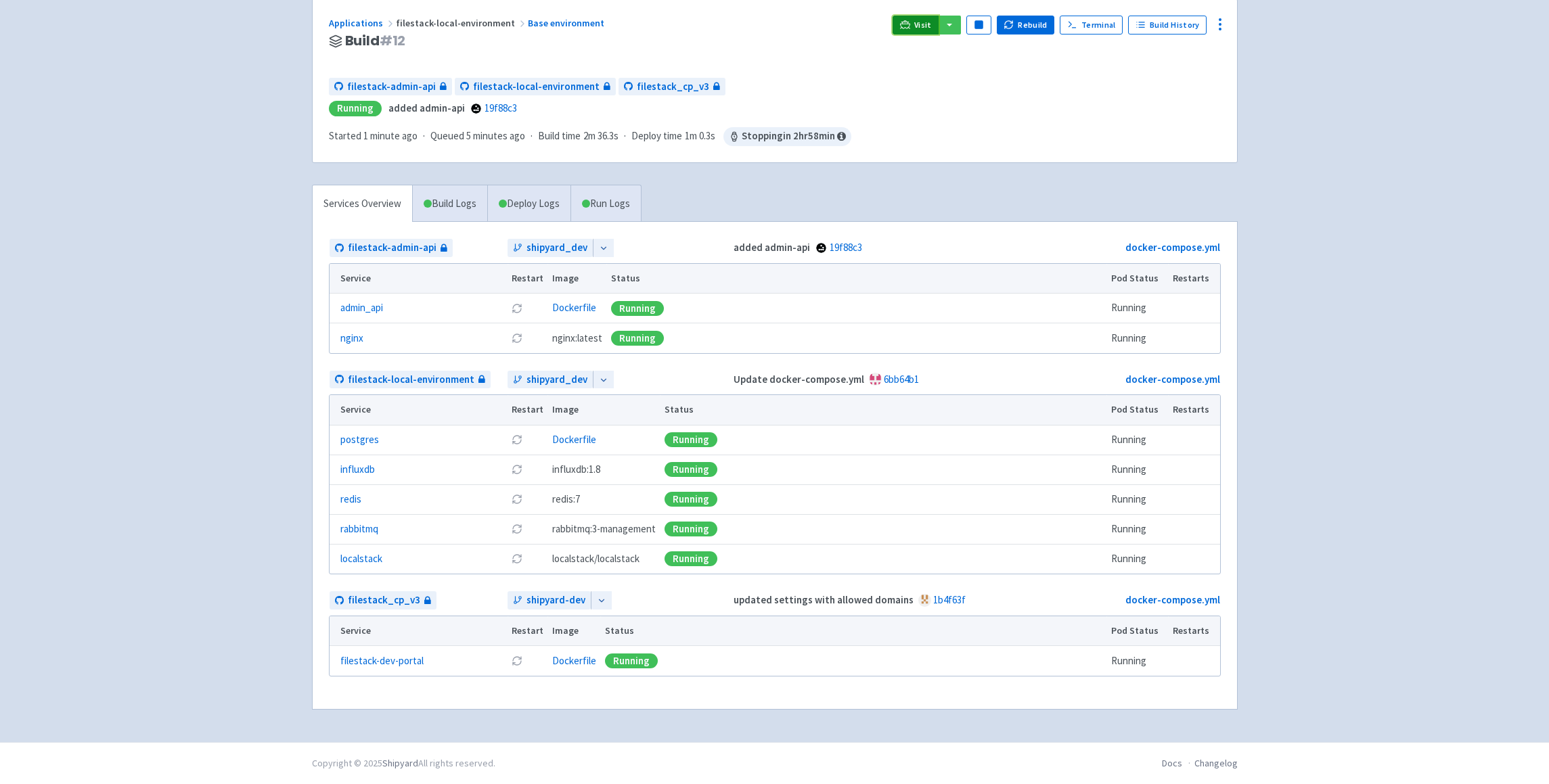
click at [921, 25] on span "Visit" at bounding box center [923, 25] width 17 height 11
click at [453, 199] on link "Build Logs" at bounding box center [450, 203] width 75 height 37
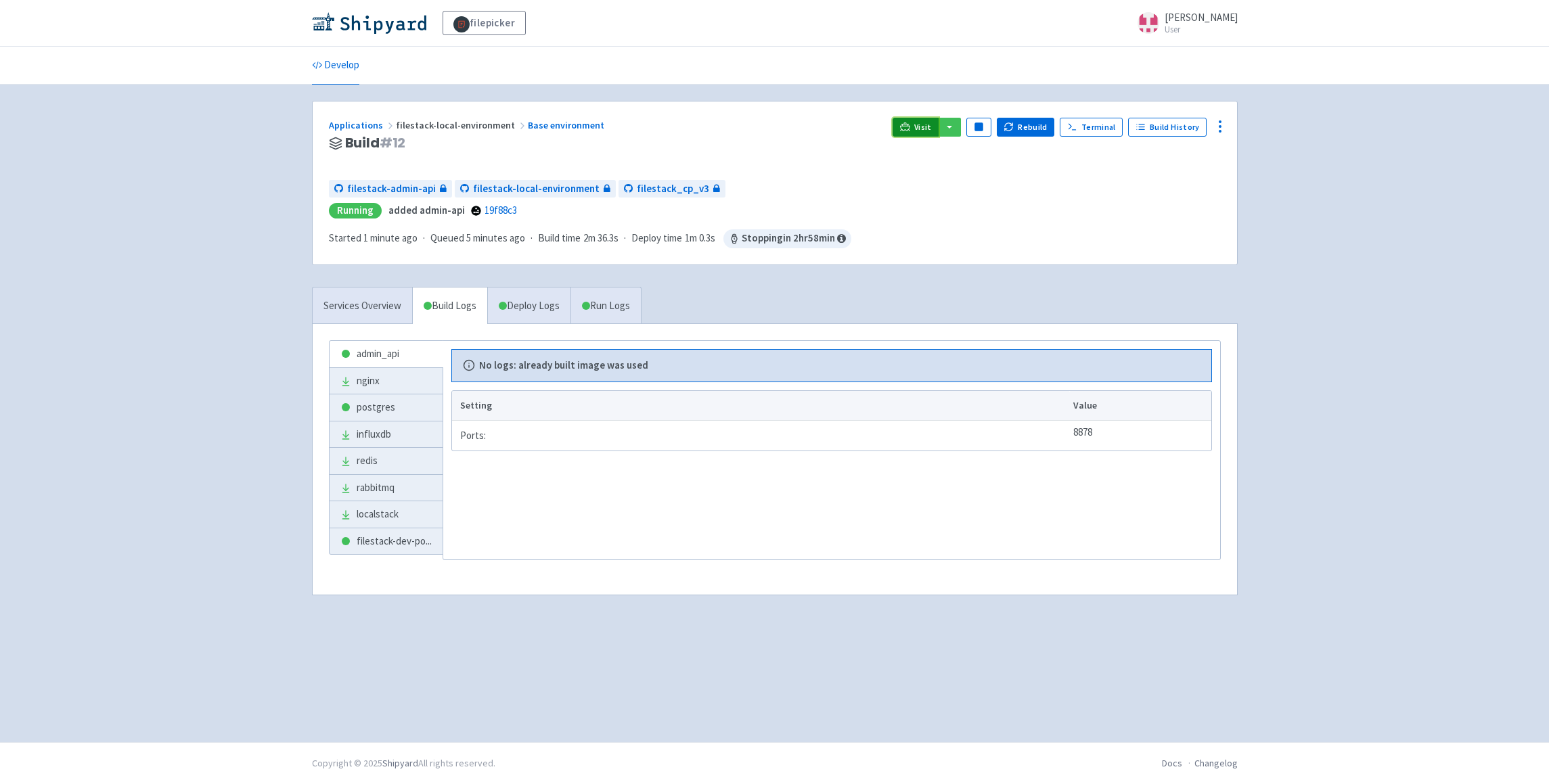
click at [908, 126] on icon at bounding box center [905, 125] width 10 height 7
click at [378, 546] on span "filestack-dev-po ..." at bounding box center [394, 541] width 75 height 16
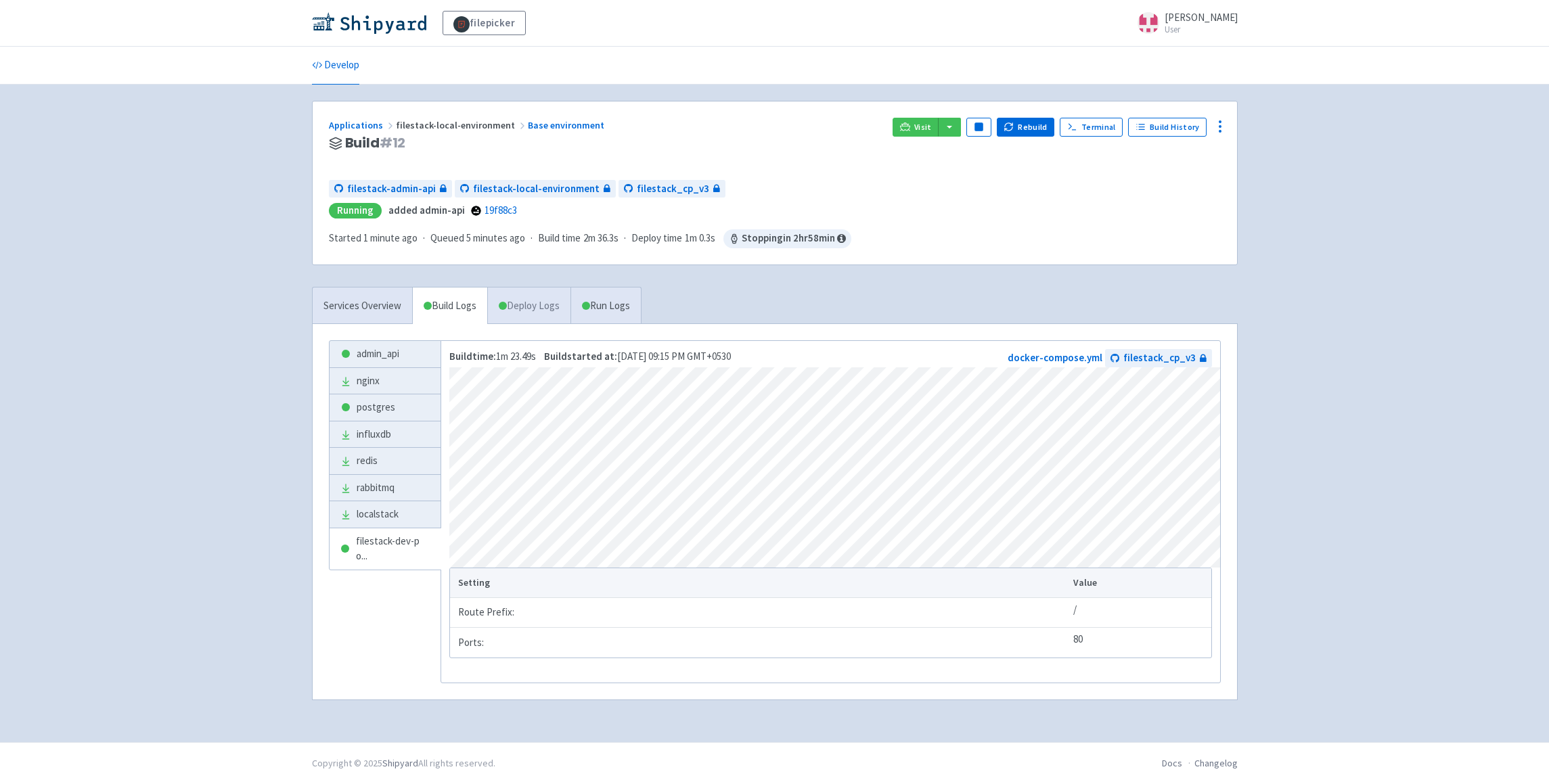
click at [517, 297] on link "Deploy Logs" at bounding box center [529, 306] width 83 height 37
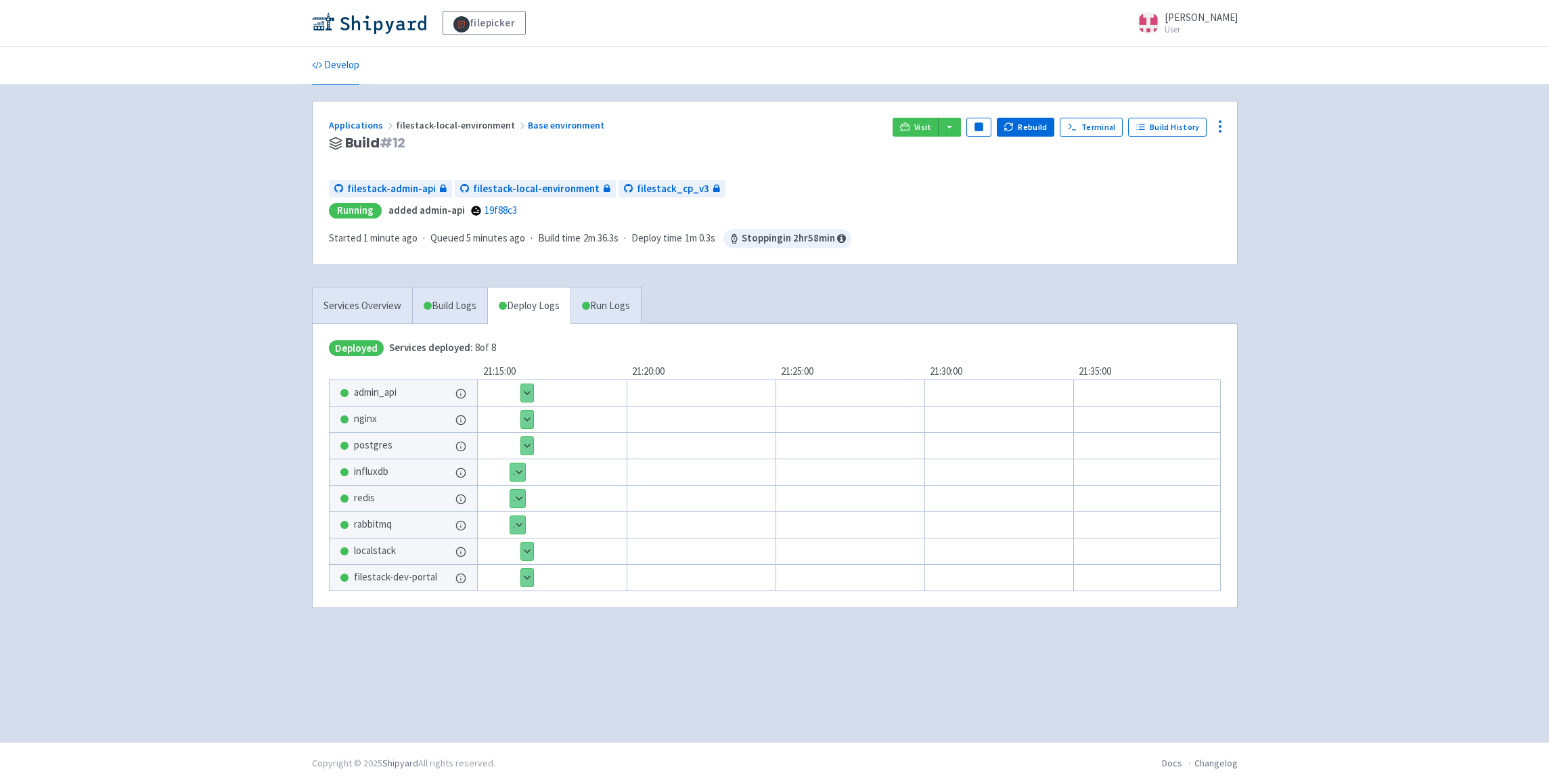
click at [527, 576] on button "Show details" at bounding box center [527, 577] width 12 height 17
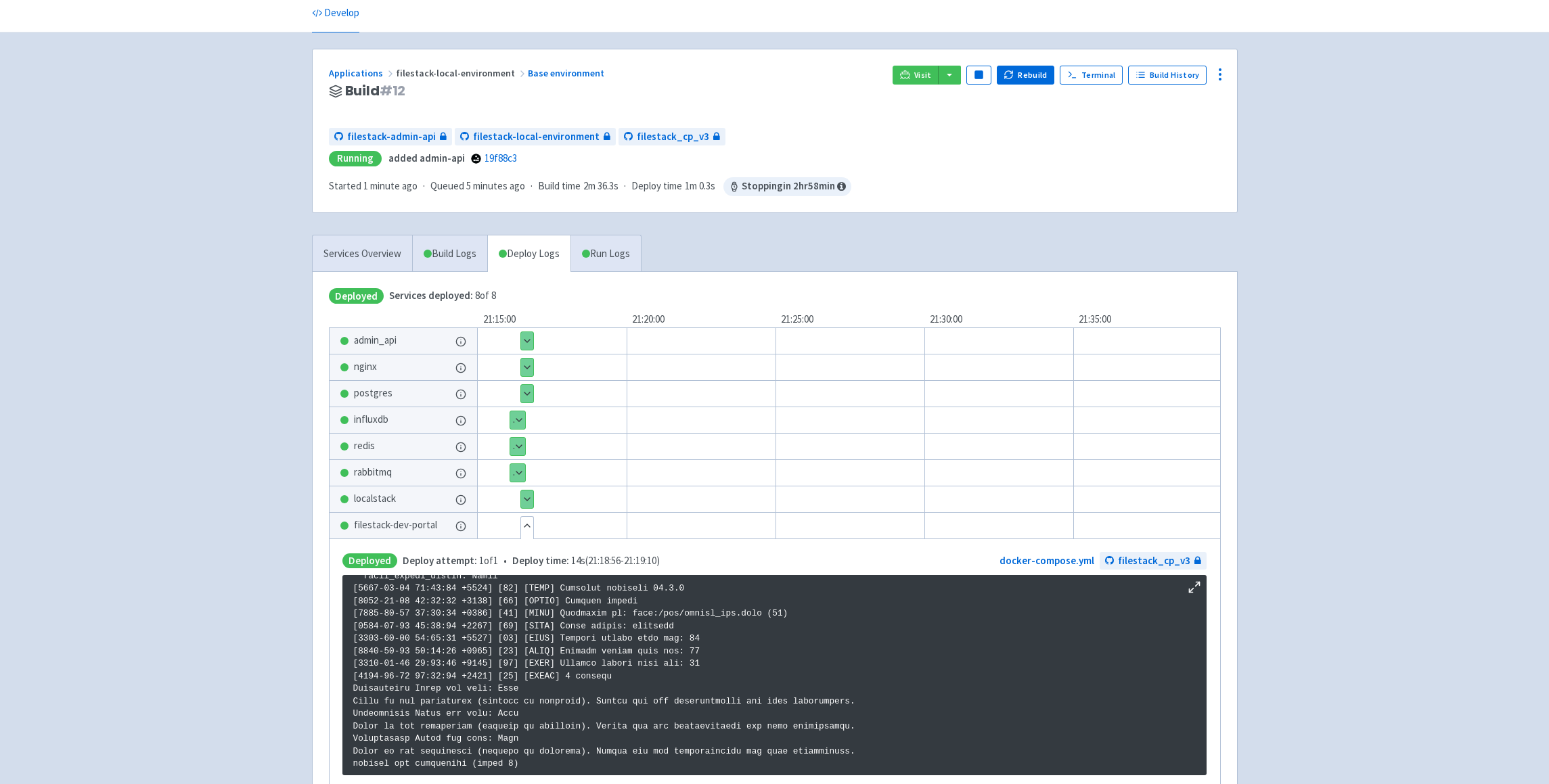
scroll to position [51, 0]
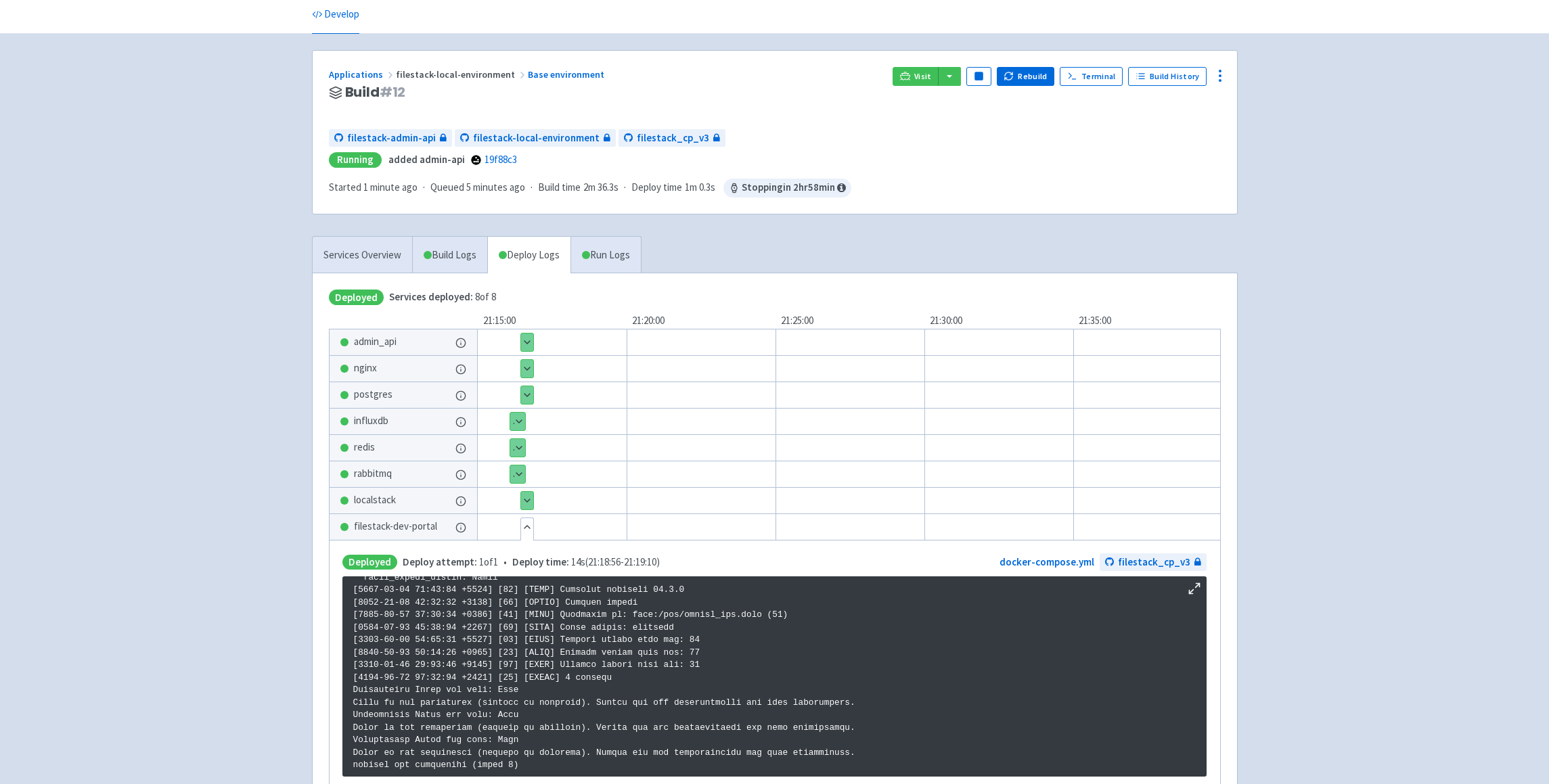
click at [530, 528] on button "Hide details" at bounding box center [527, 527] width 12 height 17
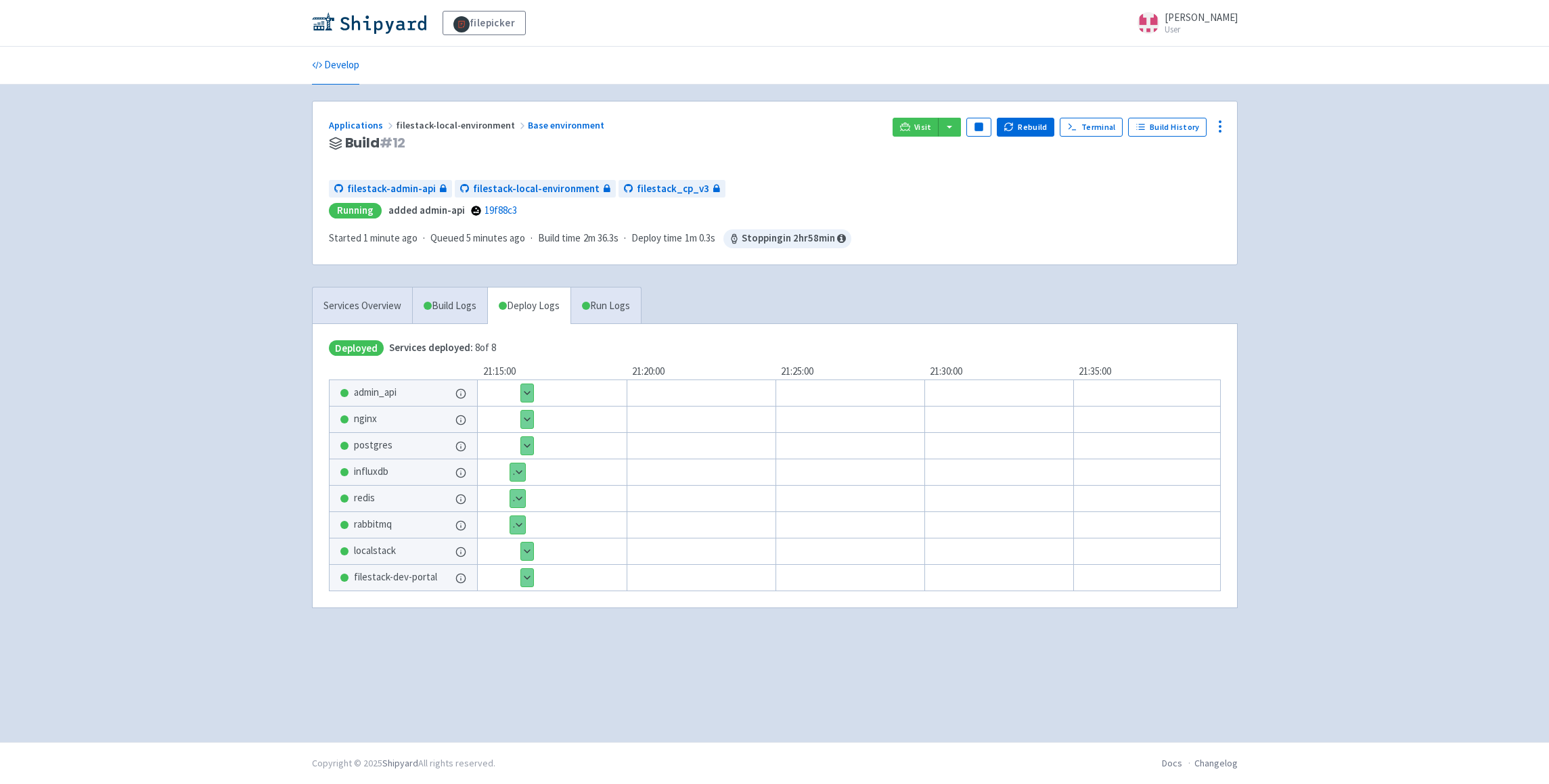
scroll to position [0, 0]
click at [366, 313] on link "Services Overview" at bounding box center [362, 306] width 100 height 37
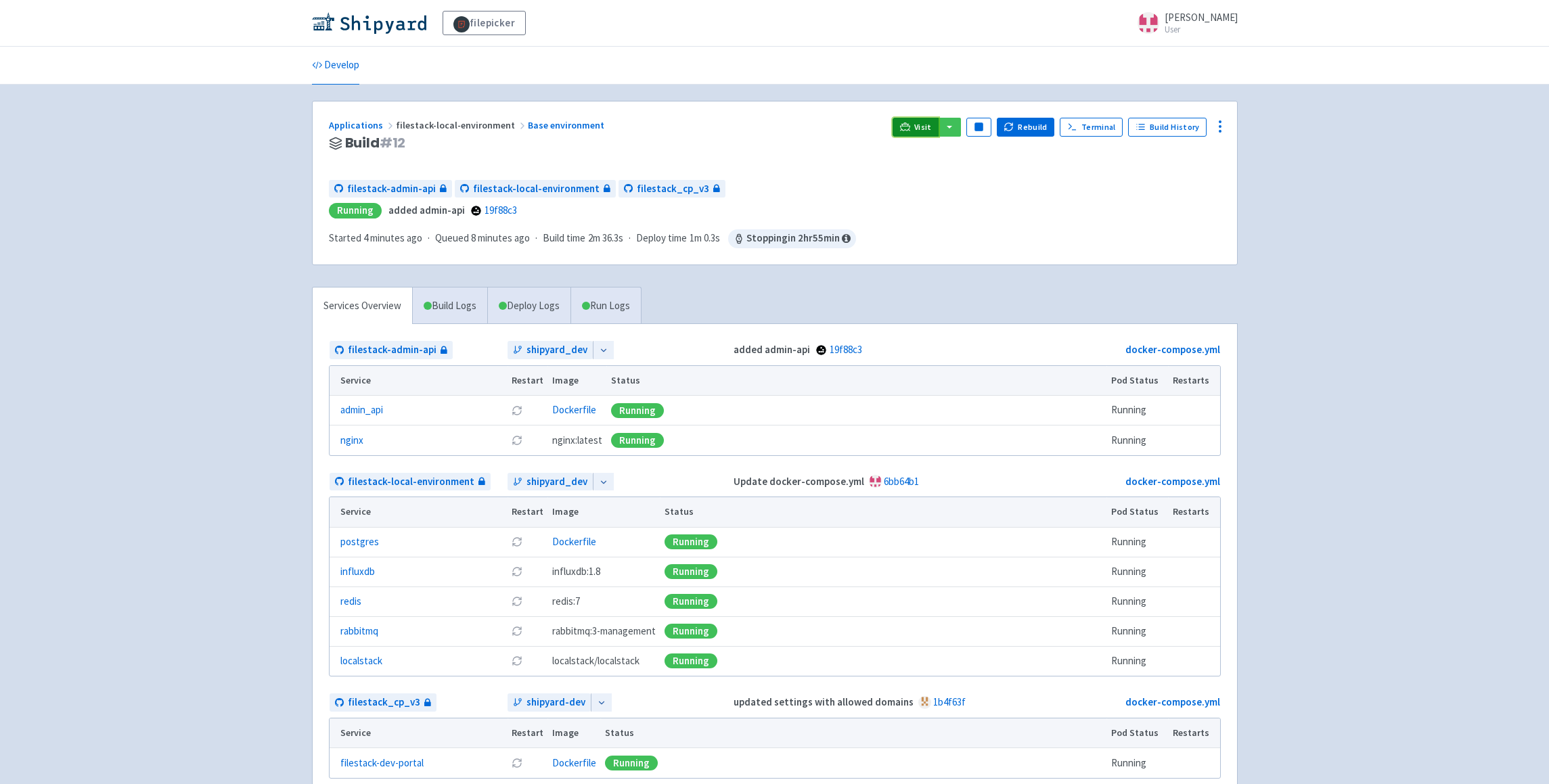
click at [924, 128] on span "Visit" at bounding box center [923, 127] width 17 height 11
click at [961, 125] on button "button" at bounding box center [949, 127] width 23 height 19
click at [975, 151] on link "filestack_cp_v3 (dev-portal)" at bounding box center [1035, 154] width 195 height 21
click at [949, 127] on button "button" at bounding box center [949, 127] width 23 height 19
click at [984, 176] on link "filestack-admin-api (admin-api-nginx)" at bounding box center [1035, 174] width 195 height 21
